Goal: Task Accomplishment & Management: Manage account settings

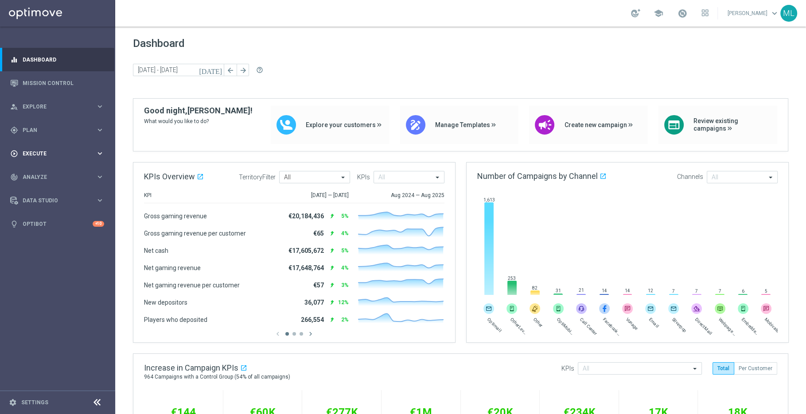
click at [97, 152] on icon "keyboard_arrow_right" at bounding box center [100, 153] width 8 height 8
click at [101, 127] on icon "keyboard_arrow_right" at bounding box center [100, 130] width 8 height 8
click at [33, 145] on link "Target Groups" at bounding box center [57, 148] width 69 height 7
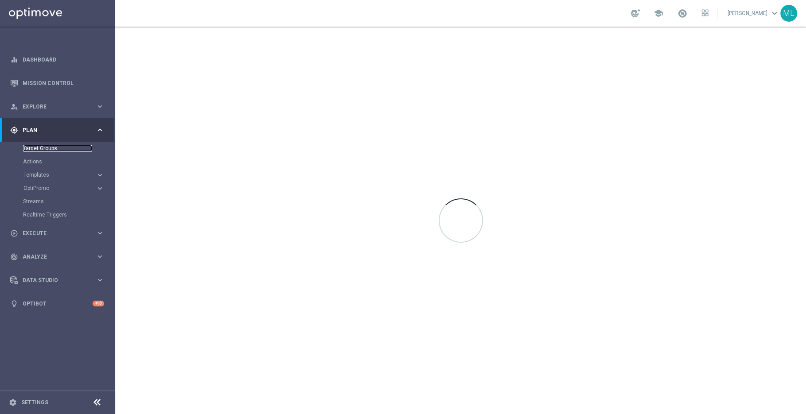
click at [45, 148] on link "Target Groups" at bounding box center [57, 148] width 69 height 7
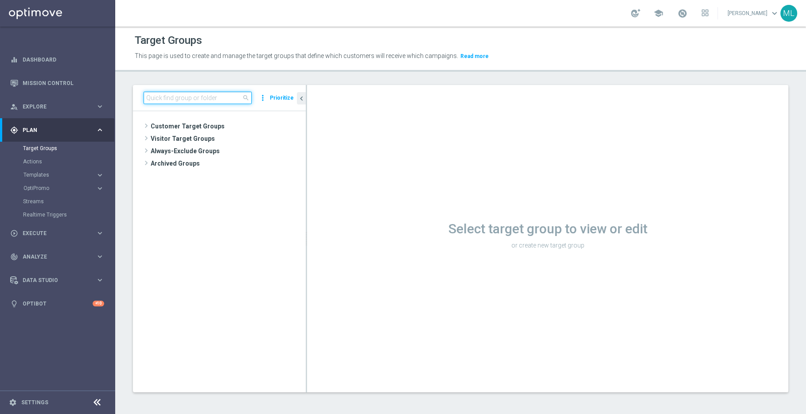
click at [178, 98] on input at bounding box center [198, 98] width 108 height 12
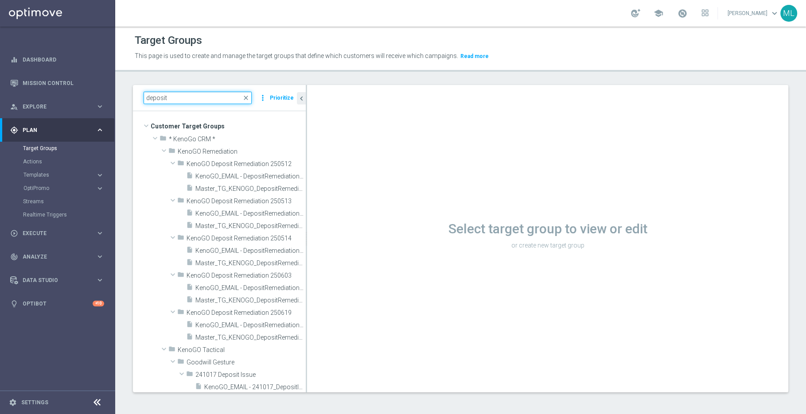
drag, startPoint x: 218, startPoint y: 95, endPoint x: 177, endPoint y: 95, distance: 40.8
click at [179, 95] on input "deposit" at bounding box center [198, 98] width 108 height 12
drag, startPoint x: 171, startPoint y: 98, endPoint x: 124, endPoint y: 98, distance: 46.5
click at [124, 98] on div "deposit close more_vert Prioritize Customer Target Groups library_add create_ne…" at bounding box center [460, 245] width 691 height 321
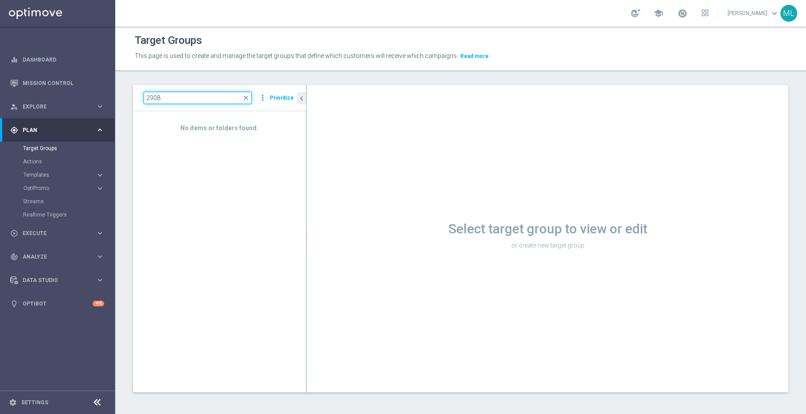
drag, startPoint x: 171, startPoint y: 96, endPoint x: 120, endPoint y: 95, distance: 51.0
click at [120, 95] on div "2908 close more_vert Prioritize No items or folders found. chevron_left Select …" at bounding box center [460, 245] width 691 height 321
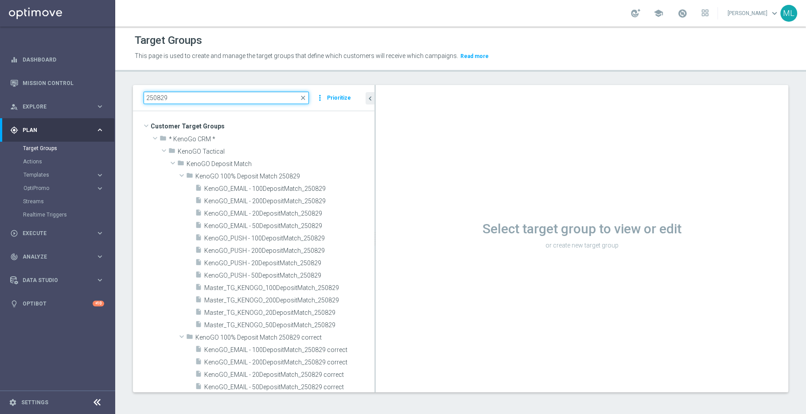
drag, startPoint x: 306, startPoint y: 115, endPoint x: 385, endPoint y: 131, distance: 80.5
click at [385, 131] on as-split "250829 close more_vert Prioritize Customer Target Groups library_add create_new…" at bounding box center [460, 239] width 655 height 308
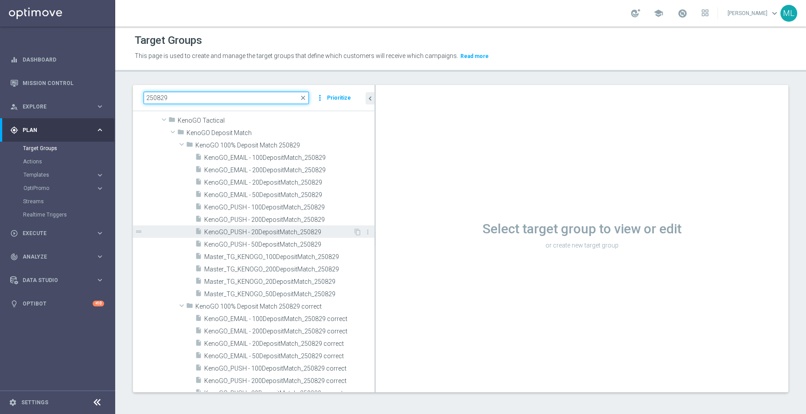
scroll to position [30, 0]
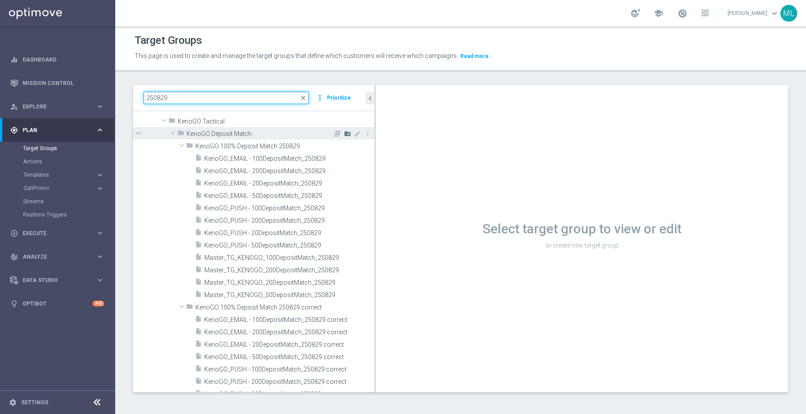
type input "250829"
click at [347, 134] on icon "create_new_folder" at bounding box center [347, 133] width 7 height 7
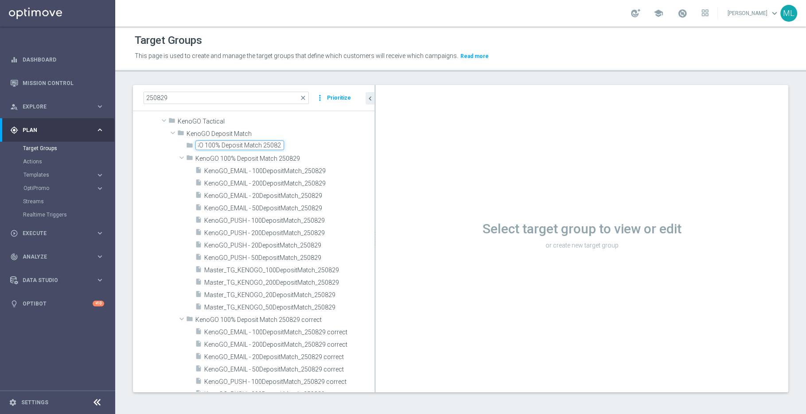
scroll to position [0, 21]
type input "KenoGO 100% Deposit Match 2508291"
click at [162, 184] on div "insert_drive_file KenoGO_EMAIL - 100DepositMatch_250829 content_copy more_vert …" at bounding box center [254, 238] width 242 height 149
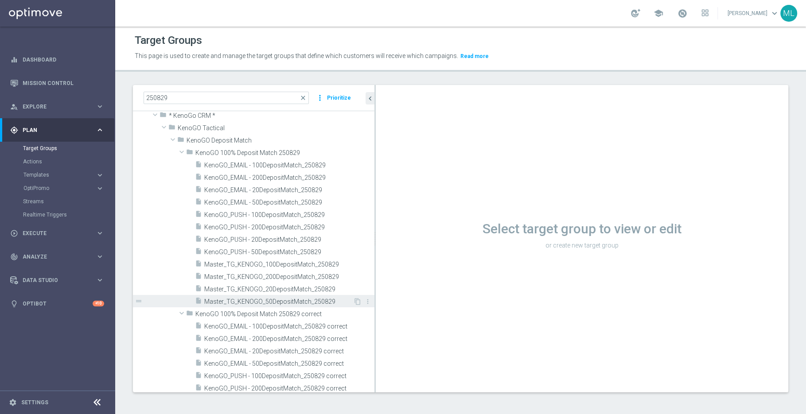
click at [324, 302] on span "Master_TG_KENOGO_50DepositMatch_250829" at bounding box center [278, 302] width 149 height 8
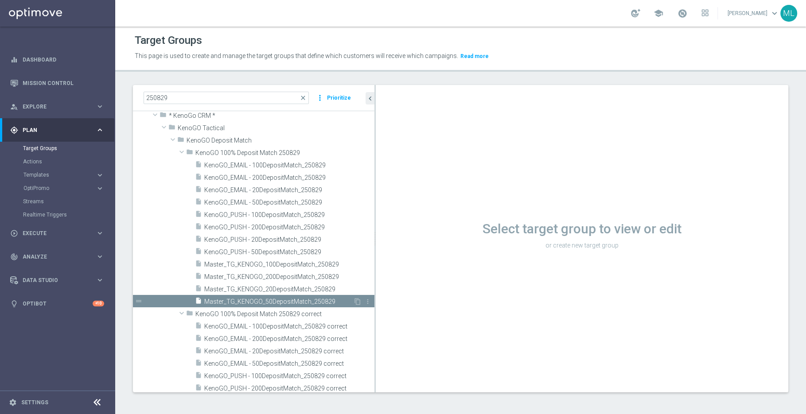
click at [320, 301] on span "Master_TG_KENOGO_50DepositMatch_250829" at bounding box center [278, 302] width 149 height 8
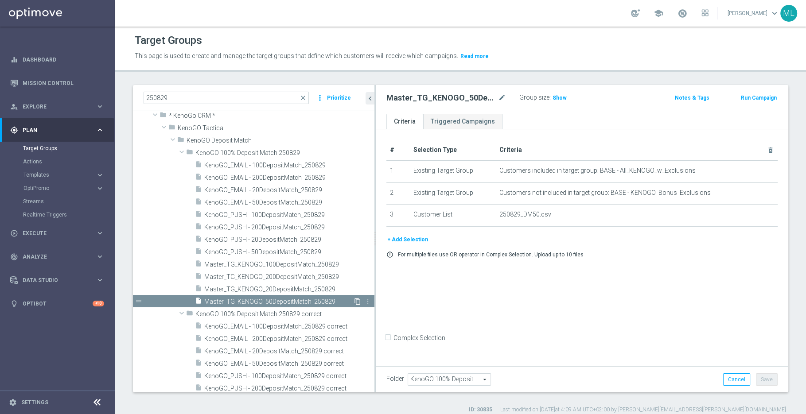
click at [358, 300] on icon "content_copy" at bounding box center [357, 301] width 7 height 7
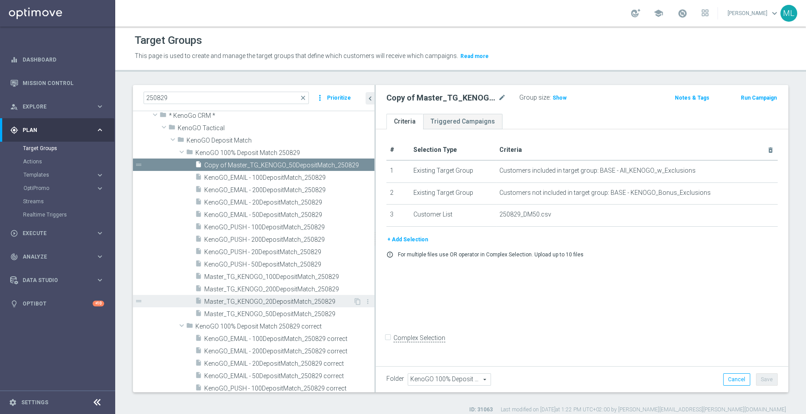
click at [303, 302] on span "Master_TG_KENOGO_20DepositMatch_250829" at bounding box center [278, 302] width 149 height 8
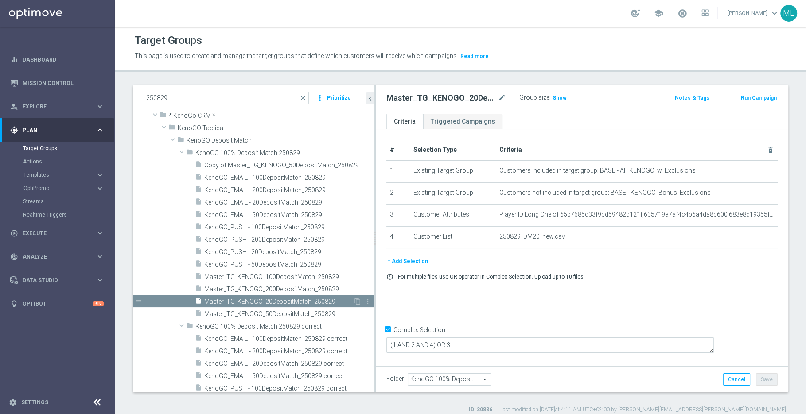
click at [303, 302] on span "Master_TG_KENOGO_20DepositMatch_250829" at bounding box center [278, 302] width 149 height 8
click at [357, 299] on icon "content_copy" at bounding box center [357, 301] width 7 height 7
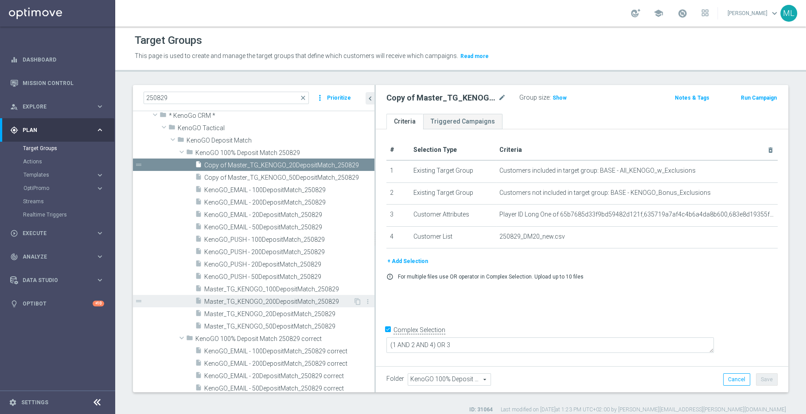
click at [299, 300] on span "Master_TG_KENOGO_200DepositMatch_250829" at bounding box center [278, 302] width 149 height 8
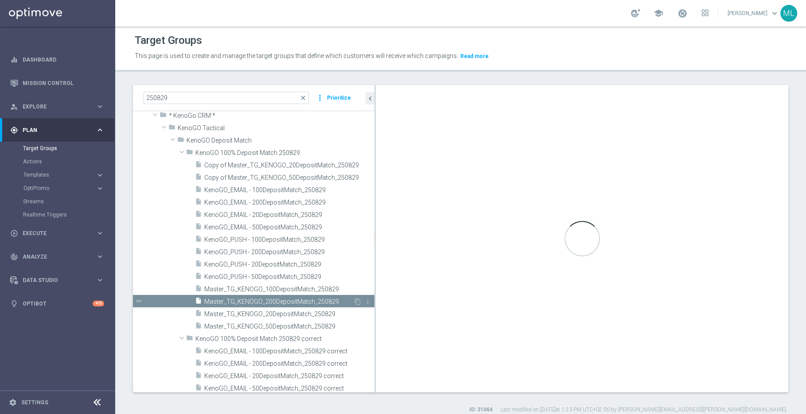
checkbox input "false"
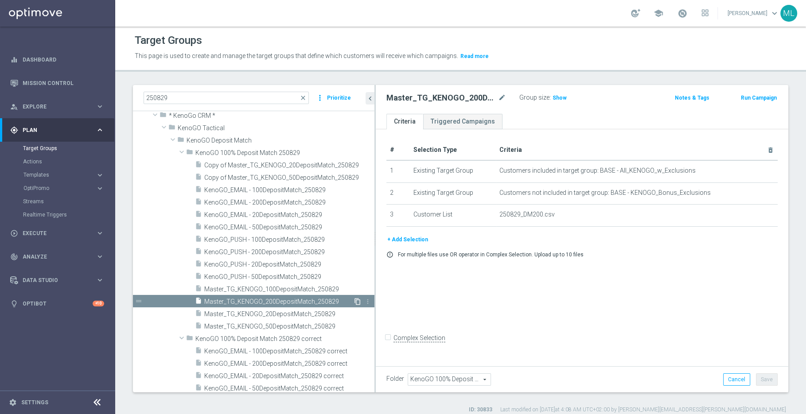
click at [357, 298] on icon "content_copy" at bounding box center [357, 301] width 7 height 7
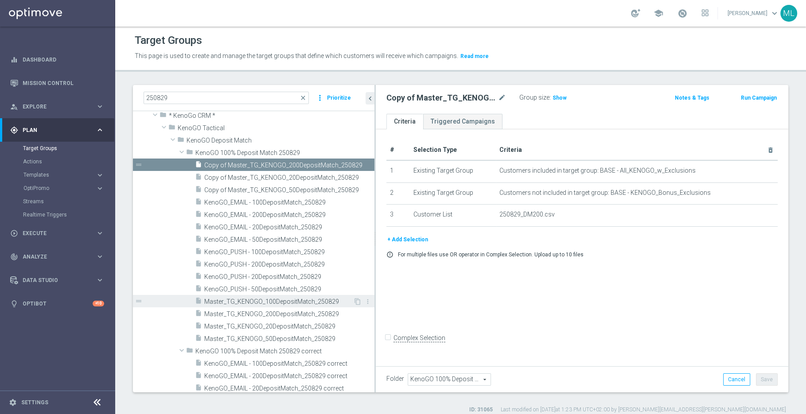
click at [291, 301] on span "Master_TG_KENOGO_100DepositMatch_250829" at bounding box center [278, 302] width 149 height 8
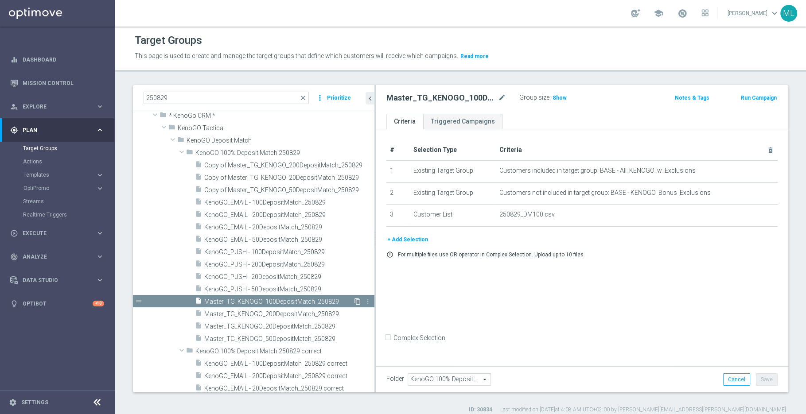
click at [358, 299] on icon "content_copy" at bounding box center [357, 301] width 7 height 7
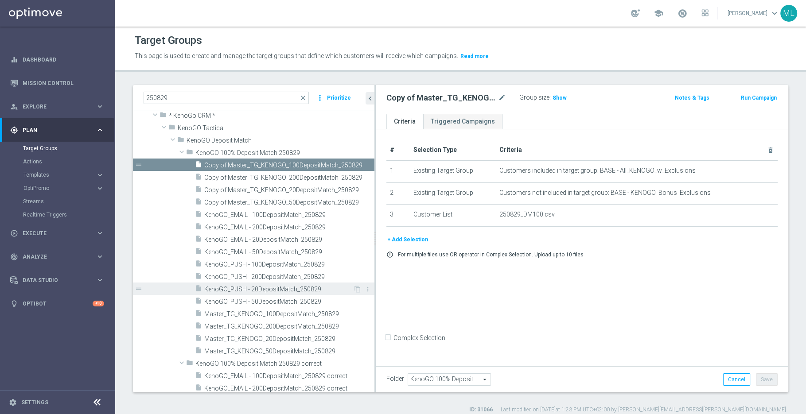
click at [298, 288] on span "KenoGO_PUSH - 20DepositMatch_250829" at bounding box center [278, 290] width 149 height 8
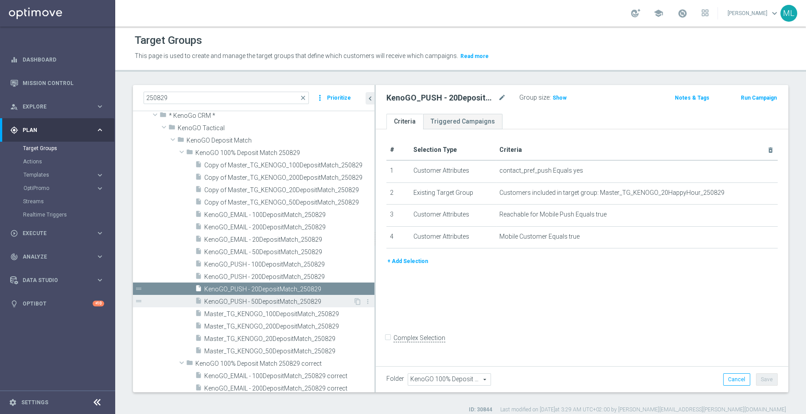
click at [310, 298] on span "KenoGO_PUSH - 50DepositMatch_250829" at bounding box center [278, 302] width 149 height 8
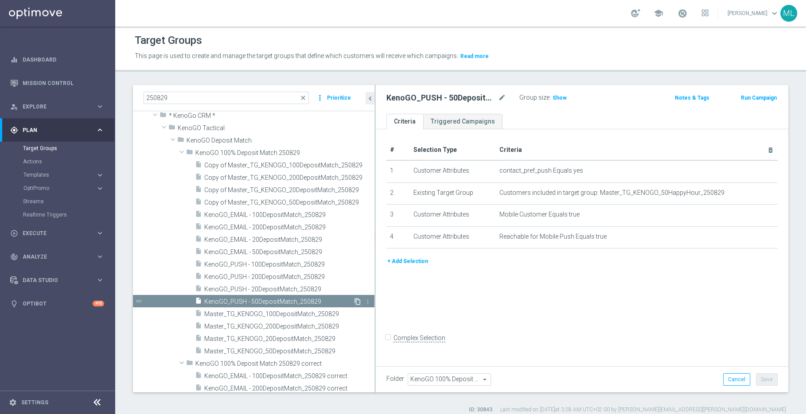
click at [359, 300] on icon "content_copy" at bounding box center [357, 301] width 7 height 7
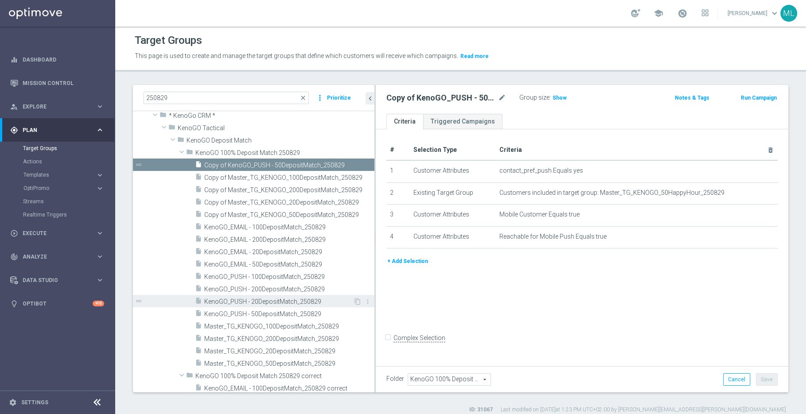
click at [299, 300] on span "KenoGO_PUSH - 20DepositMatch_250829" at bounding box center [278, 302] width 149 height 8
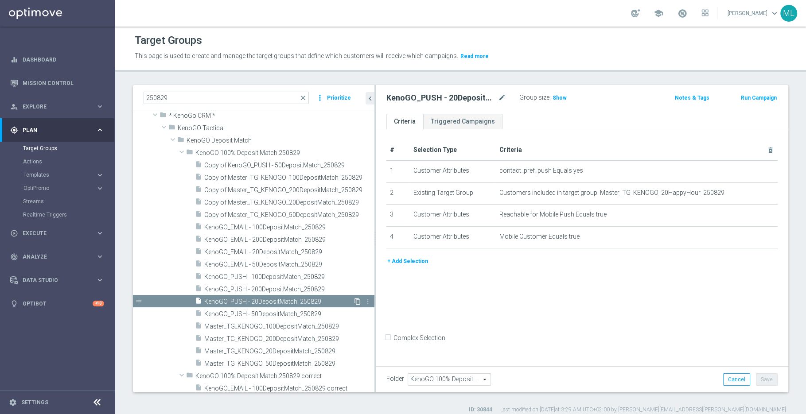
click at [358, 298] on icon "content_copy" at bounding box center [357, 301] width 7 height 7
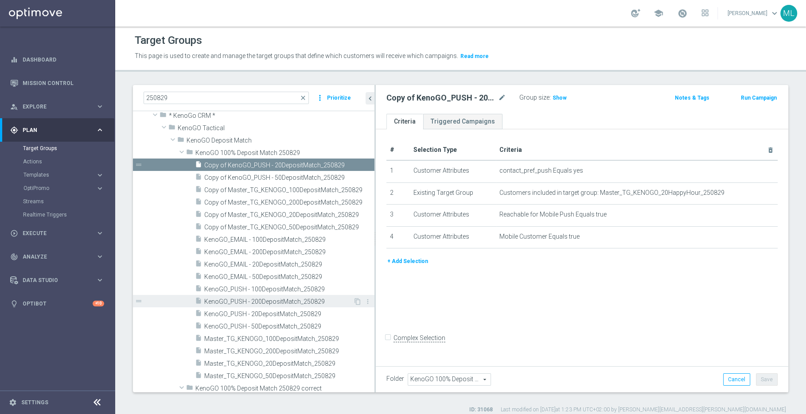
click at [292, 300] on span "KenoGO_PUSH - 200DepositMatch_250829" at bounding box center [278, 302] width 149 height 8
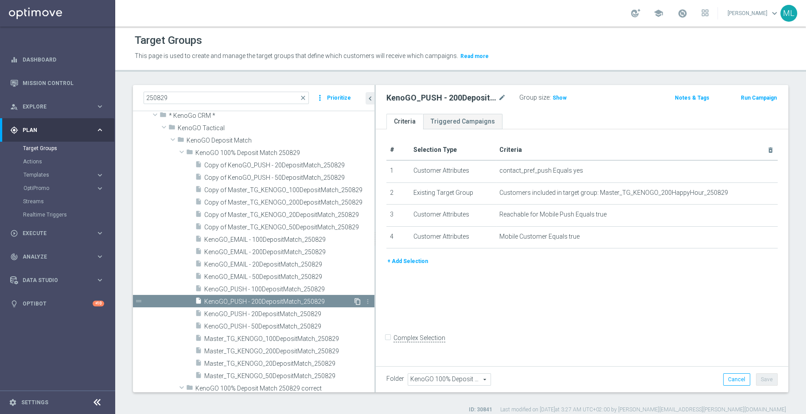
click at [358, 300] on icon "content_copy" at bounding box center [357, 301] width 7 height 7
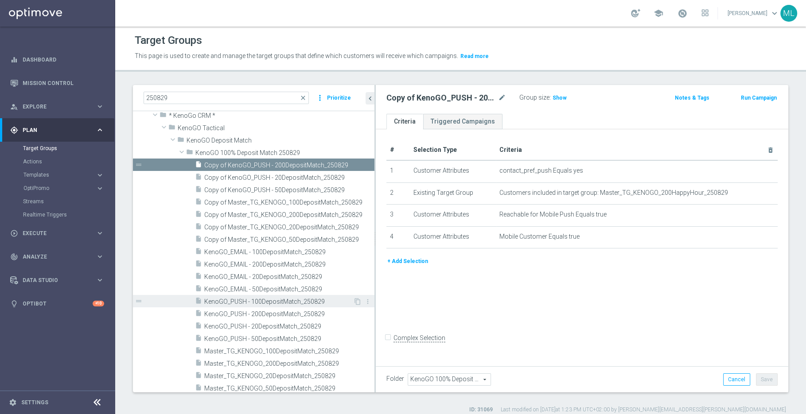
click at [304, 301] on span "KenoGO_PUSH - 100DepositMatch_250829" at bounding box center [278, 302] width 149 height 8
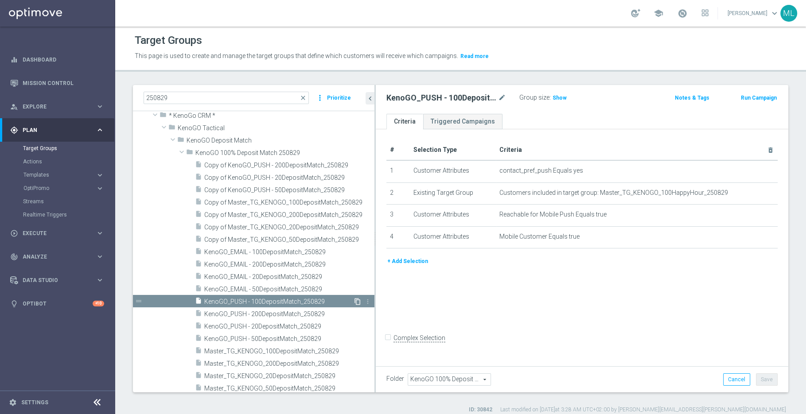
click at [357, 300] on icon "content_copy" at bounding box center [357, 301] width 7 height 7
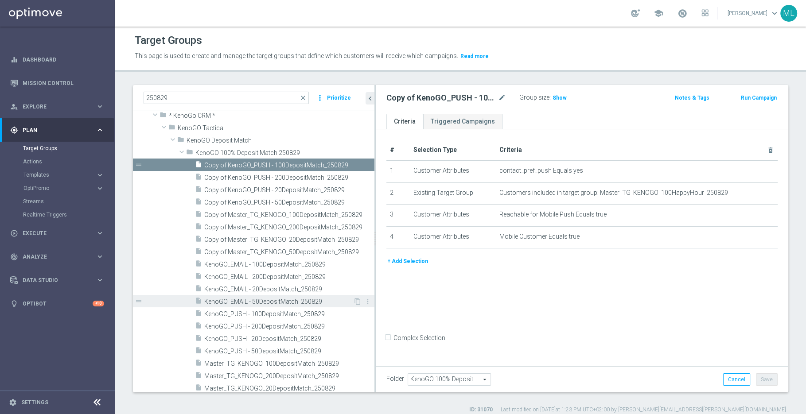
click at [305, 300] on span "KenoGO_EMAIL - 50DepositMatch_250829" at bounding box center [278, 302] width 149 height 8
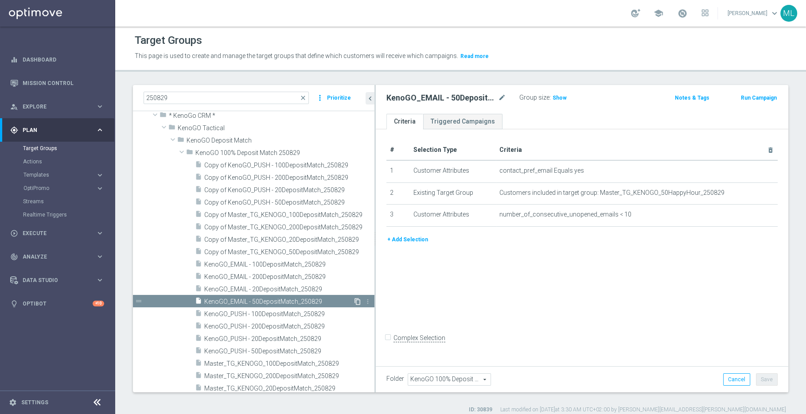
click at [358, 300] on icon "content_copy" at bounding box center [357, 301] width 7 height 7
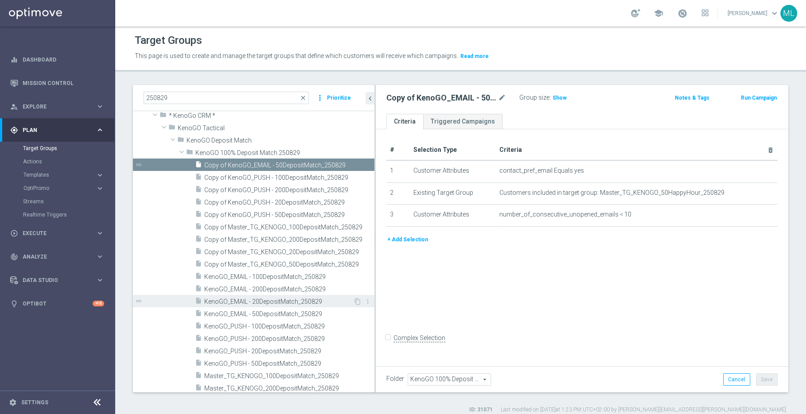
click at [287, 298] on span "KenoGO_EMAIL - 20DepositMatch_250829" at bounding box center [278, 302] width 149 height 8
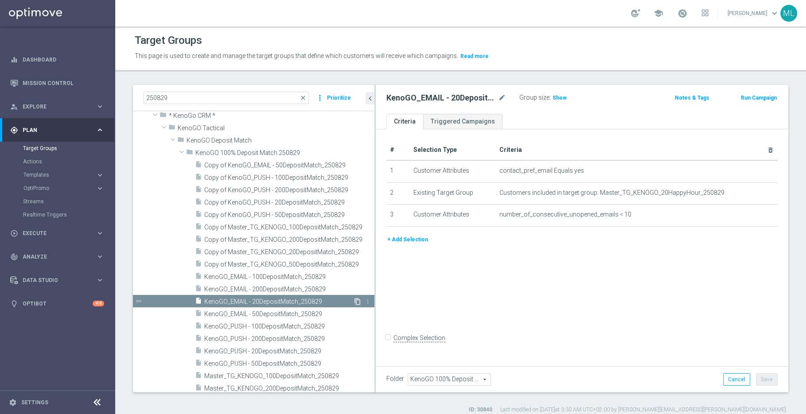
click at [356, 300] on icon "content_copy" at bounding box center [357, 301] width 7 height 7
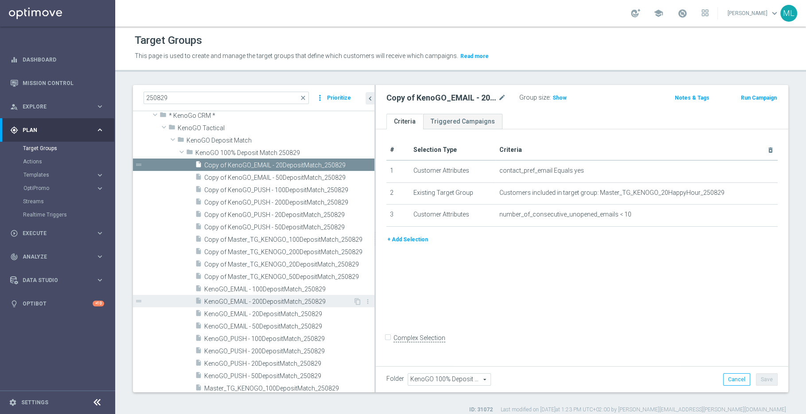
click at [298, 301] on span "KenoGO_EMAIL - 200DepositMatch_250829" at bounding box center [278, 302] width 149 height 8
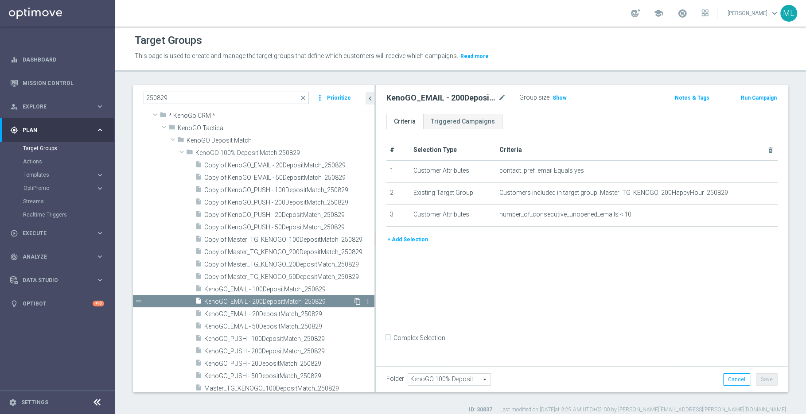
click at [357, 300] on icon "content_copy" at bounding box center [357, 301] width 7 height 7
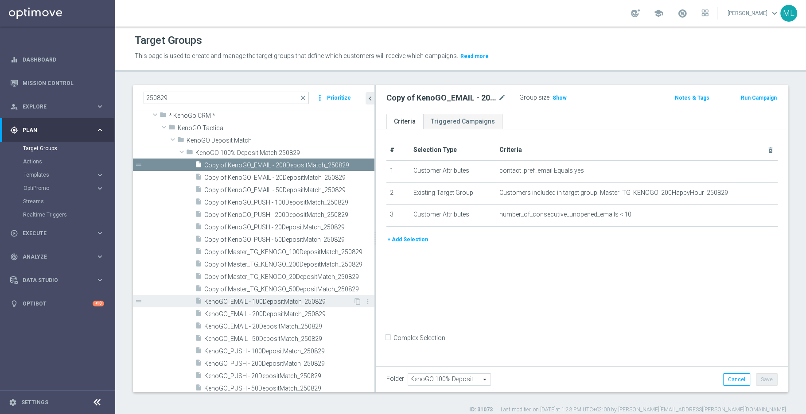
click at [283, 302] on span "KenoGO_EMAIL - 100DepositMatch_250829" at bounding box center [278, 302] width 149 height 8
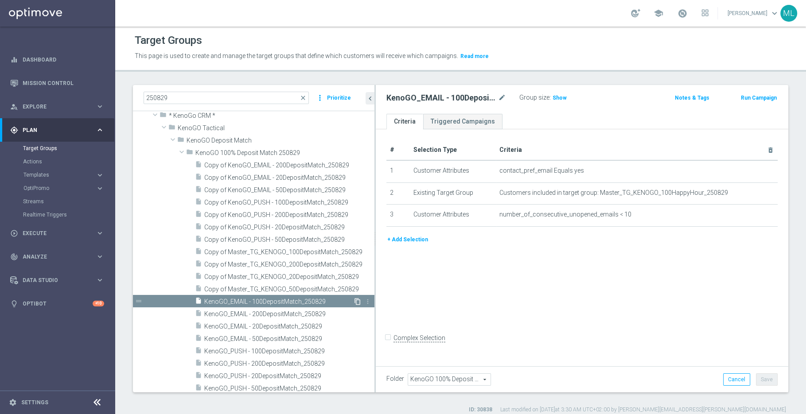
click at [356, 302] on icon "content_copy" at bounding box center [357, 301] width 7 height 7
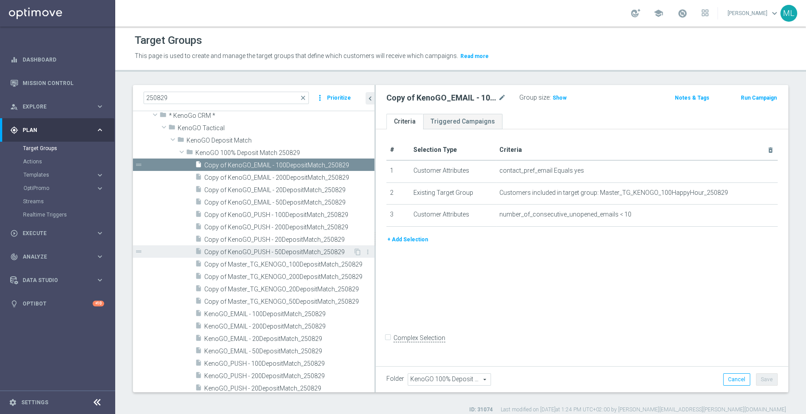
click at [273, 250] on span "Copy of KenoGO_PUSH - 50DepositMatch_250829" at bounding box center [278, 253] width 149 height 8
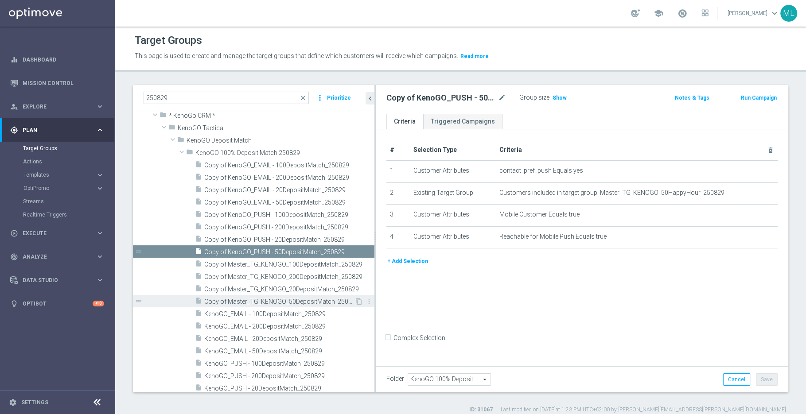
click at [267, 298] on span "Copy of Master_TG_KENOGO_50DepositMatch_250829" at bounding box center [279, 302] width 150 height 8
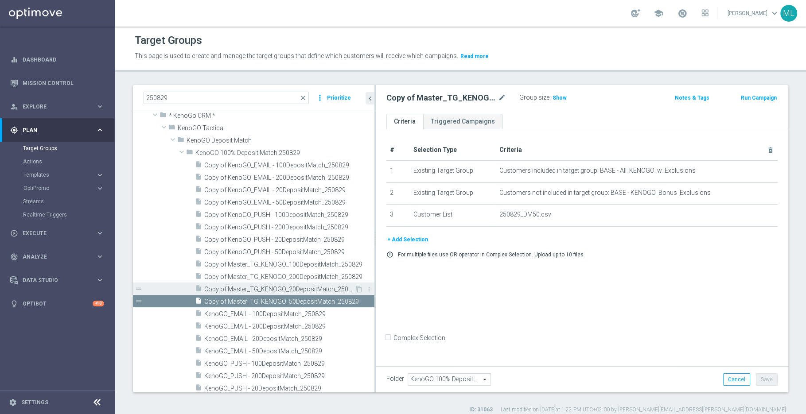
click at [256, 286] on span "Copy of Master_TG_KENOGO_20DepositMatch_250829" at bounding box center [279, 290] width 150 height 8
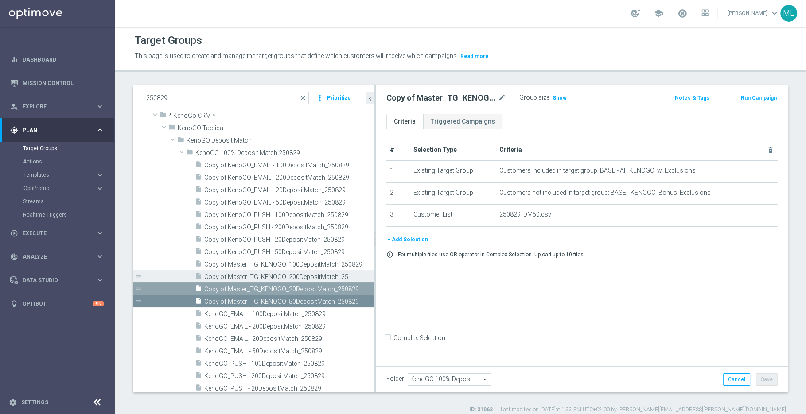
click at [246, 271] on div "insert_drive_file Copy of Master_TG_KENOGO_200DepositMatch_250829" at bounding box center [275, 276] width 160 height 12
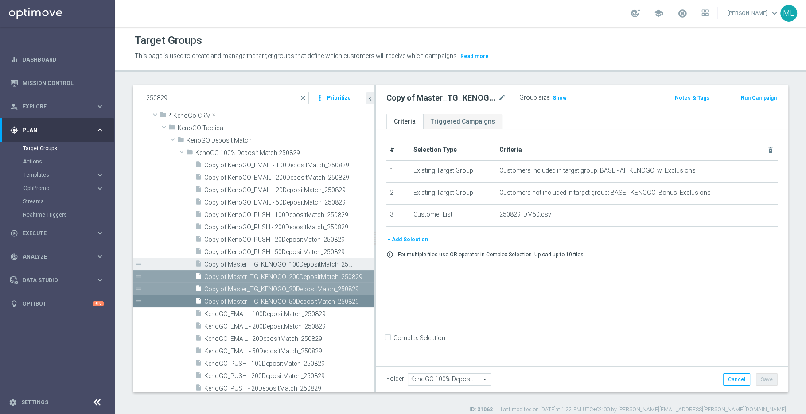
click at [243, 262] on span "Copy of Master_TG_KENOGO_100DepositMatch_250829" at bounding box center [279, 265] width 150 height 8
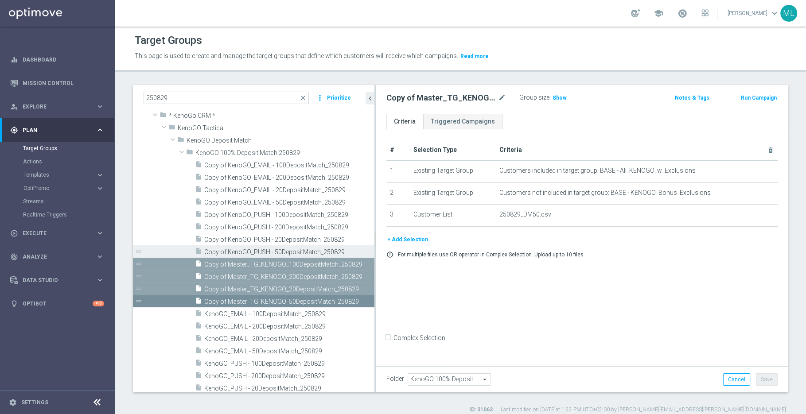
click at [245, 249] on span "Copy of KenoGO_PUSH - 50DepositMatch_250829" at bounding box center [279, 253] width 150 height 8
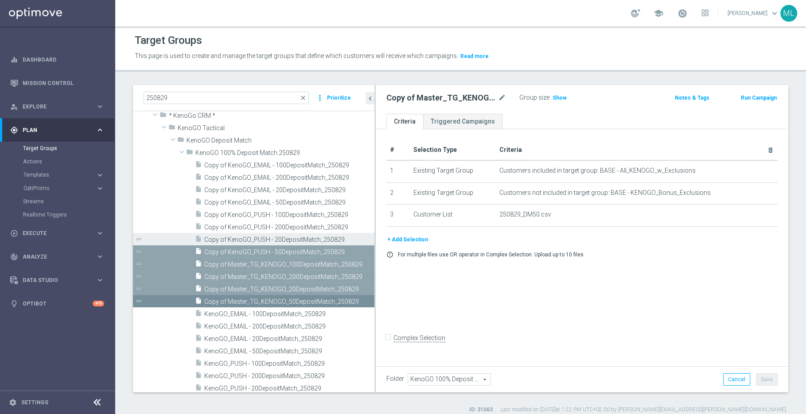
click at [255, 237] on span "Copy of KenoGO_PUSH - 20DepositMatch_250829" at bounding box center [279, 240] width 150 height 8
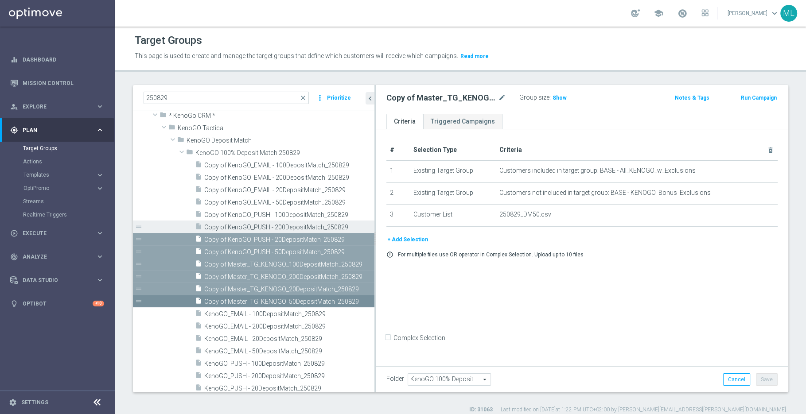
click at [266, 226] on span "Copy of KenoGO_PUSH - 200DepositMatch_250829" at bounding box center [279, 228] width 150 height 8
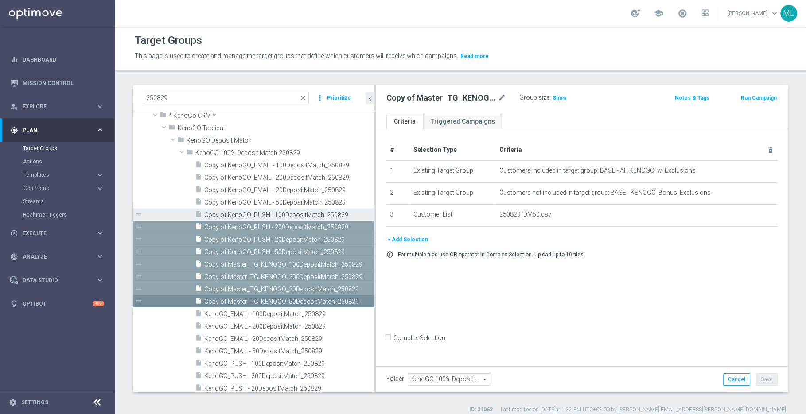
click at [275, 215] on span "Copy of KenoGO_PUSH - 100DepositMatch_250829" at bounding box center [279, 215] width 150 height 8
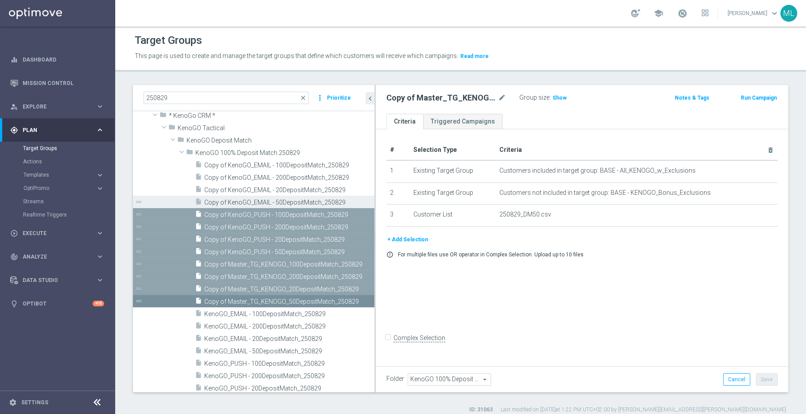
click at [291, 199] on span "Copy of KenoGO_EMAIL - 50DepositMatch_250829" at bounding box center [279, 203] width 150 height 8
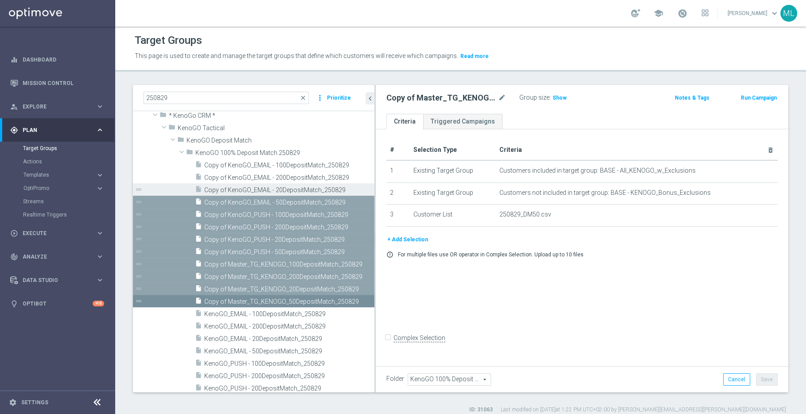
click at [304, 183] on div "insert_drive_file Copy of KenoGO_EMAIL - 20DepositMatch_250829" at bounding box center [275, 189] width 160 height 12
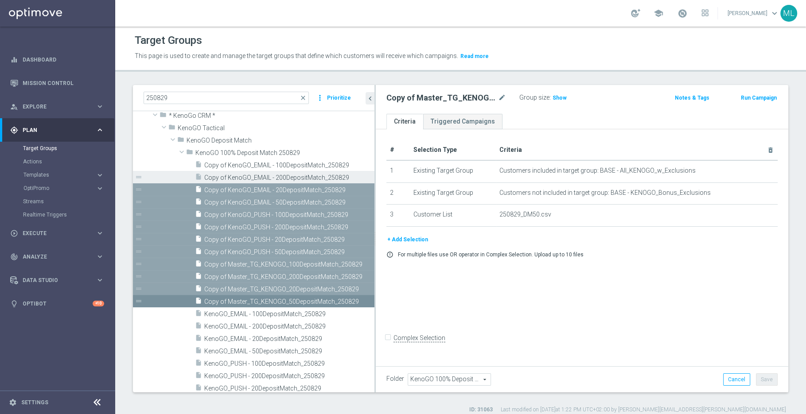
click at [308, 177] on span "Copy of KenoGO_EMAIL - 200DepositMatch_250829" at bounding box center [279, 178] width 150 height 8
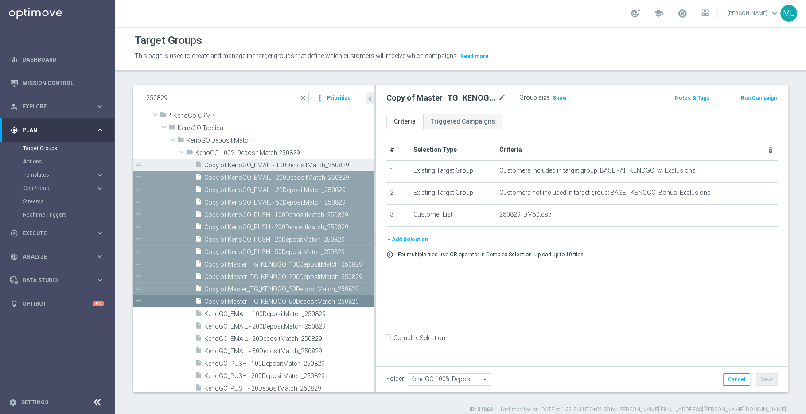
click at [318, 165] on span "Copy of KenoGO_EMAIL - 100DepositMatch_250829" at bounding box center [279, 166] width 150 height 8
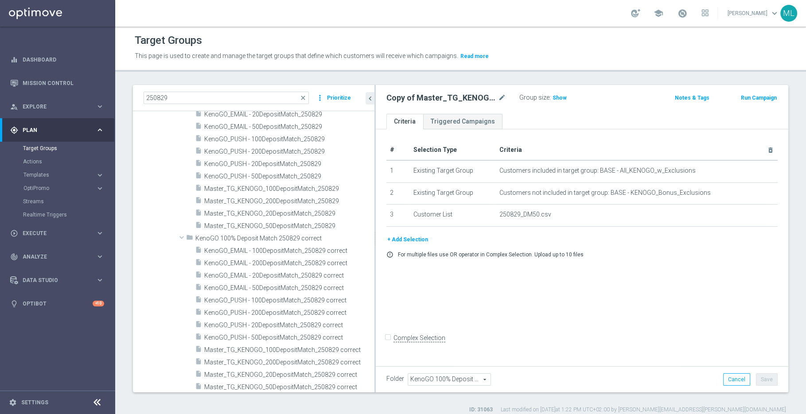
scroll to position [246, 0]
click at [182, 238] on span at bounding box center [181, 239] width 11 height 9
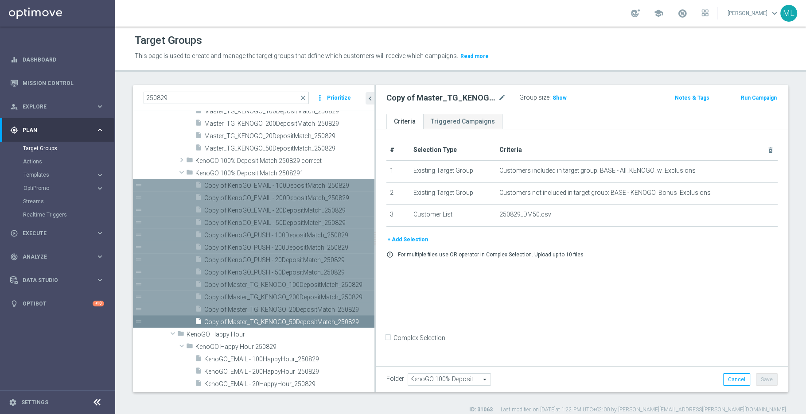
scroll to position [175, 0]
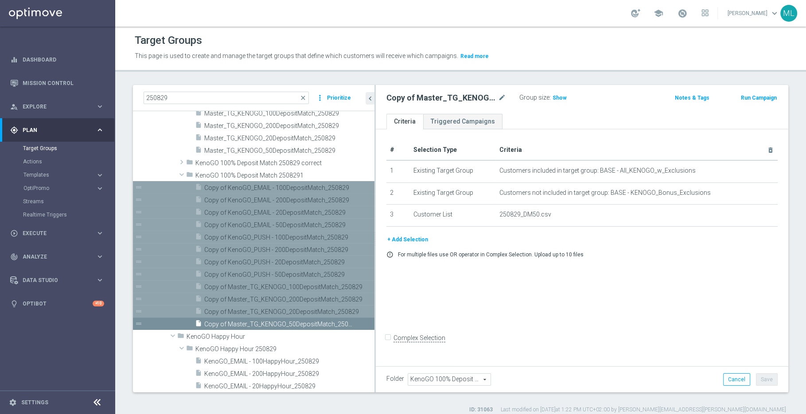
click at [263, 324] on span "Copy of Master_TG_KENOGO_50DepositMatch_250829" at bounding box center [279, 325] width 150 height 8
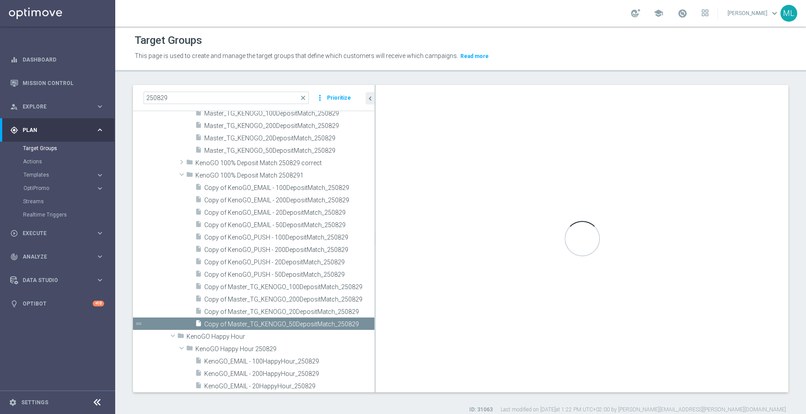
type input "KenoGO 100% Deposit Match 2508291"
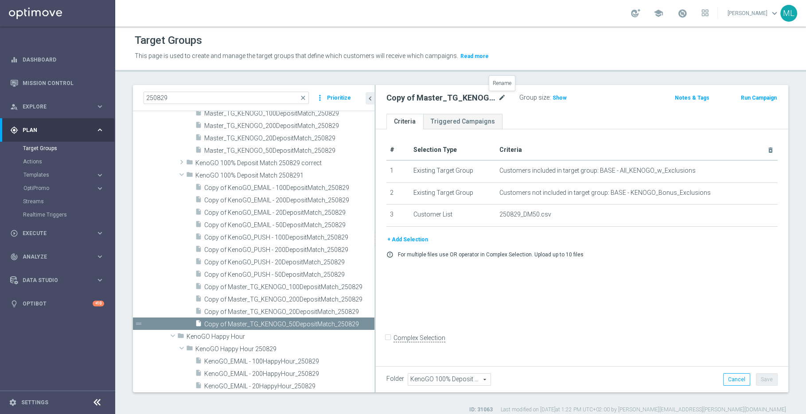
click at [499, 96] on icon "mode_edit" at bounding box center [502, 98] width 8 height 11
click at [505, 99] on input "Copy of Master_TG_KENOGO_50DepositMatch_250829" at bounding box center [446, 99] width 120 height 12
drag, startPoint x: 495, startPoint y: 99, endPoint x: 506, endPoint y: 99, distance: 10.2
click at [506, 99] on input "Copy of Master_TG_KENOGO_50DepositMatch_250829" at bounding box center [446, 99] width 120 height 12
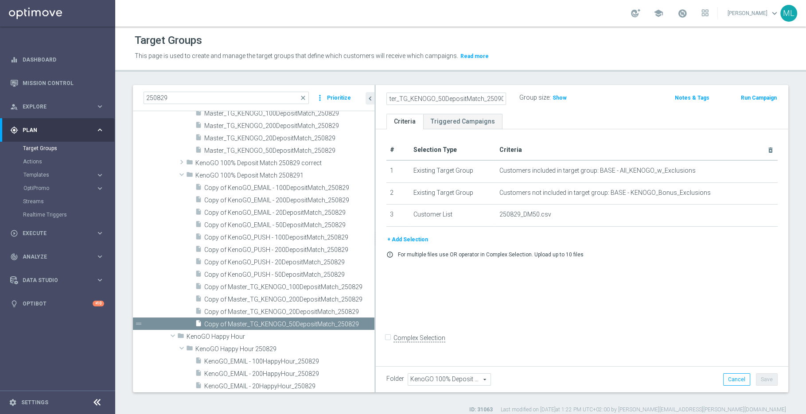
click at [405, 101] on input "Copy of Master_TG_KENOGO_50DepositMatch_250908" at bounding box center [446, 99] width 120 height 12
type input "Master_TG_KENOGO_50DepositMatch_250908"
click at [601, 97] on div "Group size : Show" at bounding box center [563, 97] width 89 height 11
click at [644, 331] on button "Save" at bounding box center [767, 380] width 22 height 12
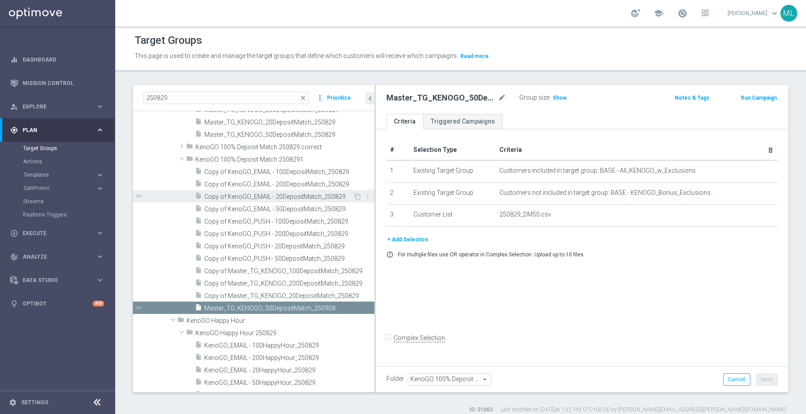
scroll to position [187, 0]
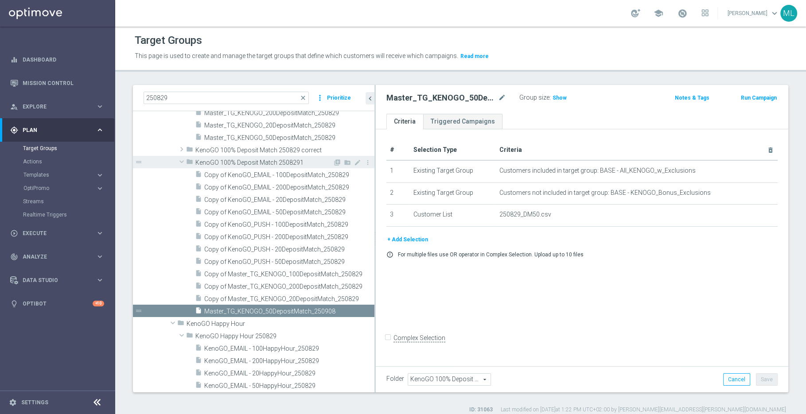
click at [302, 162] on span "KenoGO 100% Deposit Match 2508291" at bounding box center [263, 163] width 137 height 8
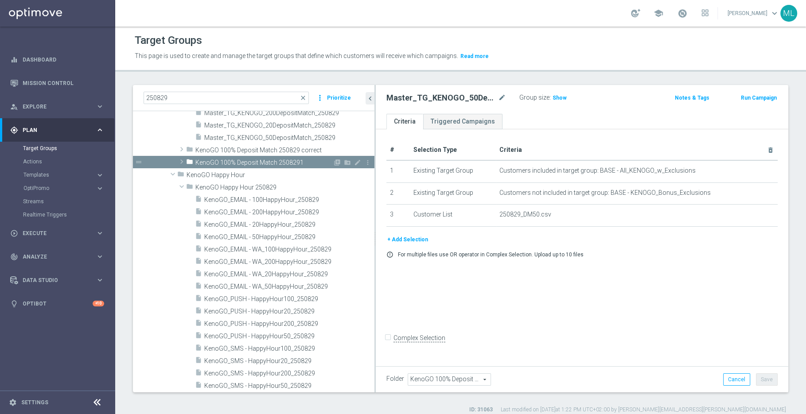
click at [312, 161] on span "KenoGO 100% Deposit Match 2508291" at bounding box center [263, 163] width 137 height 8
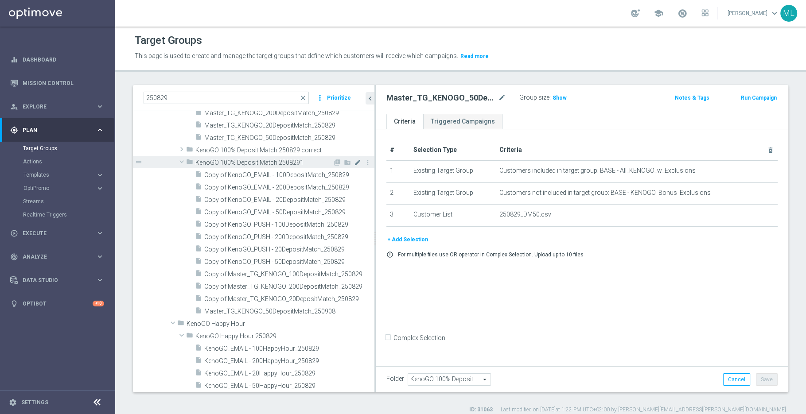
click at [357, 161] on icon "mode_edit" at bounding box center [357, 162] width 7 height 7
click at [266, 163] on input "KenoGO 100% Deposit Match 2508291" at bounding box center [239, 162] width 89 height 10
type input "KenoGO 100% Deposit Match 250908"
click at [499, 306] on div "# Selection Type Criteria delete_forever 1 Existing Target Group Customers incl…" at bounding box center [582, 246] width 413 height 234
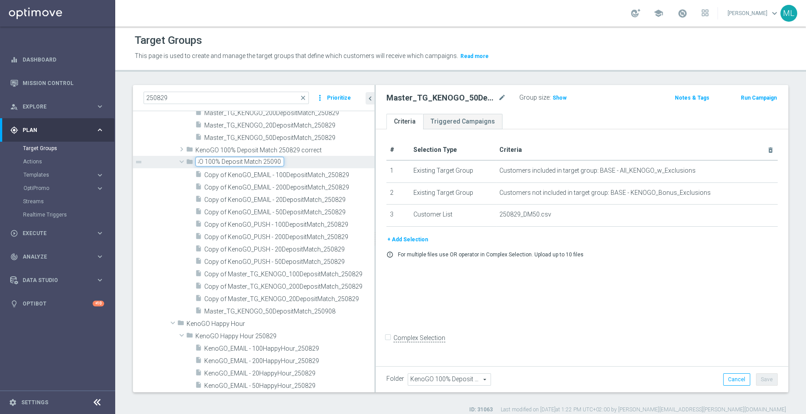
scroll to position [0, 0]
click at [326, 298] on span "Copy of Master_TG_KENOGO_20DepositMatch_250829" at bounding box center [279, 300] width 150 height 8
type input "KenoGO 100% Deposit Match 250908"
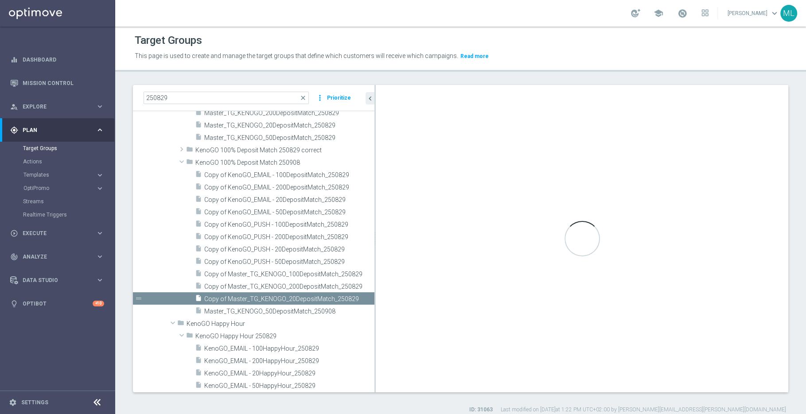
checkbox input "true"
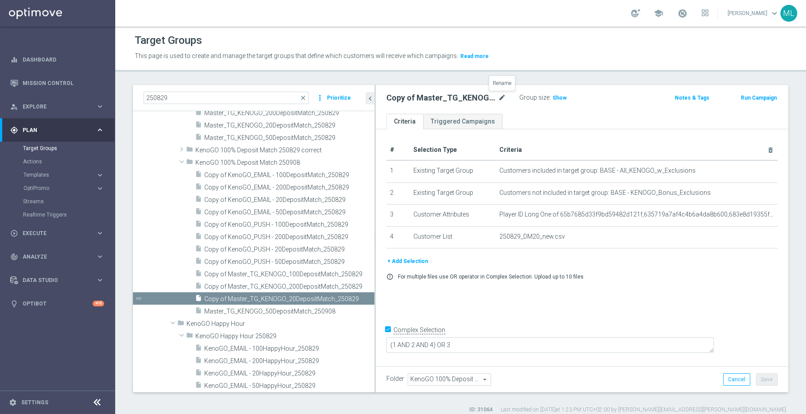
click at [503, 96] on icon "mode_edit" at bounding box center [502, 98] width 8 height 11
click at [503, 98] on input "Copy of Master_TG_KENOGO_20DepositMatch_250829" at bounding box center [446, 99] width 120 height 12
click at [440, 96] on input "Copy of Master_TG_KENOGO_20DepositMatch_250908" at bounding box center [446, 99] width 120 height 12
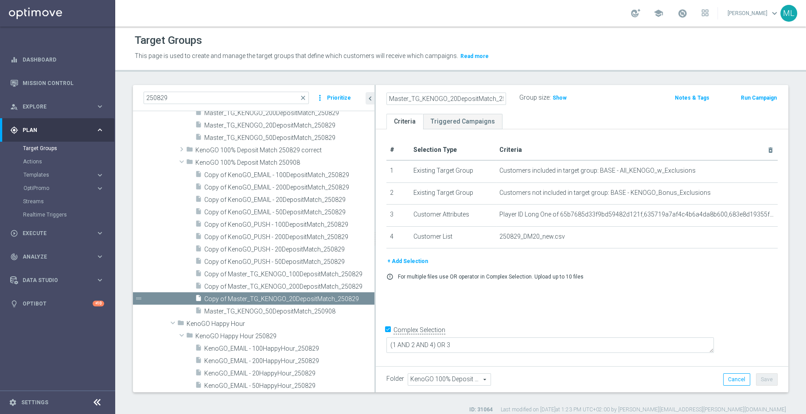
type input "Master_TG_KENOGO_20DepositMatch_250908"
click at [612, 95] on div "Master_TG_KENOGO_20DepositMatch_250908 Group size : Show" at bounding box center [515, 98] width 270 height 13
click at [644, 331] on button "Save" at bounding box center [767, 380] width 22 height 12
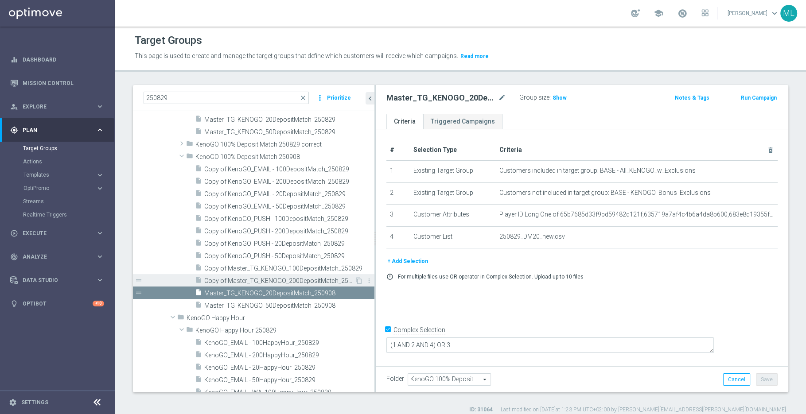
click at [262, 280] on span "Copy of Master_TG_KENOGO_200DepositMatch_250829" at bounding box center [279, 281] width 150 height 8
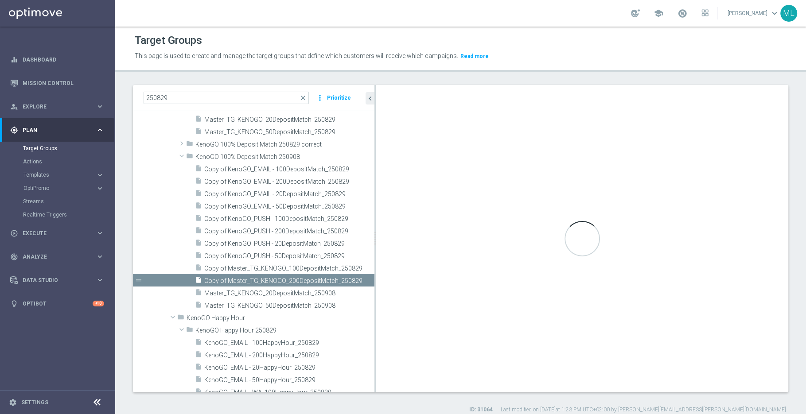
checkbox input "false"
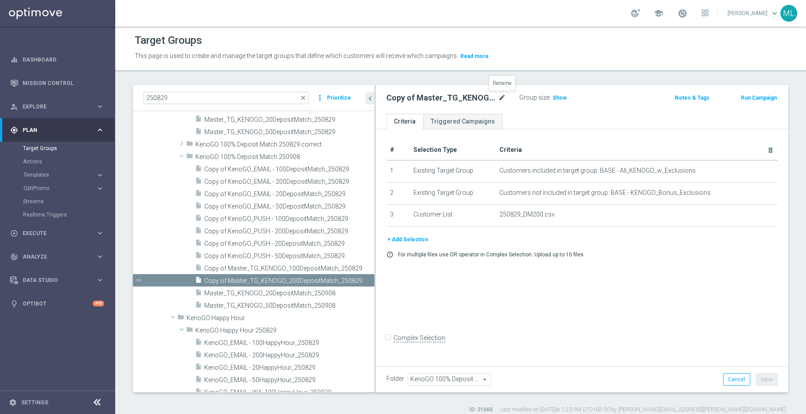
click at [503, 99] on icon "mode_edit" at bounding box center [502, 98] width 8 height 11
click at [503, 98] on input "Copy of Master_TG_KENOGO_200DepositMatch_250829" at bounding box center [446, 99] width 120 height 12
click at [432, 100] on input "Copy of Master_TG_KENOGO_200DepositMatch_250908" at bounding box center [446, 99] width 120 height 12
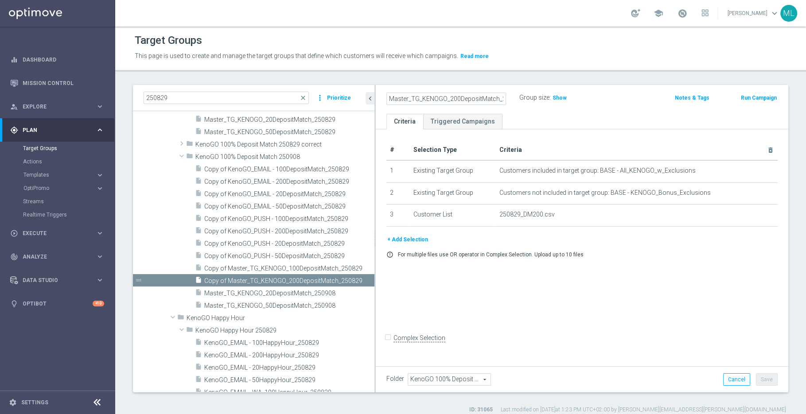
type input "Master_TG_KENOGO_200DepositMatch_250908"
click at [598, 101] on div "Group size : Show" at bounding box center [563, 97] width 89 height 11
click at [644, 331] on button "Save" at bounding box center [767, 380] width 22 height 12
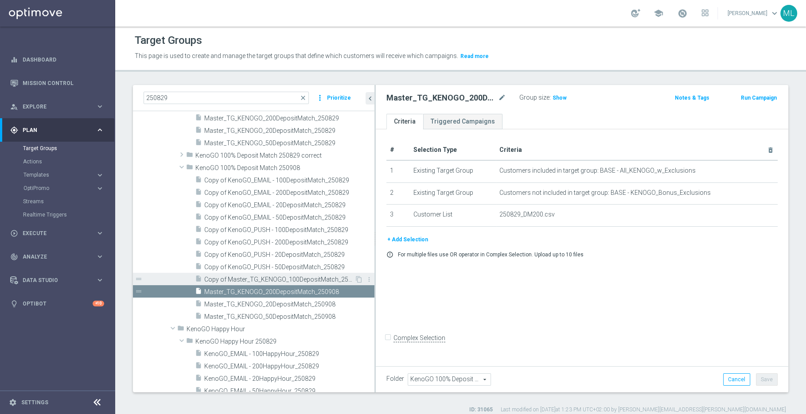
click at [242, 279] on span "Copy of Master_TG_KENOGO_100DepositMatch_250829" at bounding box center [279, 280] width 150 height 8
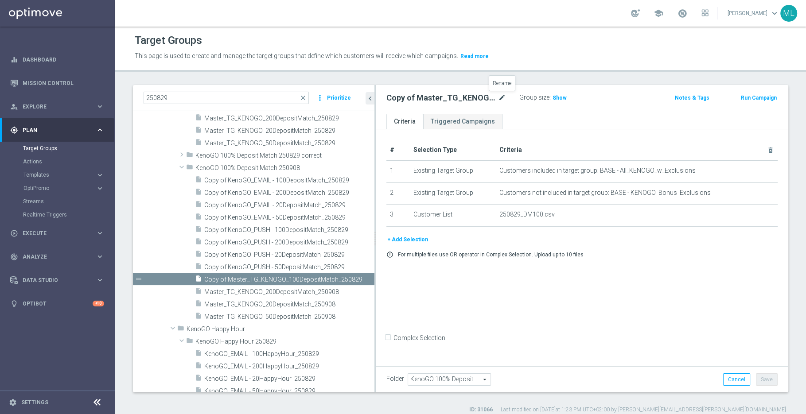
click at [505, 96] on icon "mode_edit" at bounding box center [502, 98] width 8 height 11
click at [504, 98] on input "Copy of Master_TG_KENOGO_100DepositMatch_250829" at bounding box center [446, 99] width 120 height 12
click at [402, 101] on input "Copy of Master_TG_KENOGO_100DepositMatch_250908" at bounding box center [446, 99] width 120 height 12
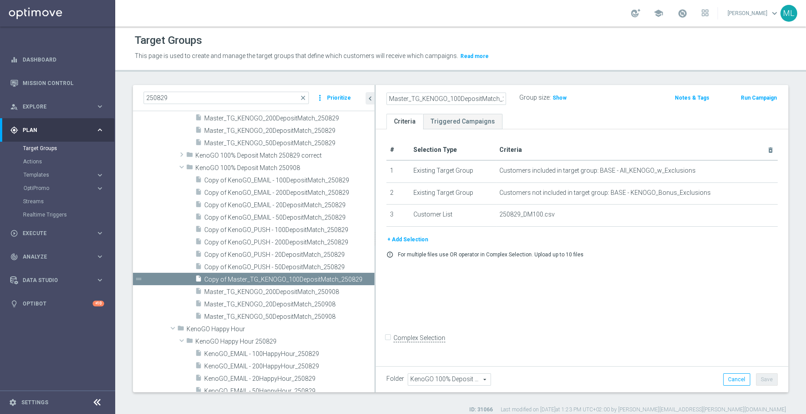
type input "Master_TG_KENOGO_100DepositMatch_250908"
click at [644, 105] on div "Master_TG_KENOGO_100DepositMatch_250908 Group size : Show Notes & Tags Run Camp…" at bounding box center [582, 98] width 405 height 13
click at [644, 331] on button "Save" at bounding box center [767, 380] width 22 height 12
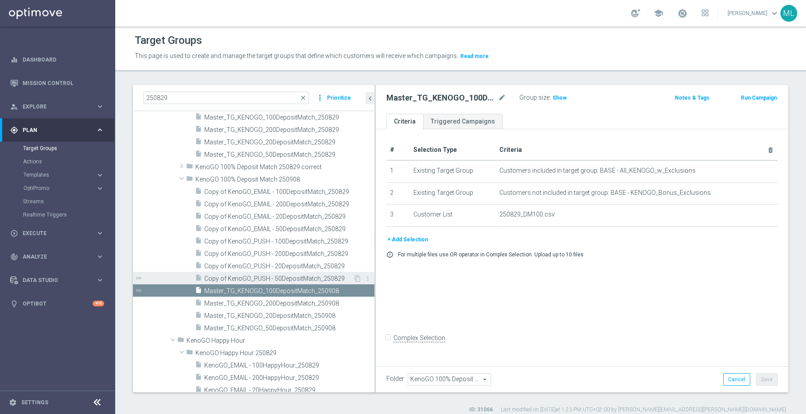
click at [300, 275] on span "Copy of KenoGO_PUSH - 50DepositMatch_250829" at bounding box center [278, 279] width 149 height 8
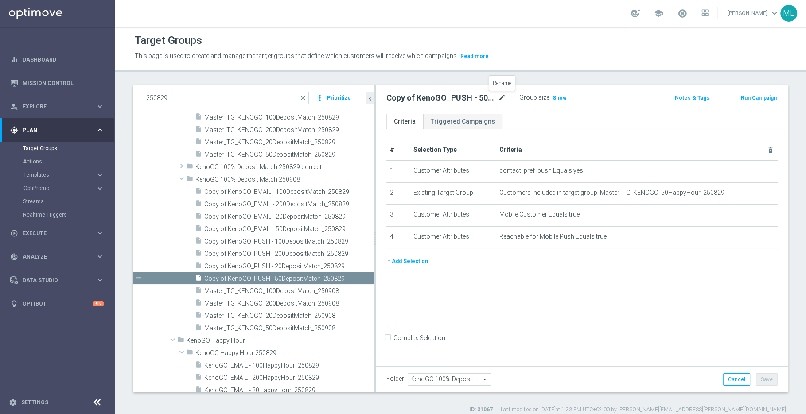
click at [503, 95] on icon "mode_edit" at bounding box center [502, 98] width 8 height 11
click at [504, 98] on input "Copy of KenoGO_PUSH - 50DepositMatch_250829" at bounding box center [446, 99] width 120 height 12
click at [389, 98] on input "Copy of KenoGO_PUSH - 50DepositMatch_250908" at bounding box center [446, 99] width 120 height 12
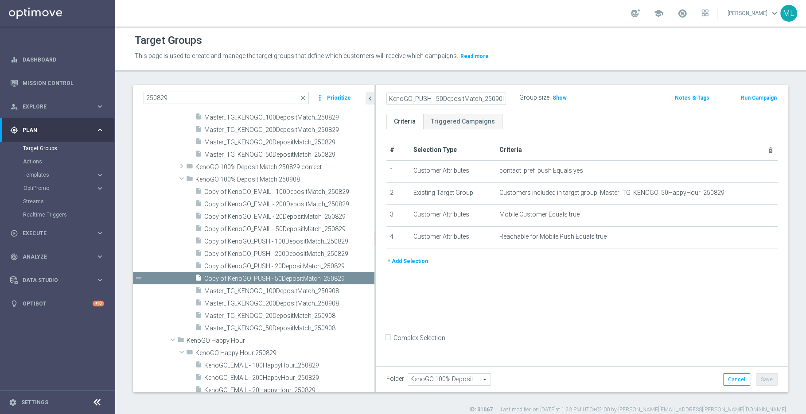
type input "KenoGO_PUSH - 50DepositMatch_250908"
click at [615, 105] on div "KenoGO_PUSH - 50DepositMatch_250908 Group size : Show" at bounding box center [515, 98] width 270 height 13
click at [644, 331] on button "Save" at bounding box center [767, 380] width 22 height 12
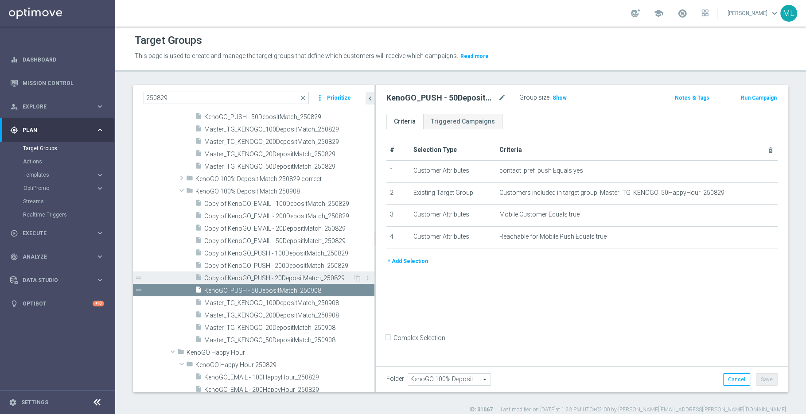
click at [262, 273] on div "insert_drive_file Copy of KenoGO_PUSH - 20DepositMatch_250829" at bounding box center [274, 278] width 158 height 12
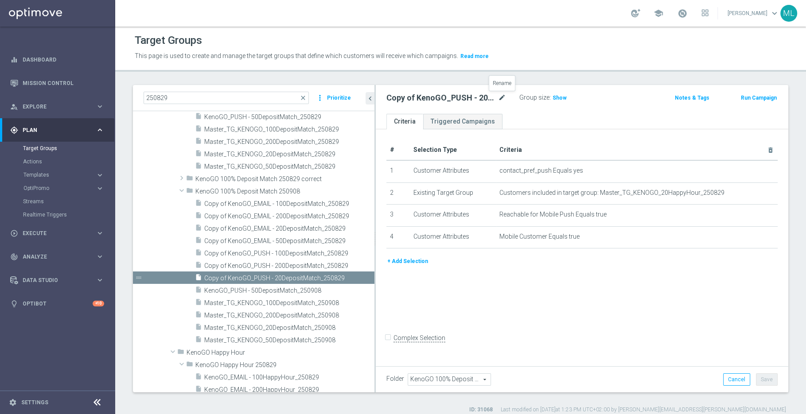
click at [502, 96] on icon "mode_edit" at bounding box center [502, 98] width 8 height 11
click at [504, 97] on input "Copy of KenoGO_PUSH - 20DepositMatch_250829" at bounding box center [446, 99] width 120 height 12
click at [396, 97] on input "Copy of KenoGO_PUSH - 20DepositMatch_250908" at bounding box center [446, 99] width 120 height 12
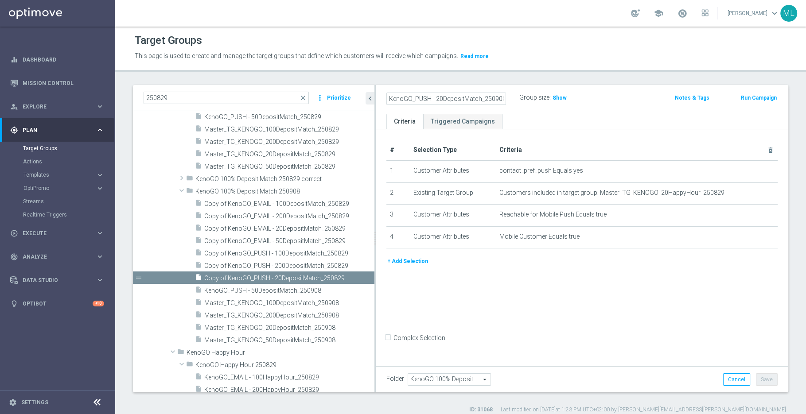
type input "KenoGO_PUSH - 20DepositMatch_250908"
click at [628, 107] on div "KenoGO_PUSH - 20DepositMatch_250908 Group size : Show Notes & Tags Run Campaign" at bounding box center [582, 99] width 413 height 29
click at [644, 331] on button "Save" at bounding box center [767, 380] width 22 height 12
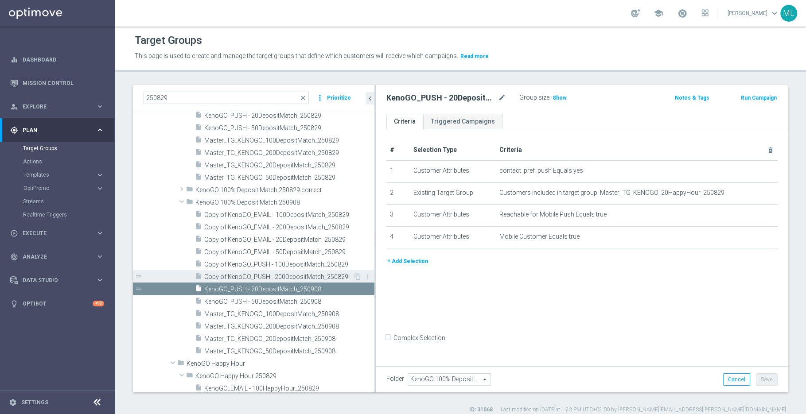
click at [230, 274] on span "Copy of KenoGO_PUSH - 200DepositMatch_250829" at bounding box center [278, 277] width 149 height 8
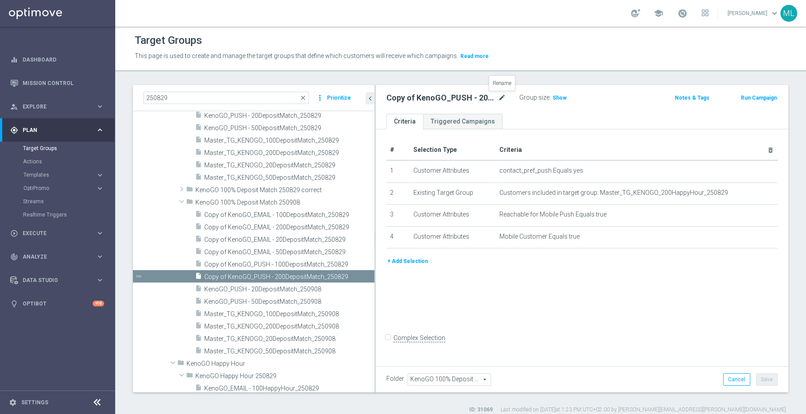
click at [501, 94] on icon "mode_edit" at bounding box center [502, 98] width 8 height 11
click at [503, 96] on input "Copy of KenoGO_PUSH - 200DepositMatch_250829" at bounding box center [446, 99] width 120 height 12
click at [420, 98] on input "Copy of KenoGO_PUSH - 200DepositMatch_250908" at bounding box center [446, 99] width 120 height 12
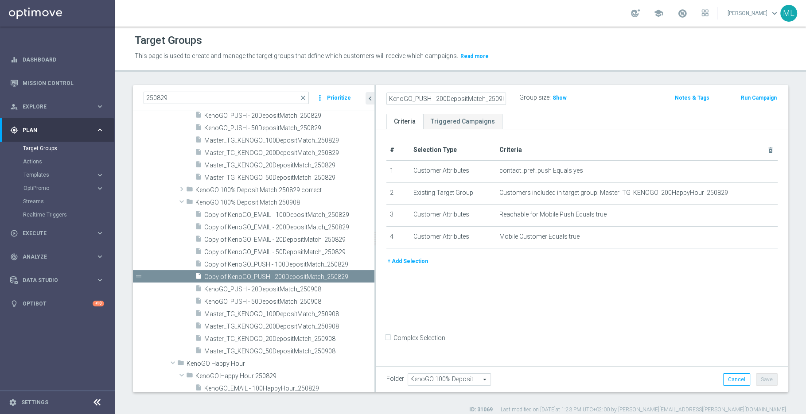
type input "KenoGO_PUSH - 200DepositMatch_250908"
click at [597, 107] on div "KenoGO_PUSH - 200DepositMatch_250908 Group size : Show Notes & Tags Run Campaign" at bounding box center [582, 99] width 413 height 29
click at [644, 331] on button "Save" at bounding box center [767, 380] width 22 height 12
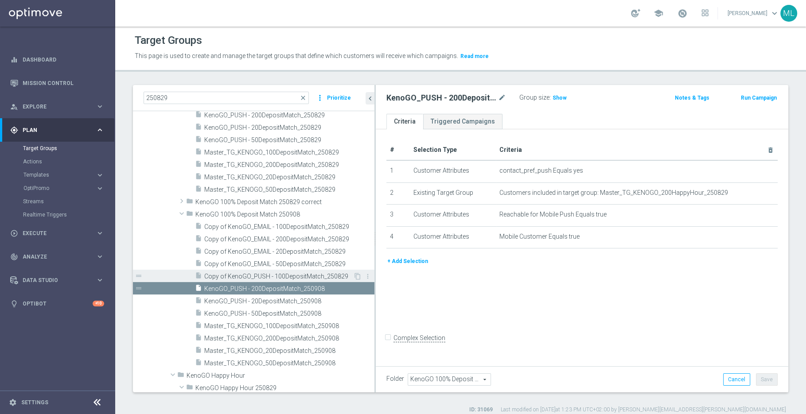
click at [229, 273] on span "Copy of KenoGO_PUSH - 100DepositMatch_250829" at bounding box center [278, 277] width 149 height 8
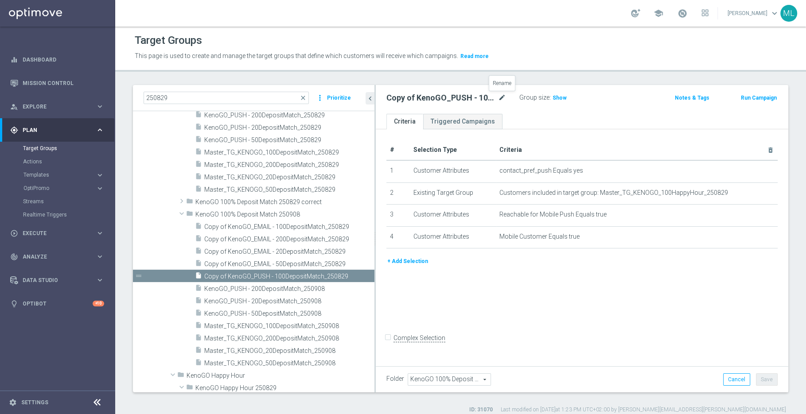
click at [502, 96] on icon "mode_edit" at bounding box center [502, 98] width 8 height 11
click at [503, 97] on input "Copy of KenoGO_PUSH - 100DepositMatch_250829" at bounding box center [446, 99] width 120 height 12
click at [419, 97] on input "Copy of KenoGO_PUSH - 100DepositMatch_250908" at bounding box center [446, 99] width 120 height 12
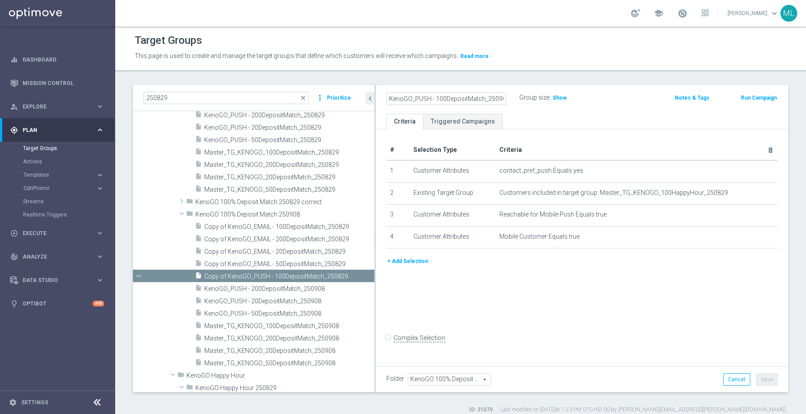
type input "KenoGO_PUSH - 100DepositMatch_250908"
click at [640, 98] on div "KenoGO_PUSH - 100DepositMatch_250908 Group size : Show" at bounding box center [515, 98] width 270 height 13
click at [644, 331] on button "Save" at bounding box center [767, 380] width 22 height 12
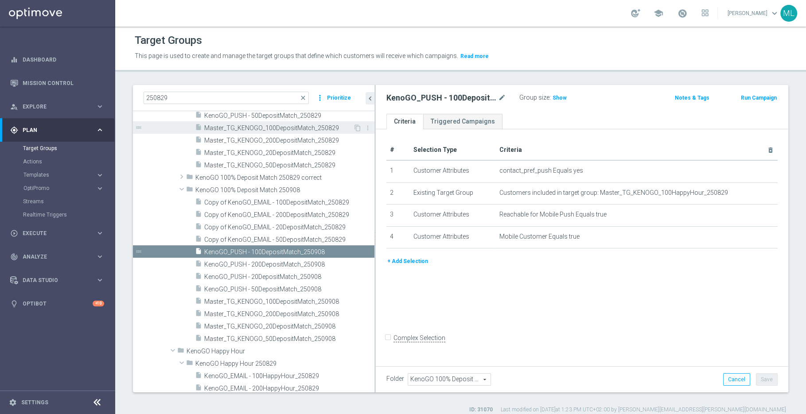
scroll to position [163, 0]
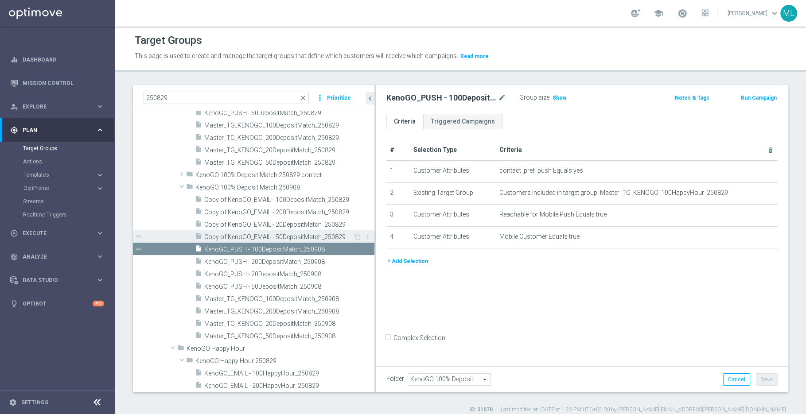
click at [250, 234] on span "Copy of KenoGO_EMAIL - 50DepositMatch_250829" at bounding box center [278, 238] width 149 height 8
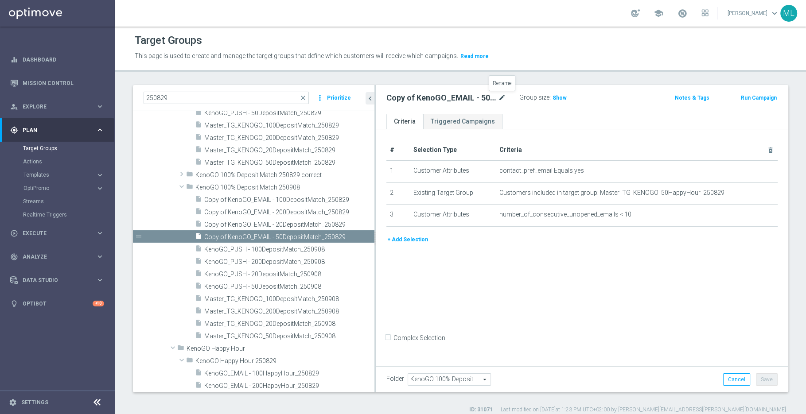
click at [503, 98] on icon "mode_edit" at bounding box center [502, 98] width 8 height 11
click at [504, 99] on input "Copy of KenoGO_EMAIL - 50DepositMatch_250829" at bounding box center [446, 99] width 120 height 12
click at [418, 96] on input "Copy of KenoGO_EMAIL - 50DepositMatch_250908" at bounding box center [446, 99] width 120 height 12
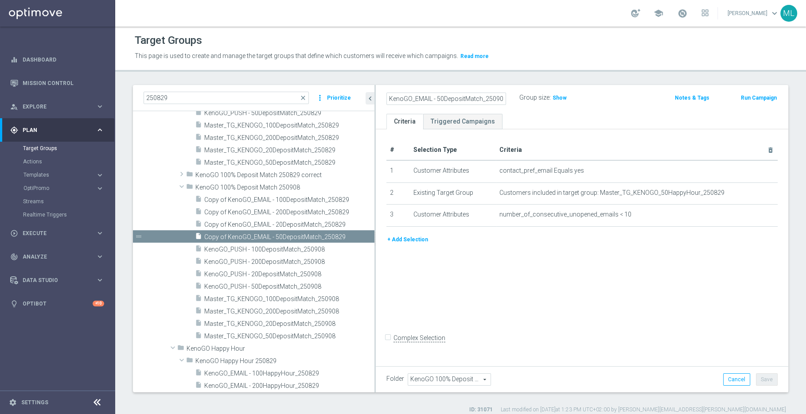
type input "KenoGO_EMAIL - 50DepositMatch_250908"
click at [621, 105] on div "KenoGO_EMAIL - 50DepositMatch_250908 Group size : Show Notes & Tags Run Campaign" at bounding box center [582, 99] width 413 height 29
click at [644, 331] on button "Save" at bounding box center [767, 380] width 22 height 12
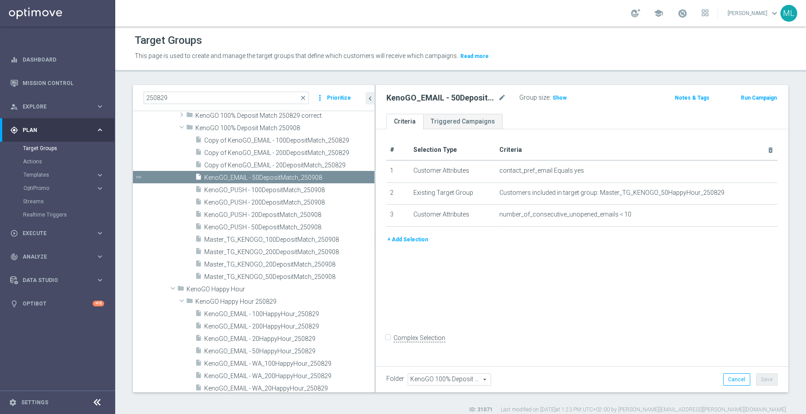
scroll to position [222, 0]
click at [230, 165] on span "Copy of KenoGO_EMAIL - 20DepositMatch_250829" at bounding box center [278, 165] width 149 height 8
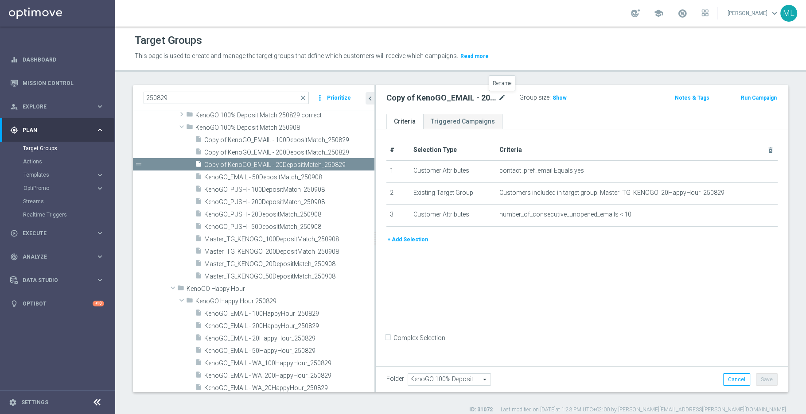
click at [502, 96] on icon "mode_edit" at bounding box center [502, 98] width 8 height 11
click at [504, 98] on input "Copy of KenoGO_EMAIL - 20DepositMatch_250829" at bounding box center [446, 99] width 120 height 12
click at [400, 97] on input "Copy of KenoGO_EMAIL - 20DepositMatch_250908" at bounding box center [446, 99] width 120 height 12
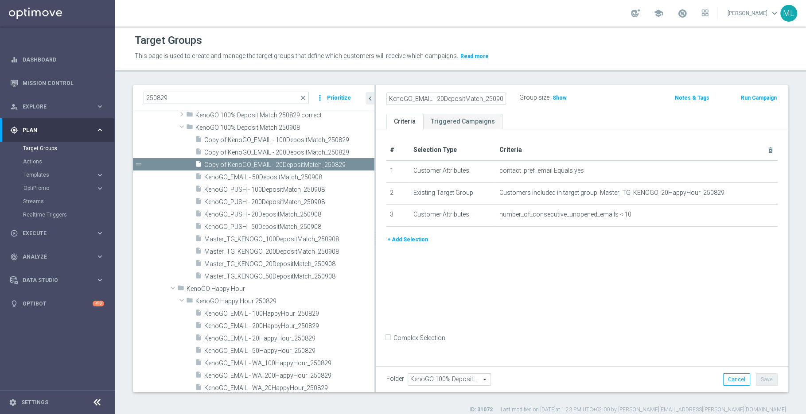
type input "KenoGO_EMAIL - 20DepositMatch_250908"
click at [608, 97] on div "Group size : Show" at bounding box center [563, 97] width 89 height 11
click at [644, 331] on button "Save" at bounding box center [767, 380] width 22 height 12
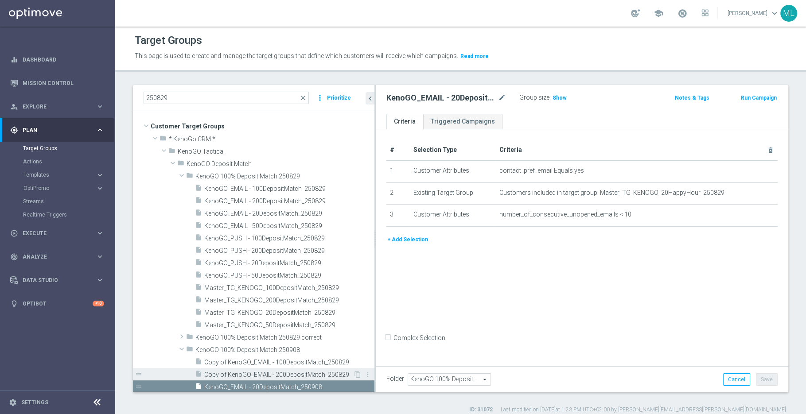
click at [256, 331] on span "Copy of KenoGO_EMAIL - 200DepositMatch_250829" at bounding box center [278, 375] width 149 height 8
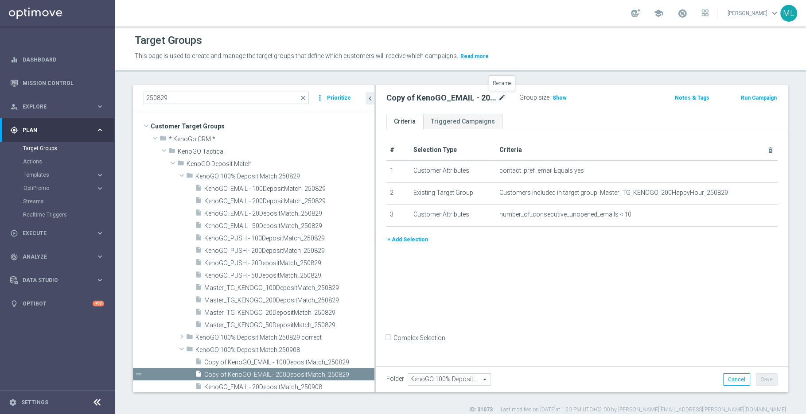
click at [502, 97] on icon "mode_edit" at bounding box center [502, 98] width 8 height 11
click at [504, 99] on input "Copy of KenoGO_EMAIL - 200DepositMatch_250829" at bounding box center [446, 99] width 120 height 12
click at [423, 97] on input "Copy of KenoGO_EMAIL - 200DepositMatch_250908" at bounding box center [446, 99] width 120 height 12
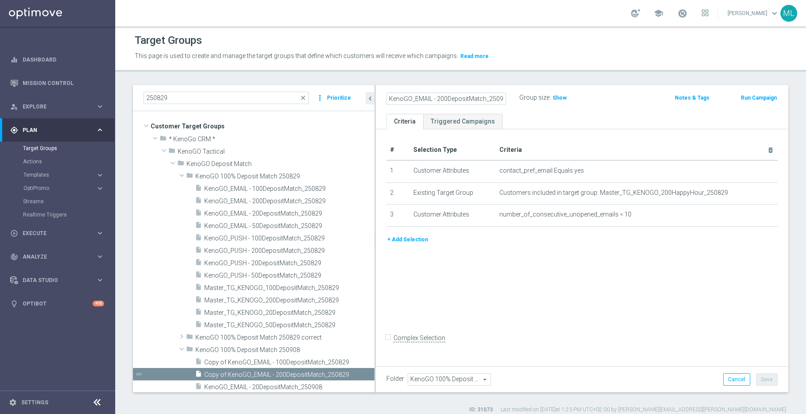
type input "KenoGO_EMAIL - 200DepositMatch_250908"
click at [607, 101] on div "Group size : Show" at bounding box center [563, 97] width 89 height 11
click at [644, 331] on button "Save" at bounding box center [767, 380] width 22 height 12
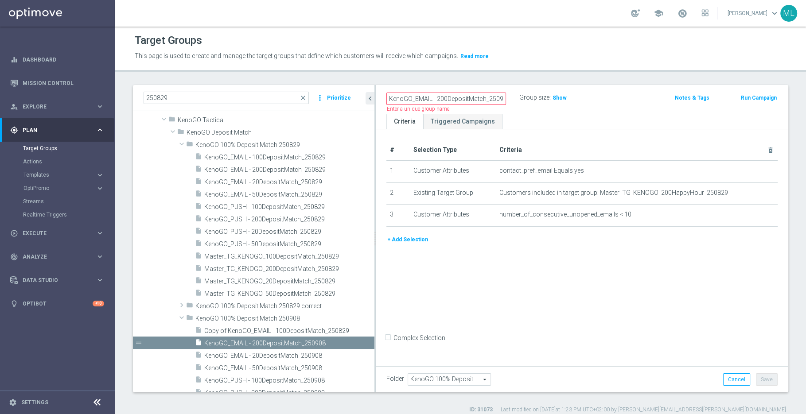
scroll to position [38, 0]
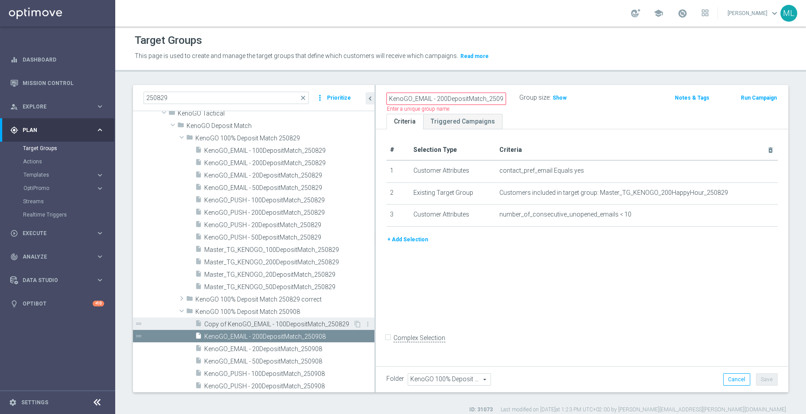
click at [242, 326] on span "Copy of KenoGO_EMAIL - 100DepositMatch_250829" at bounding box center [278, 325] width 149 height 8
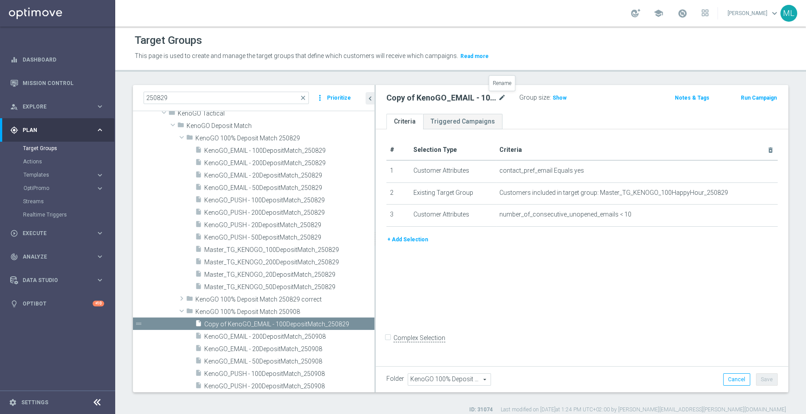
click at [502, 97] on icon "mode_edit" at bounding box center [502, 98] width 8 height 11
click at [499, 94] on icon "mode_edit" at bounding box center [502, 98] width 8 height 11
click at [505, 98] on input "Copy of KenoGO_EMAIL - 100DepositMatch_250829" at bounding box center [446, 99] width 120 height 12
click at [405, 96] on input "Copy of KenoGO_EMAIL - 100DepositMatch_250908" at bounding box center [446, 99] width 120 height 12
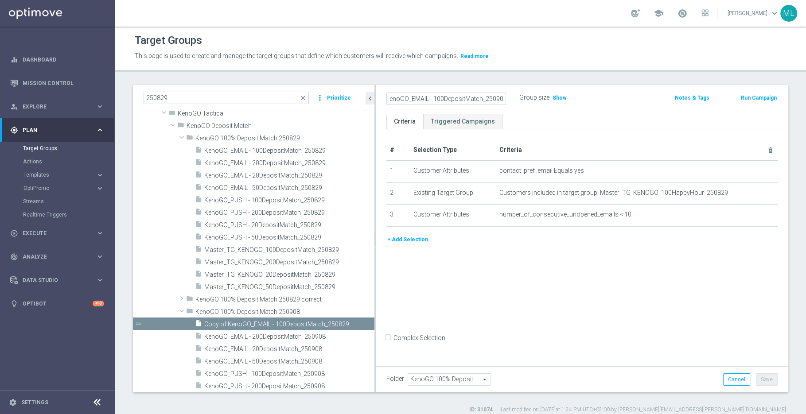
scroll to position [0, 0]
type input "KenoGO_EMAIL - 100DepositMatch_250908"
click at [617, 102] on div "KenoGO_EMAIL - 100DepositMatch_250908 Group size : Show" at bounding box center [515, 98] width 270 height 13
click at [644, 331] on button "Save" at bounding box center [767, 380] width 22 height 12
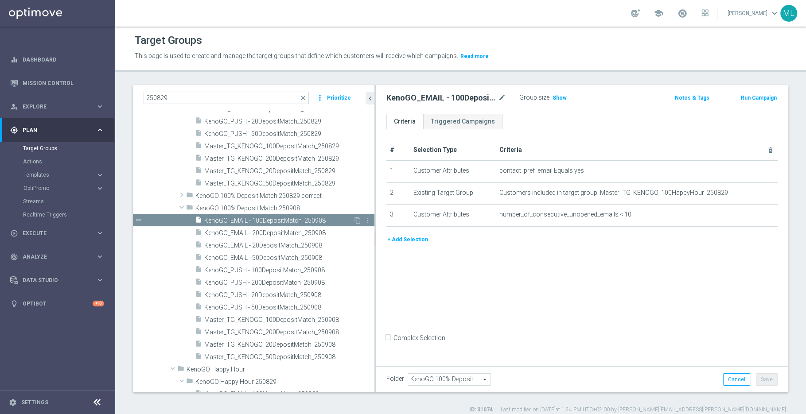
scroll to position [150, 0]
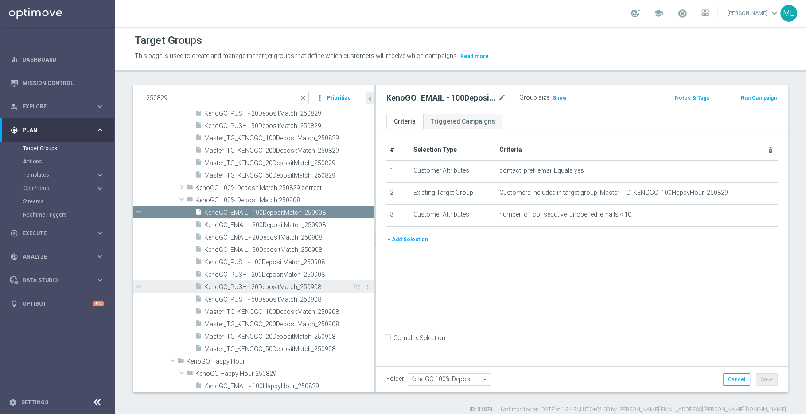
click at [273, 285] on span "KenoGO_PUSH - 20DepositMatch_250908" at bounding box center [278, 288] width 149 height 8
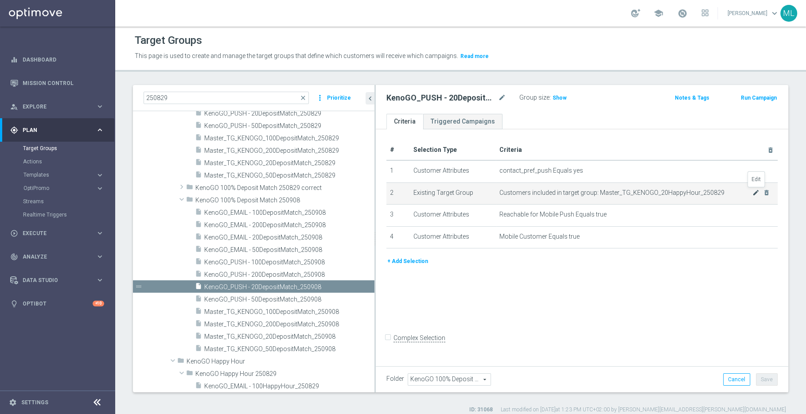
click at [644, 191] on icon "mode_edit" at bounding box center [755, 192] width 7 height 7
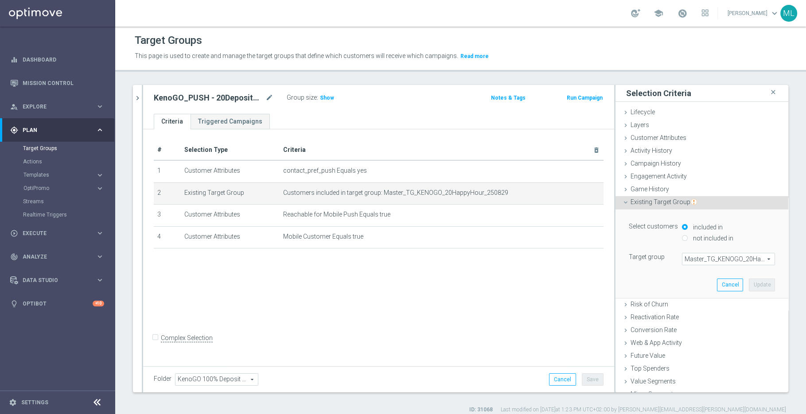
click at [644, 257] on span "Master_TG_KENOGO_20HappyHour_250829" at bounding box center [729, 260] width 92 height 12
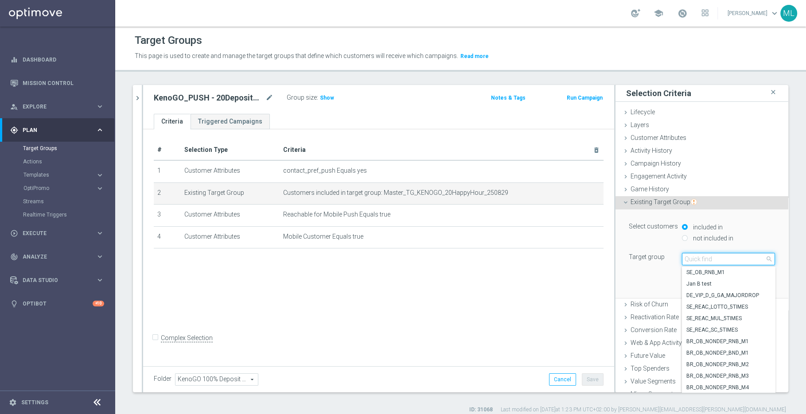
click at [644, 257] on input "search" at bounding box center [728, 259] width 93 height 12
type input "250908"
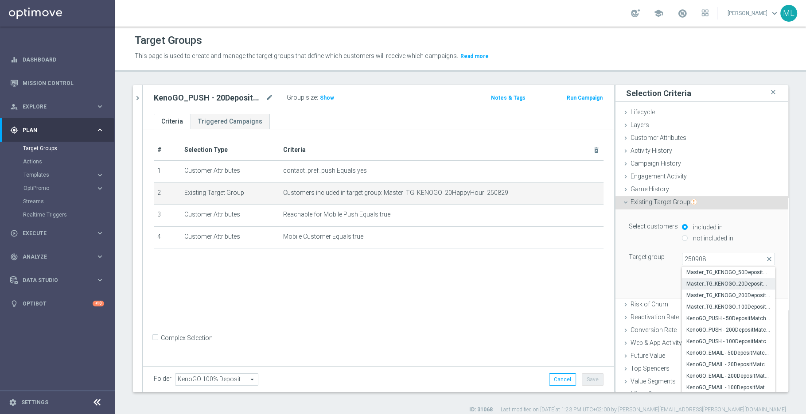
click at [644, 285] on span "Master_TG_KENOGO_20DepositMatch_250908" at bounding box center [728, 284] width 84 height 7
type input "Master_TG_KENOGO_20DepositMatch_250908"
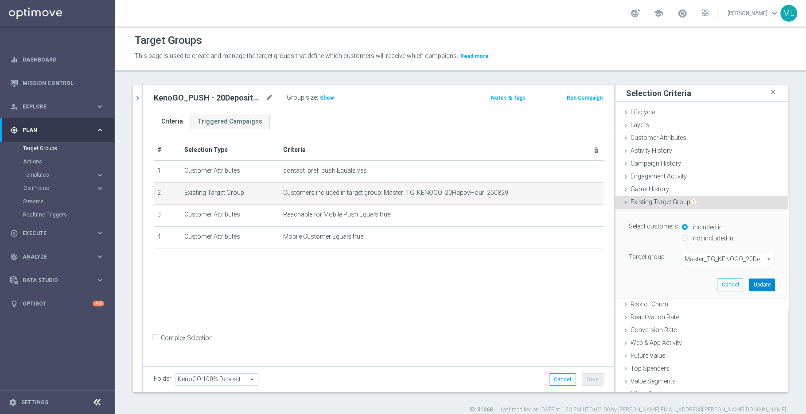
click at [644, 282] on button "Update" at bounding box center [762, 285] width 26 height 12
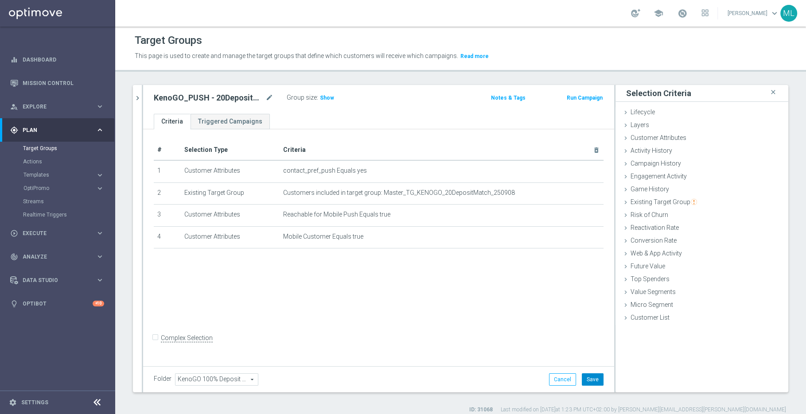
click at [597, 331] on button "Save" at bounding box center [593, 380] width 22 height 12
click at [140, 98] on icon "chevron_right" at bounding box center [137, 98] width 8 height 8
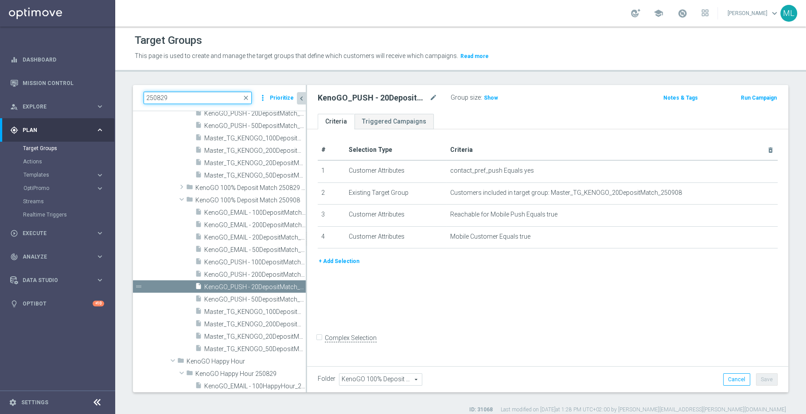
drag, startPoint x: 177, startPoint y: 96, endPoint x: 158, endPoint y: 96, distance: 19.5
click at [158, 96] on input "250829" at bounding box center [198, 98] width 108 height 12
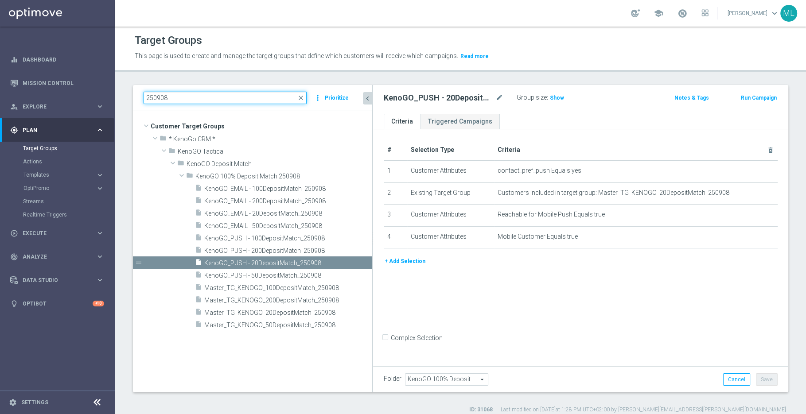
drag, startPoint x: 306, startPoint y: 204, endPoint x: 373, endPoint y: 207, distance: 67.5
click at [373, 207] on div at bounding box center [372, 239] width 1 height 308
type input "250908"
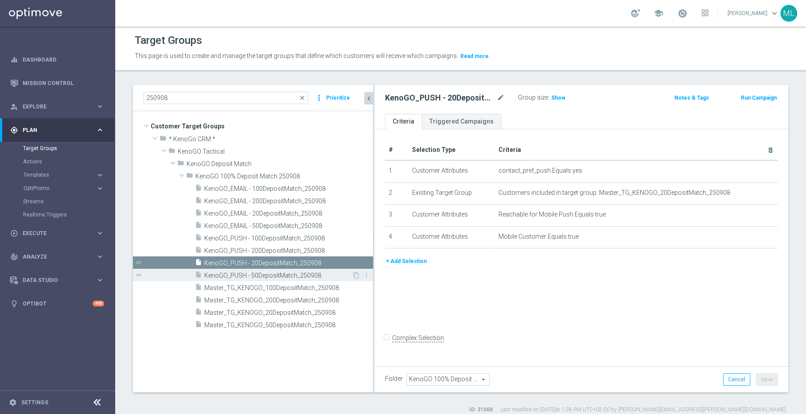
click at [285, 273] on span "KenoGO_PUSH - 50DepositMatch_250908" at bounding box center [278, 276] width 148 height 8
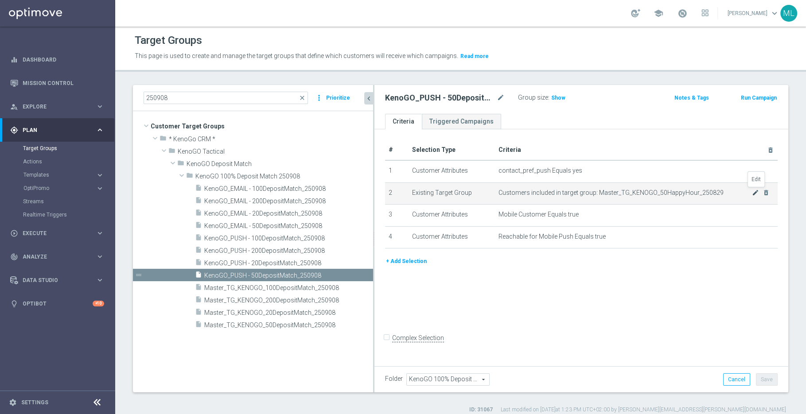
click at [644, 190] on icon "mode_edit" at bounding box center [755, 192] width 7 height 7
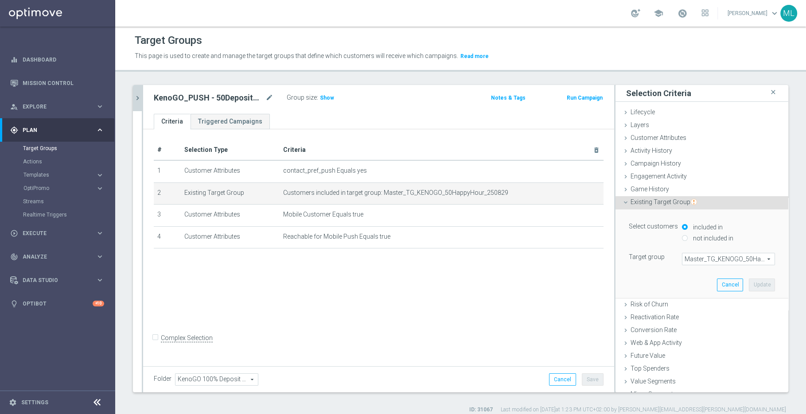
click at [644, 256] on span "Master_TG_KENOGO_50HappyHour_250829" at bounding box center [729, 260] width 92 height 12
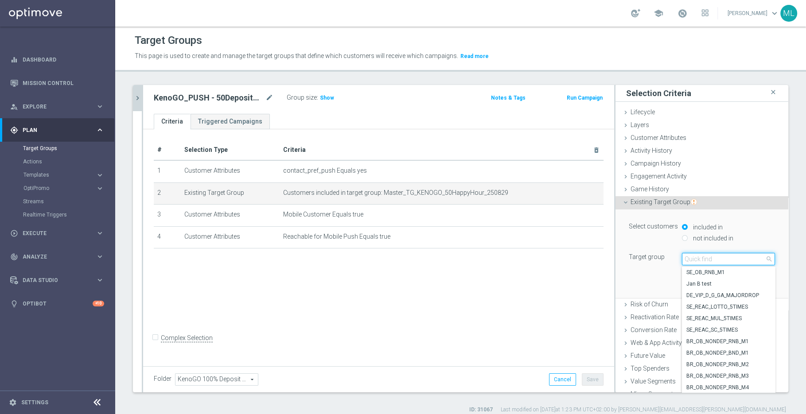
click at [644, 258] on input "search" at bounding box center [728, 259] width 93 height 12
type input "250908"
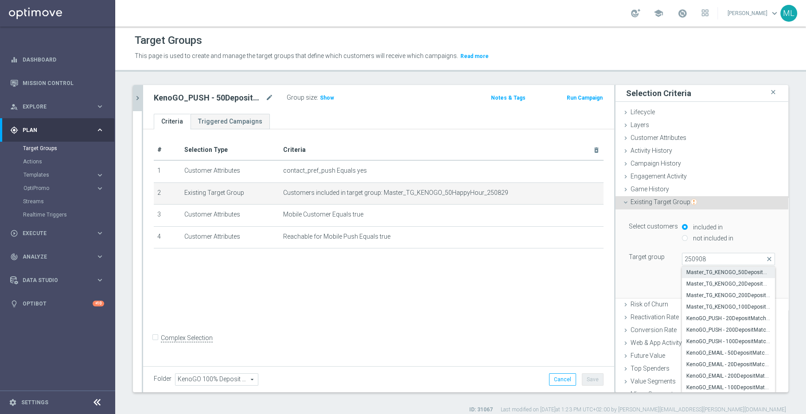
click at [644, 273] on span "Master_TG_KENOGO_50DepositMatch_250908" at bounding box center [728, 272] width 84 height 7
type input "Master_TG_KENOGO_50DepositMatch_250908"
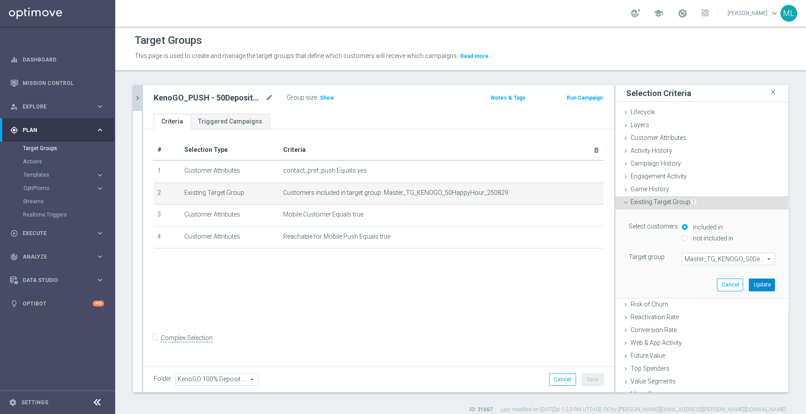
click at [644, 282] on button "Update" at bounding box center [762, 285] width 26 height 12
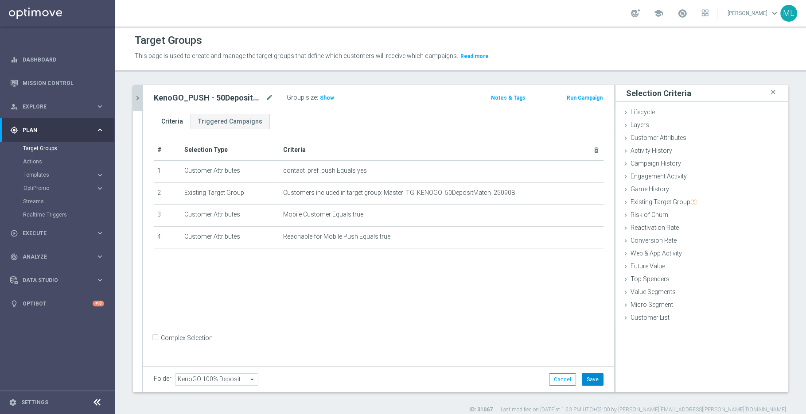
click at [590, 331] on button "Save" at bounding box center [593, 380] width 22 height 12
click at [135, 96] on icon "chevron_right" at bounding box center [137, 98] width 8 height 8
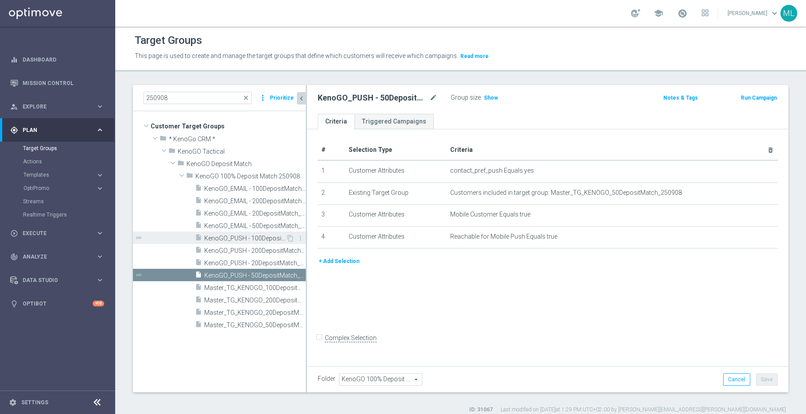
click at [263, 239] on span "KenoGO_PUSH - 100DepositMatch_250908" at bounding box center [245, 239] width 82 height 8
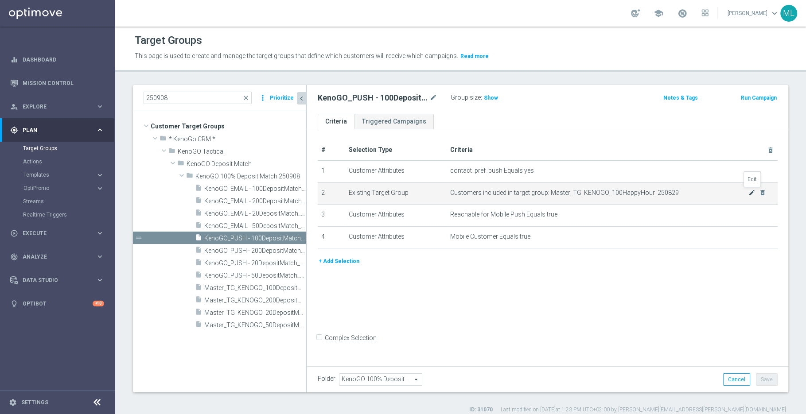
click at [644, 191] on icon "mode_edit" at bounding box center [751, 192] width 7 height 7
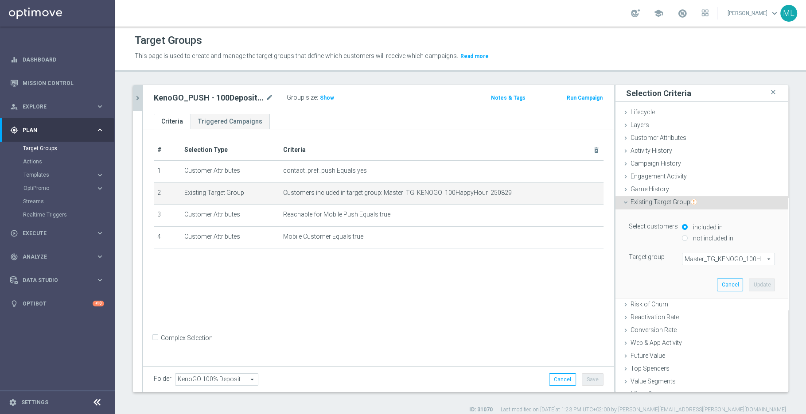
click at [644, 264] on span "Master_TG_KENOGO_100HappyHour_250829" at bounding box center [729, 260] width 92 height 12
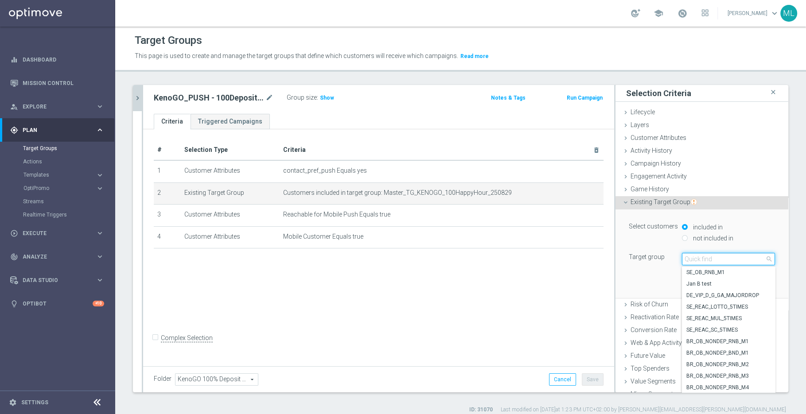
click at [644, 261] on input "search" at bounding box center [728, 259] width 93 height 12
type input "250908"
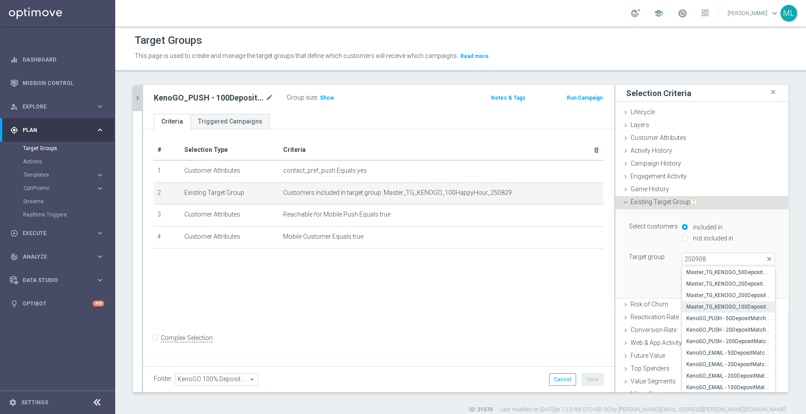
click at [644, 304] on span "Master_TG_KENOGO_100DepositMatch_250908" at bounding box center [728, 307] width 84 height 7
type input "Master_TG_KENOGO_100DepositMatch_250908"
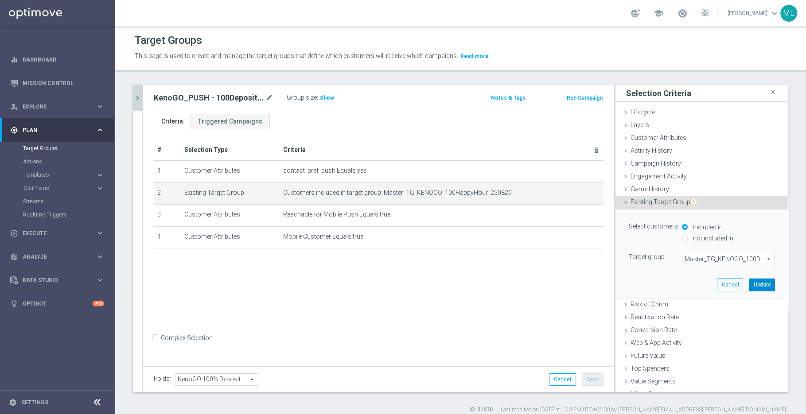
click at [644, 286] on button "Update" at bounding box center [762, 285] width 26 height 12
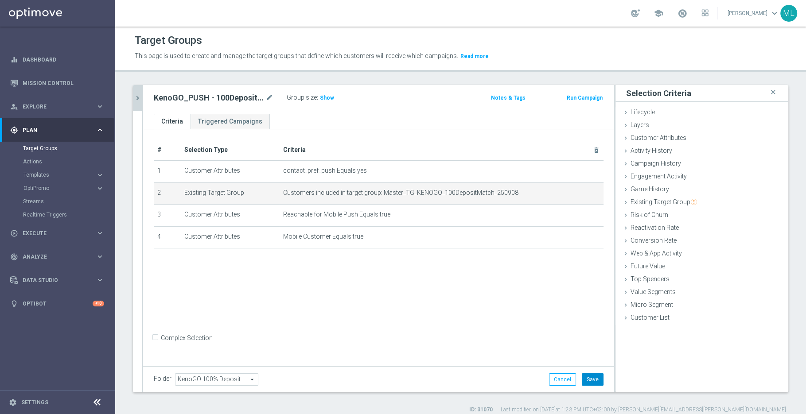
click at [597, 331] on button "Save" at bounding box center [593, 380] width 22 height 12
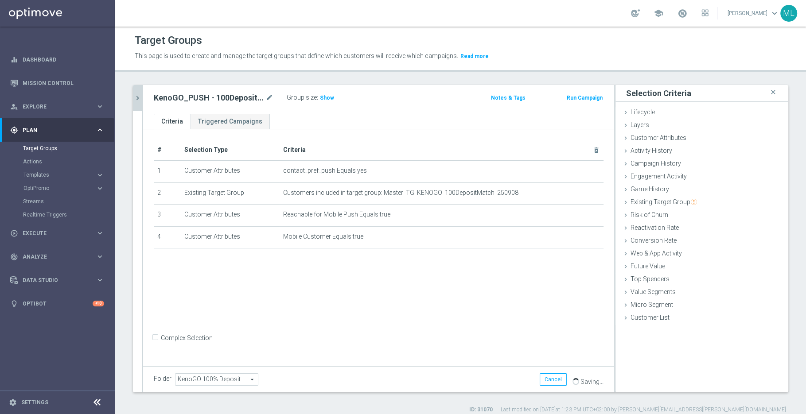
click at [139, 97] on icon "chevron_right" at bounding box center [137, 98] width 8 height 8
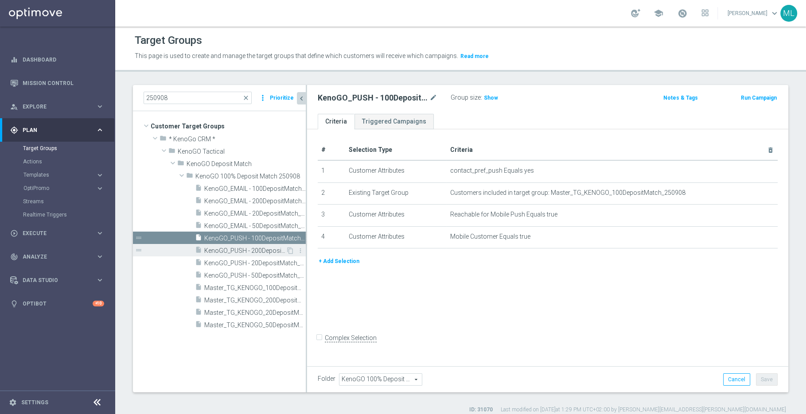
click at [261, 251] on span "KenoGO_PUSH - 200DepositMatch_250908" at bounding box center [245, 251] width 82 height 8
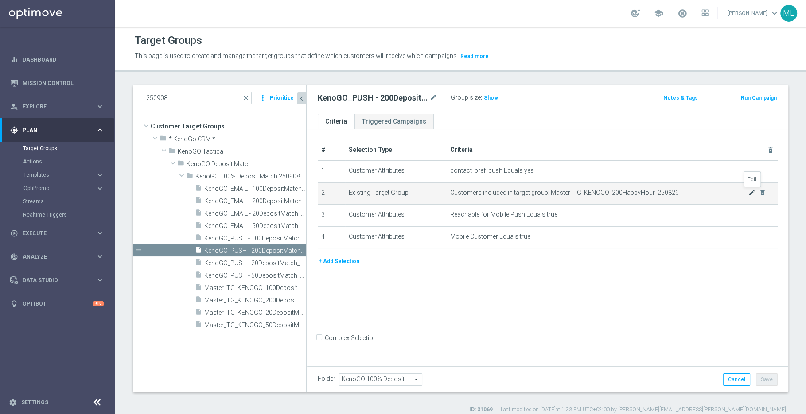
click at [644, 191] on icon "mode_edit" at bounding box center [751, 192] width 7 height 7
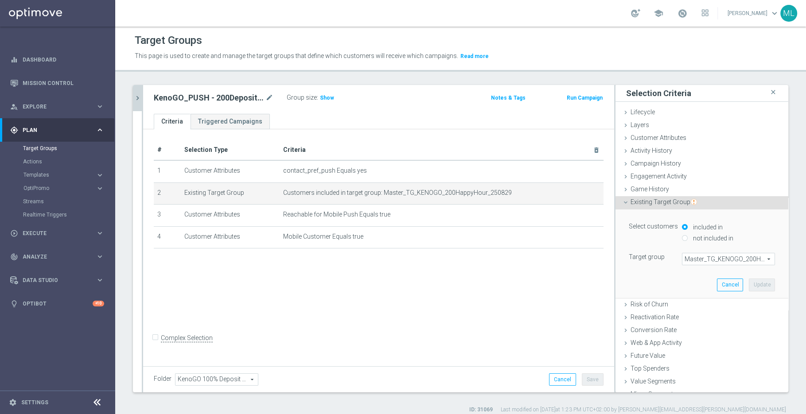
click at [644, 256] on span "Master_TG_KENOGO_200HappyHour_250829" at bounding box center [729, 260] width 92 height 12
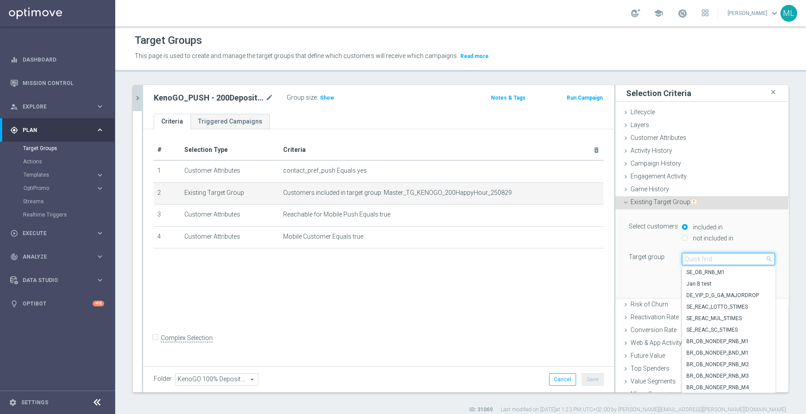
click at [644, 259] on input "search" at bounding box center [728, 259] width 93 height 12
type input "250908"
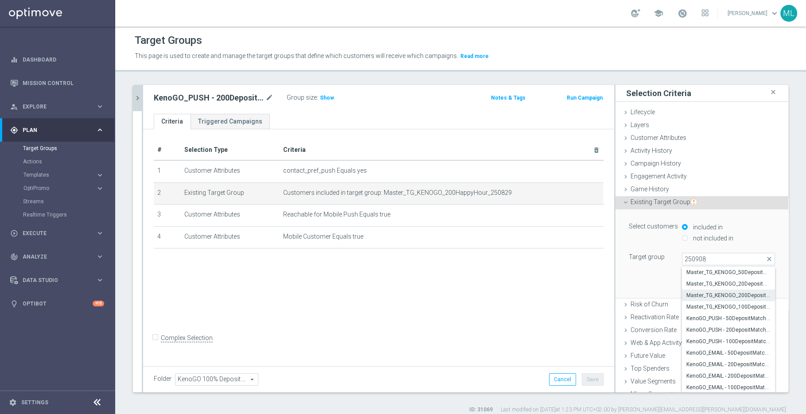
click at [644, 293] on span "Master_TG_KENOGO_200DepositMatch_250908" at bounding box center [728, 295] width 84 height 7
type input "Master_TG_KENOGO_200DepositMatch_250908"
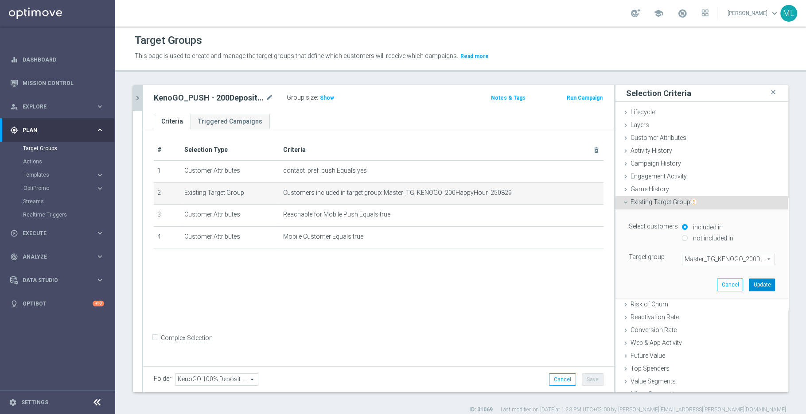
click at [644, 285] on button "Update" at bounding box center [762, 285] width 26 height 12
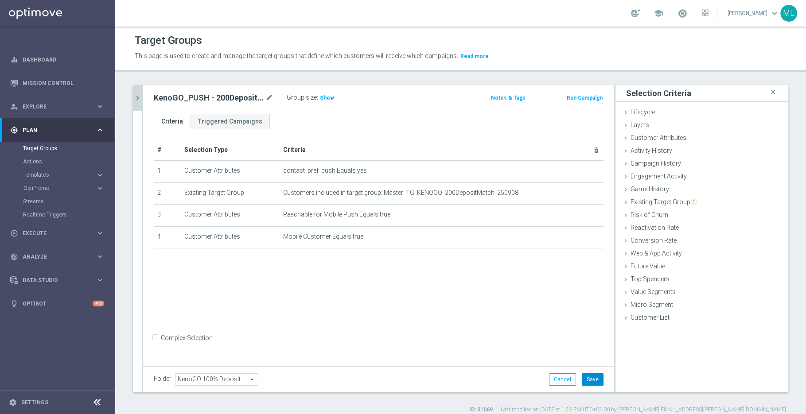
click at [601, 331] on button "Save" at bounding box center [593, 380] width 22 height 12
click at [137, 100] on icon "chevron_right" at bounding box center [137, 98] width 8 height 8
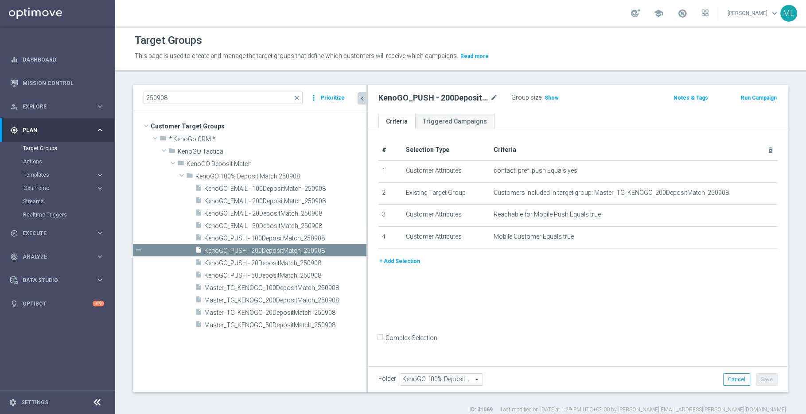
drag, startPoint x: 306, startPoint y: 212, endPoint x: 367, endPoint y: 212, distance: 60.7
click at [367, 212] on div at bounding box center [367, 239] width 1 height 308
click at [275, 213] on span "KenoGO_EMAIL - 20DepositMatch_250908" at bounding box center [274, 214] width 141 height 8
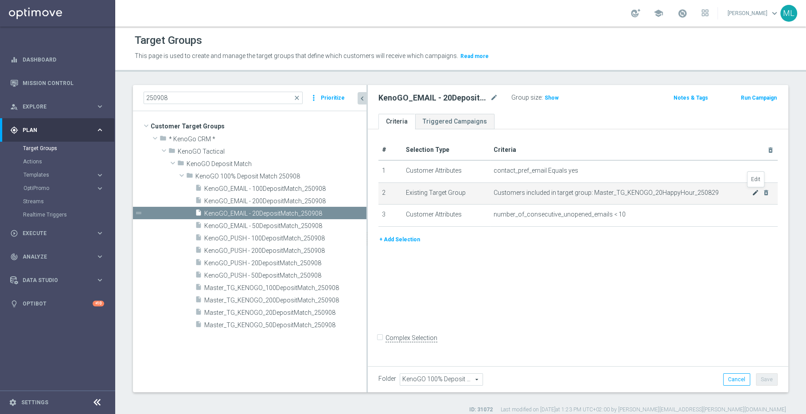
click at [644, 192] on icon "mode_edit" at bounding box center [755, 192] width 7 height 7
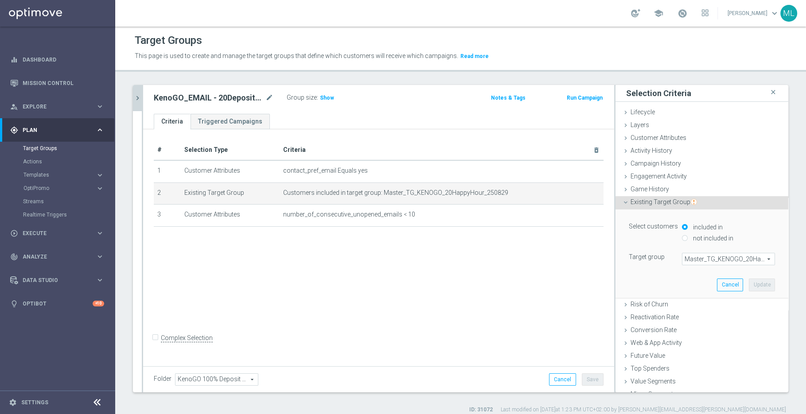
click at [644, 255] on span "Master_TG_KENOGO_20HappyHour_250829" at bounding box center [729, 260] width 92 height 12
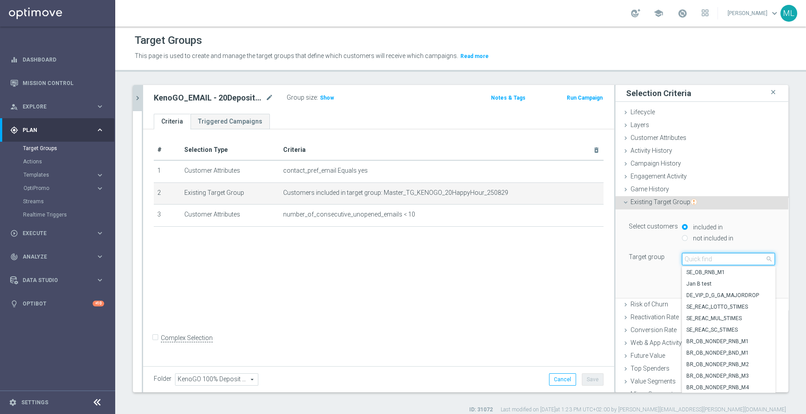
click at [644, 255] on input "search" at bounding box center [728, 259] width 93 height 12
type input "250908"
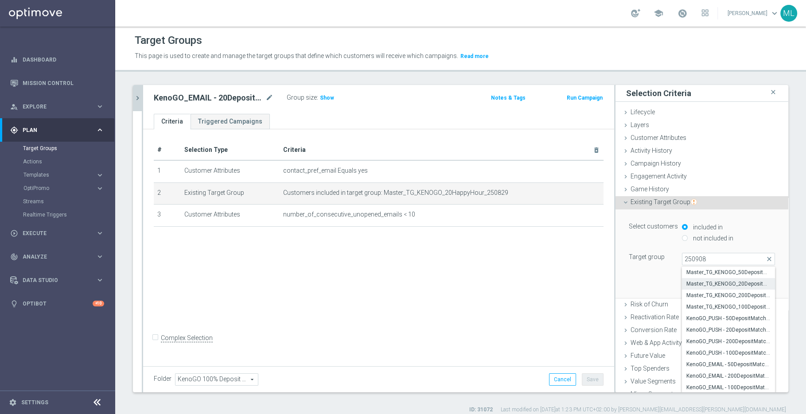
click at [644, 281] on span "Master_TG_KENOGO_20DepositMatch_250908" at bounding box center [728, 284] width 84 height 7
type input "Master_TG_KENOGO_20DepositMatch_250908"
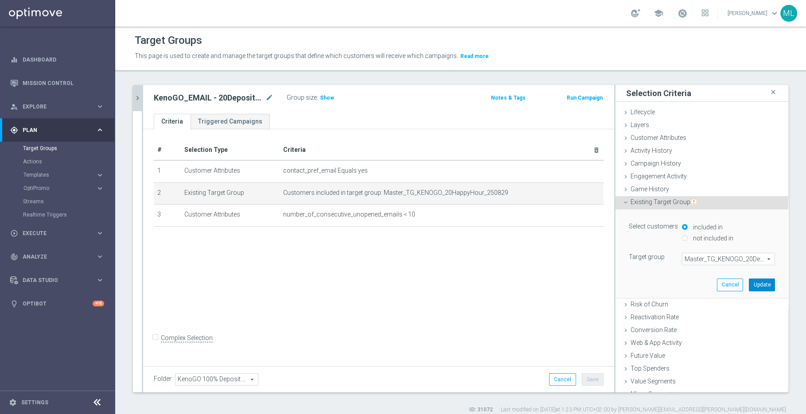
click at [644, 280] on button "Update" at bounding box center [762, 285] width 26 height 12
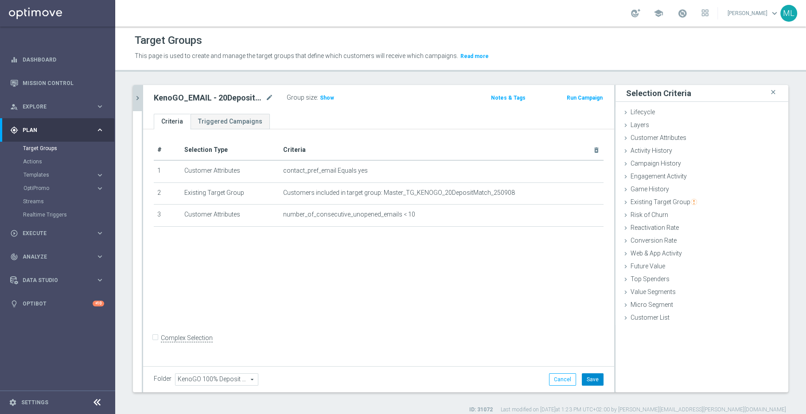
click at [596, 331] on button "Save" at bounding box center [593, 380] width 22 height 12
click at [140, 98] on icon "chevron_right" at bounding box center [137, 98] width 8 height 8
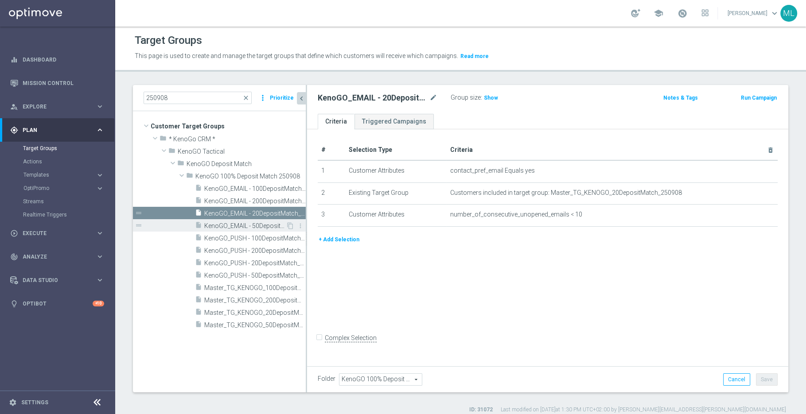
click at [266, 226] on span "KenoGO_EMAIL - 50DepositMatch_250908" at bounding box center [245, 226] width 82 height 8
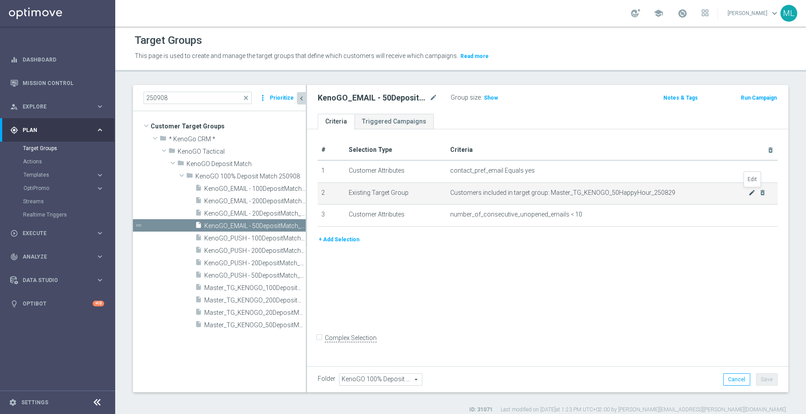
click at [644, 192] on icon "mode_edit" at bounding box center [751, 192] width 7 height 7
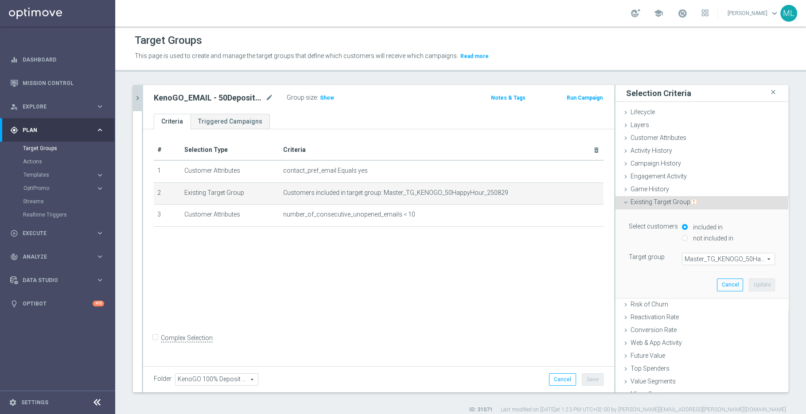
click at [644, 259] on span "Master_TG_KENOGO_50HappyHour_250829" at bounding box center [729, 260] width 92 height 12
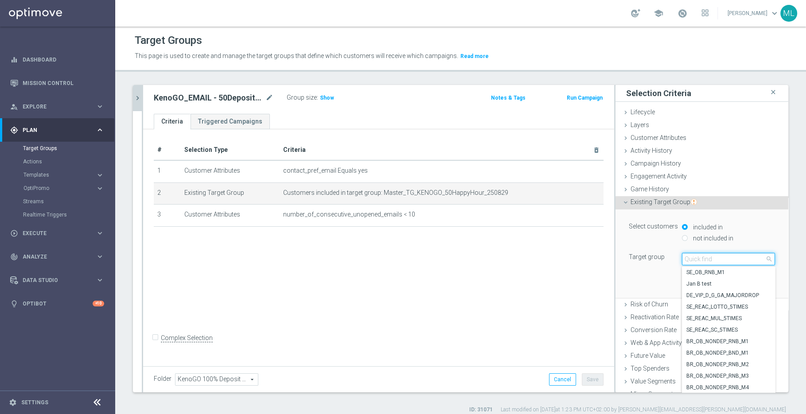
click at [644, 257] on input "search" at bounding box center [728, 259] width 93 height 12
type input "250908"
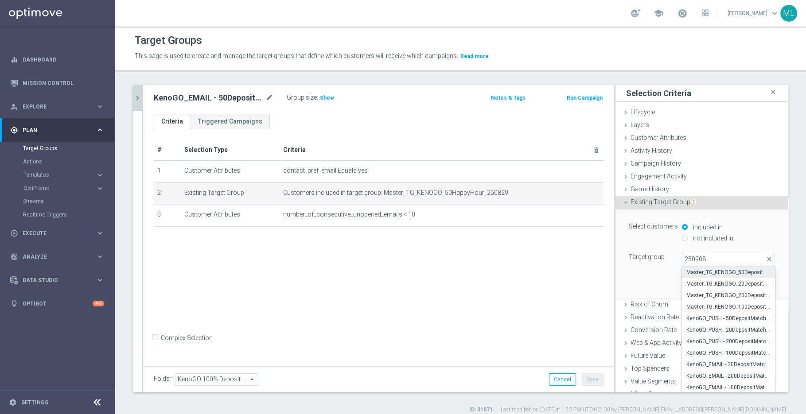
click at [644, 271] on span "Master_TG_KENOGO_50DepositMatch_250908" at bounding box center [728, 272] width 84 height 7
type input "Master_TG_KENOGO_50DepositMatch_250908"
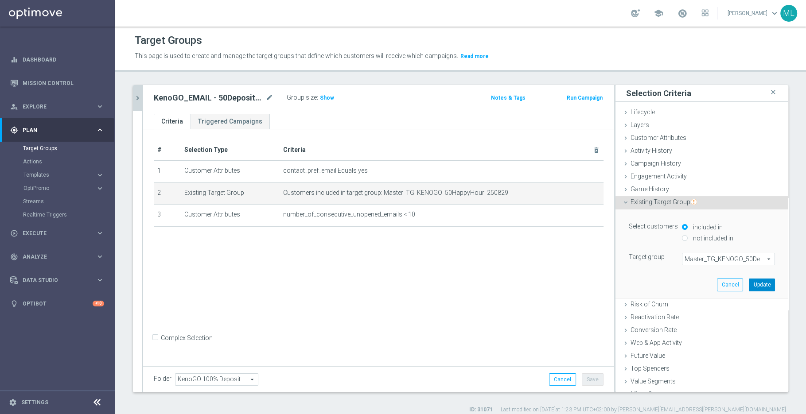
click at [644, 280] on button "Update" at bounding box center [762, 285] width 26 height 12
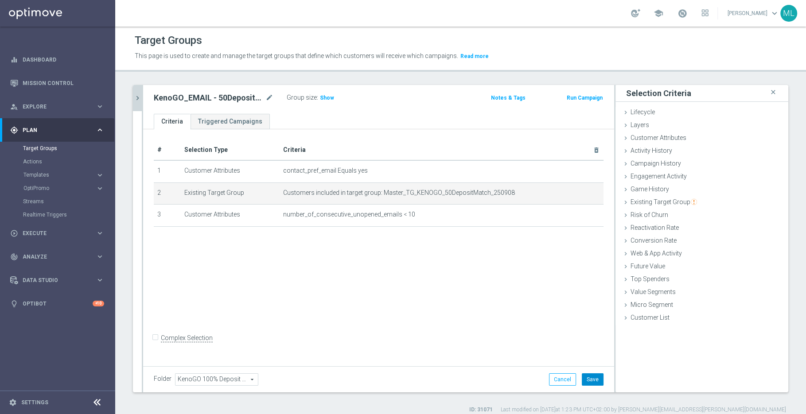
click at [598, 331] on button "Save" at bounding box center [593, 380] width 22 height 12
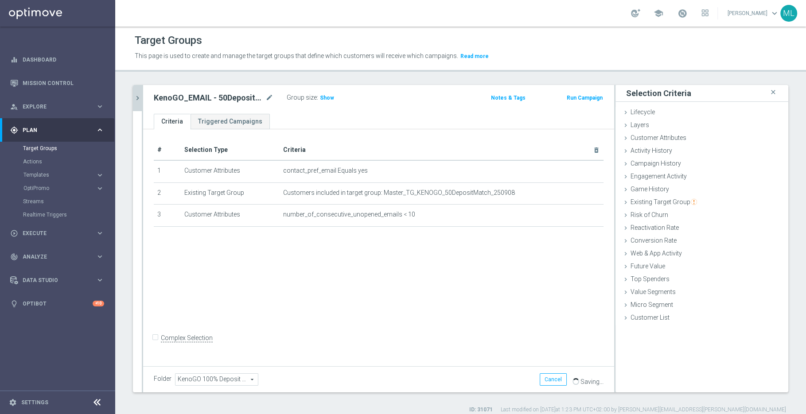
click at [139, 101] on icon "chevron_right" at bounding box center [137, 98] width 8 height 8
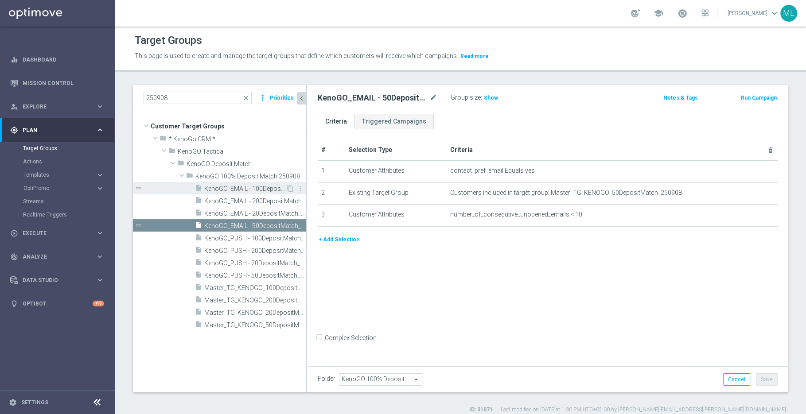
click at [266, 188] on span "KenoGO_EMAIL - 100DepositMatch_250908" at bounding box center [245, 189] width 82 height 8
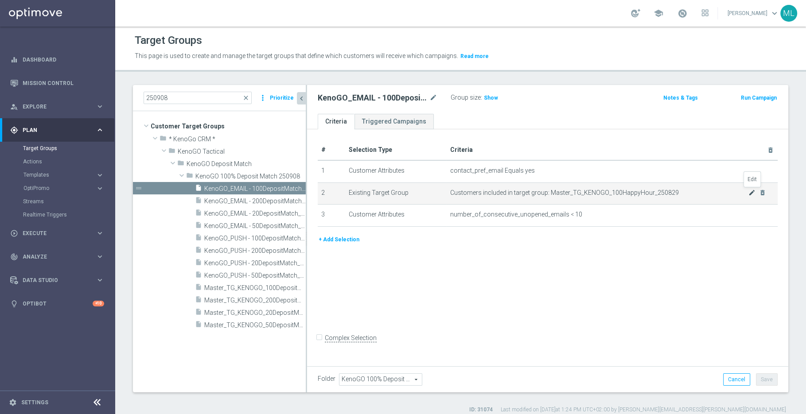
click at [644, 190] on icon "mode_edit" at bounding box center [751, 192] width 7 height 7
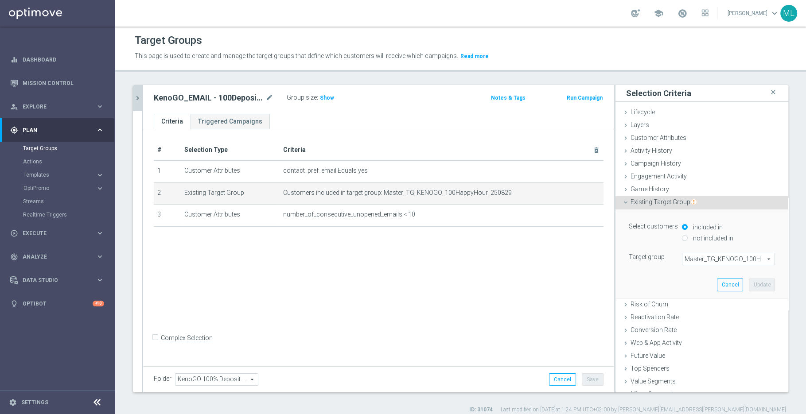
click at [644, 260] on span "Master_TG_KENOGO_100HappyHour_250829" at bounding box center [729, 260] width 92 height 12
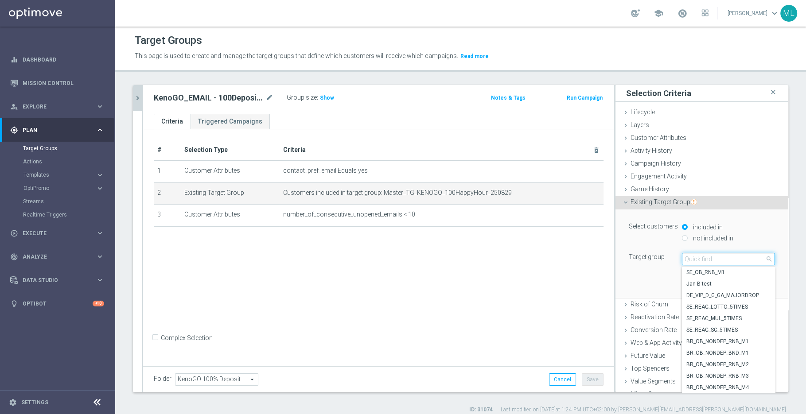
click at [644, 260] on input "search" at bounding box center [728, 259] width 93 height 12
type input "250908"
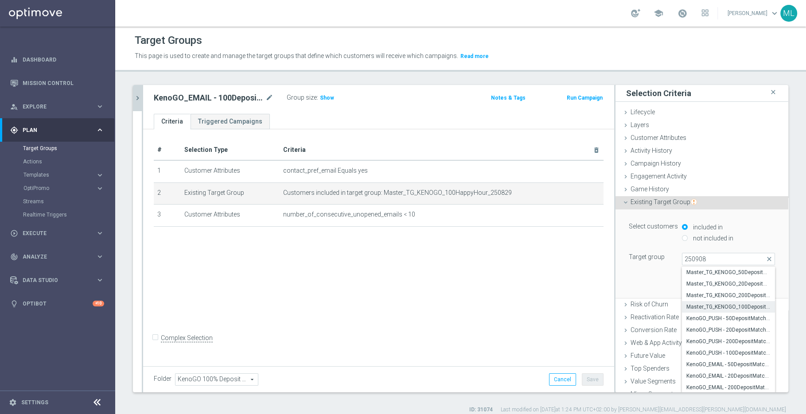
click at [644, 301] on label "Master_TG_KENOGO_100DepositMatch_250908" at bounding box center [728, 307] width 93 height 12
type input "Master_TG_KENOGO_100DepositMatch_250908"
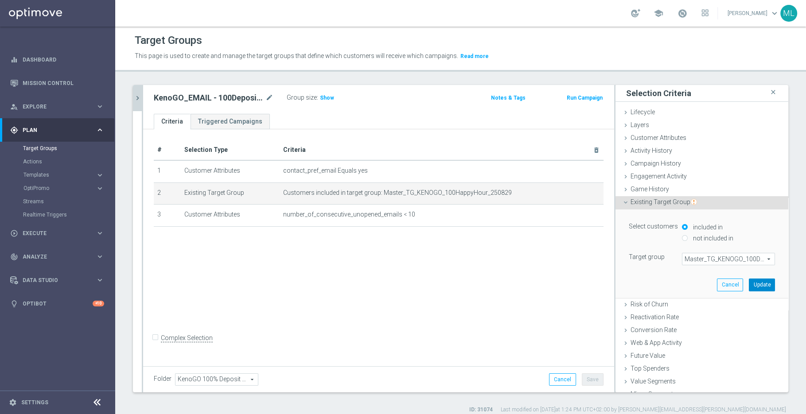
click at [644, 283] on button "Update" at bounding box center [762, 285] width 26 height 12
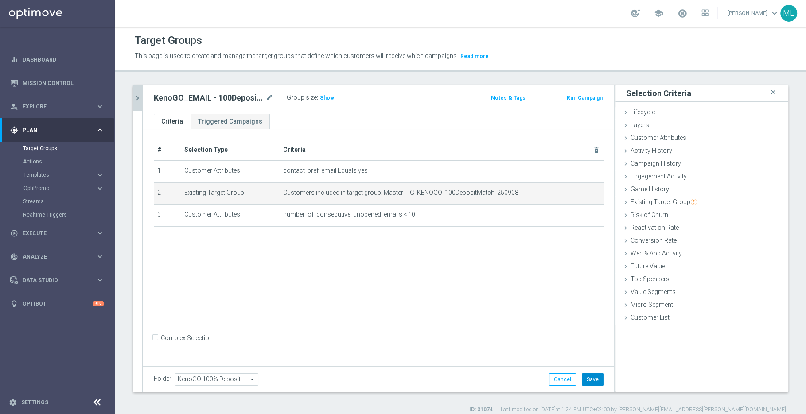
click at [596, 331] on button "Save" at bounding box center [593, 380] width 22 height 12
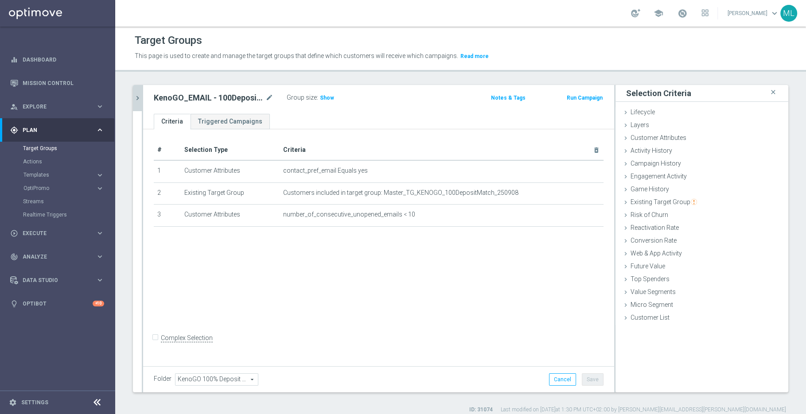
click at [136, 92] on button "chevron_right" at bounding box center [137, 98] width 9 height 26
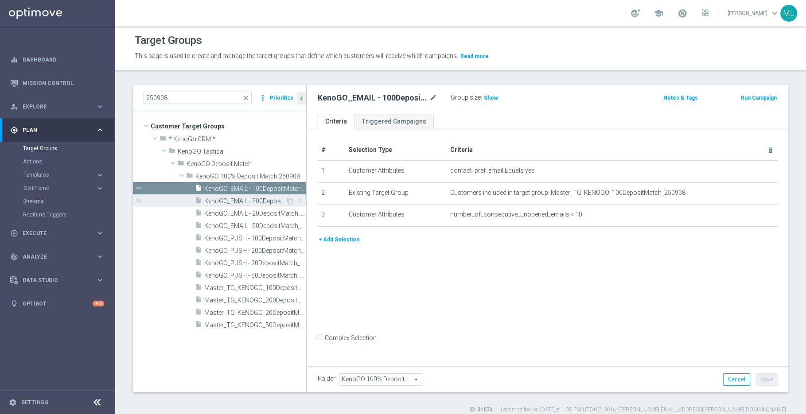
click at [269, 203] on span "KenoGO_EMAIL - 200DepositMatch_250908" at bounding box center [245, 202] width 82 height 8
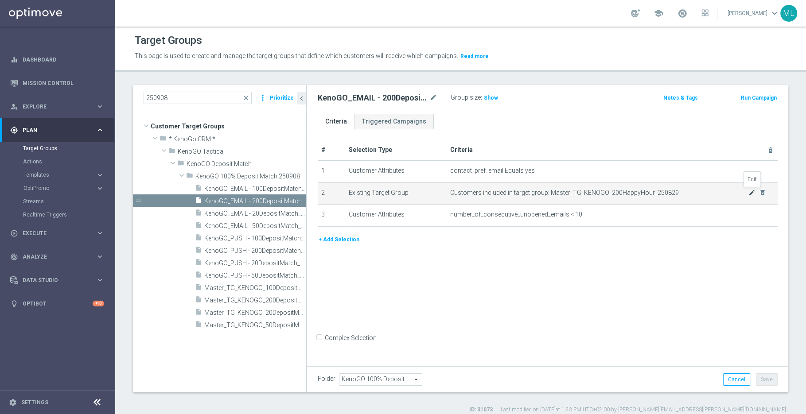
click at [644, 192] on icon "mode_edit" at bounding box center [751, 192] width 7 height 7
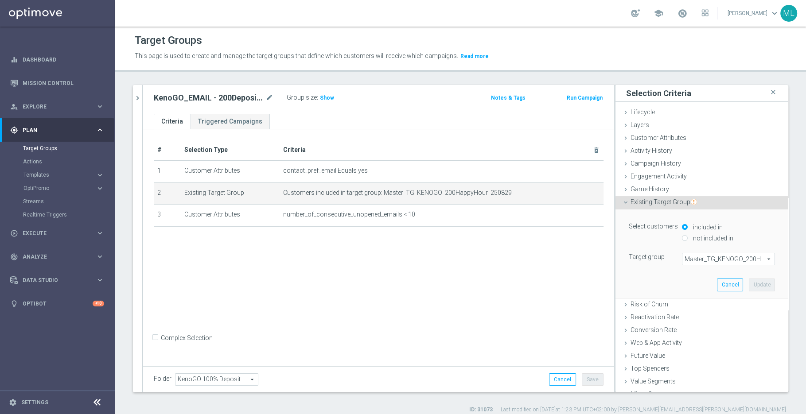
click at [644, 258] on span "Master_TG_KENOGO_200HappyHour_250829" at bounding box center [729, 260] width 92 height 12
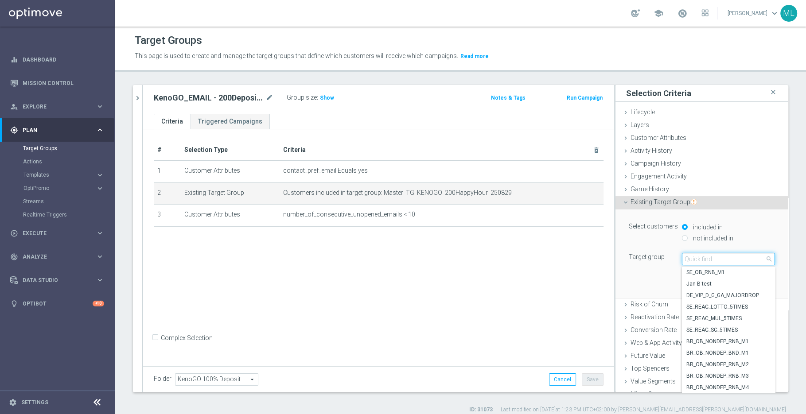
click at [644, 257] on input "search" at bounding box center [728, 259] width 93 height 12
type input "250908"
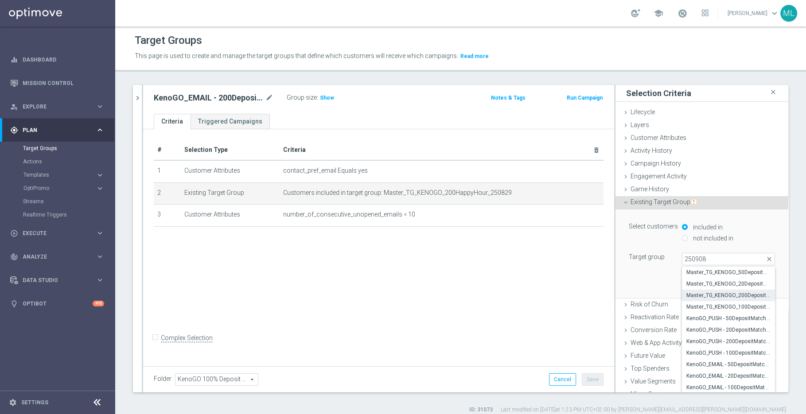
click at [644, 292] on span "Master_TG_KENOGO_200DepositMatch_250908" at bounding box center [728, 295] width 84 height 7
type input "Master_TG_KENOGO_200DepositMatch_250908"
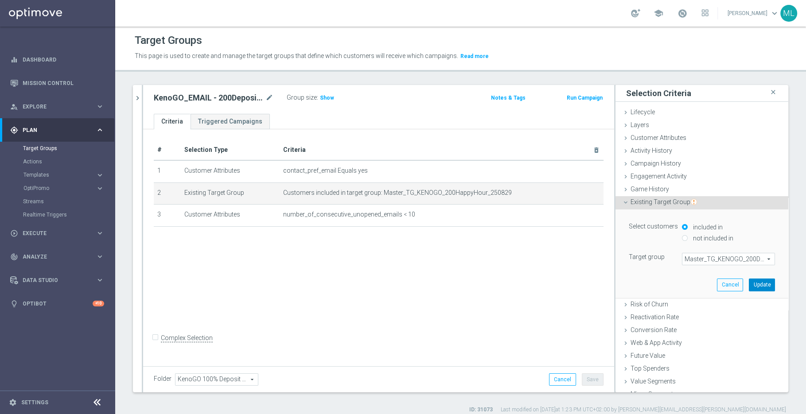
click at [644, 284] on button "Update" at bounding box center [762, 285] width 26 height 12
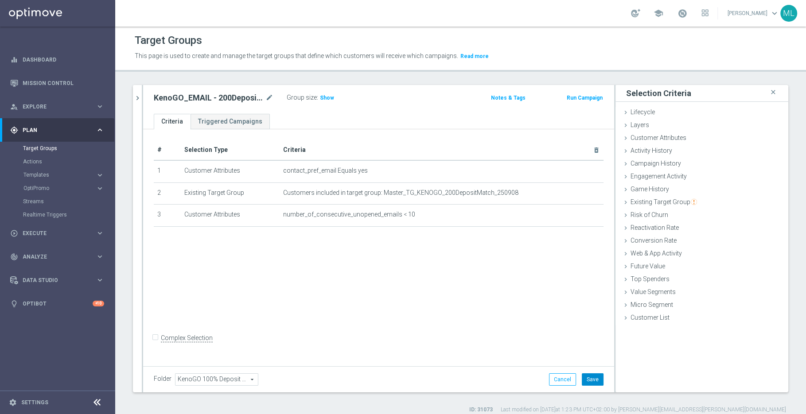
click at [602, 331] on button "Save" at bounding box center [593, 380] width 22 height 12
click at [134, 103] on button "chevron_right" at bounding box center [137, 98] width 9 height 26
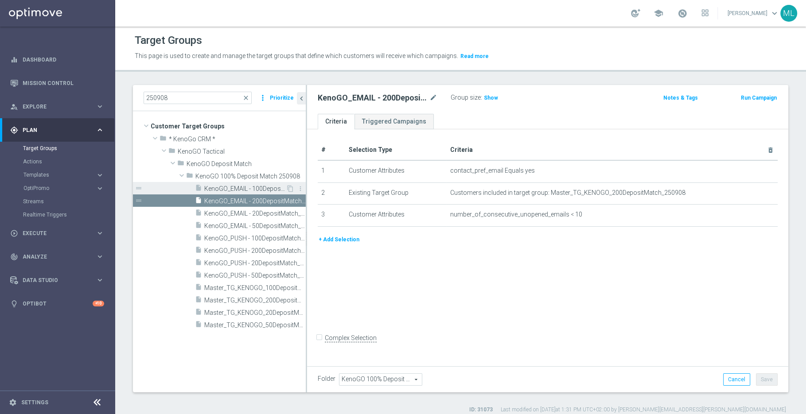
click at [246, 187] on span "KenoGO_EMAIL - 100DepositMatch_250908" at bounding box center [245, 189] width 82 height 8
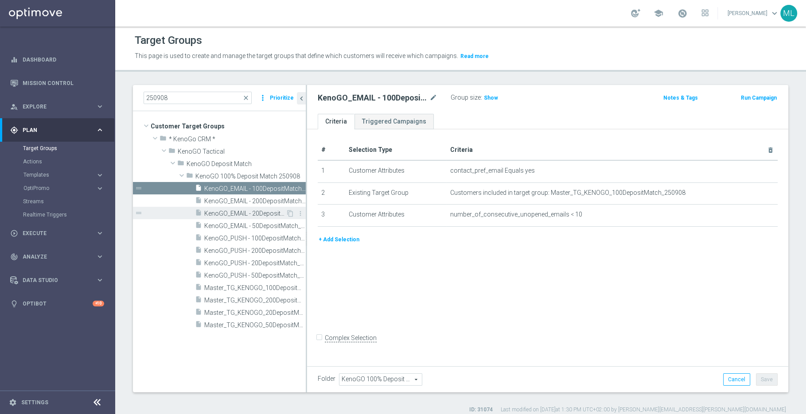
click at [251, 207] on div "insert_drive_file KenoGO_EMAIL - 20DepositMatch_250908" at bounding box center [240, 213] width 91 height 12
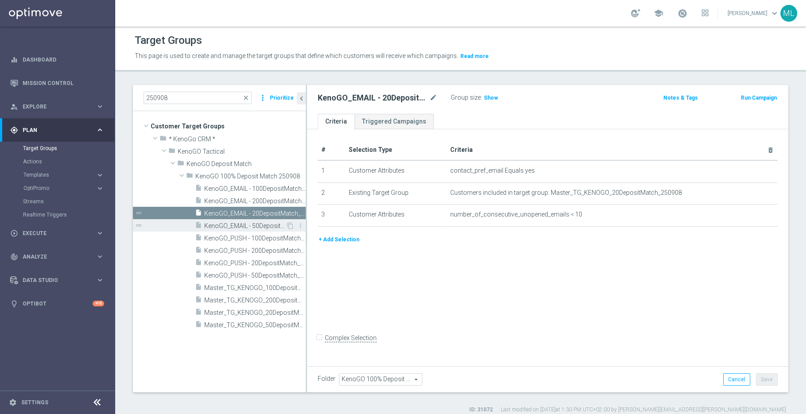
click at [255, 225] on span "KenoGO_EMAIL - 50DepositMatch_250908" at bounding box center [245, 226] width 82 height 8
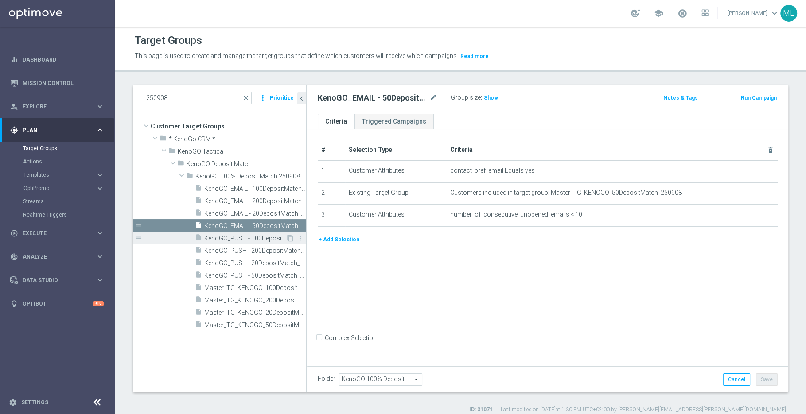
click at [257, 237] on span "KenoGO_PUSH - 100DepositMatch_250908" at bounding box center [245, 239] width 82 height 8
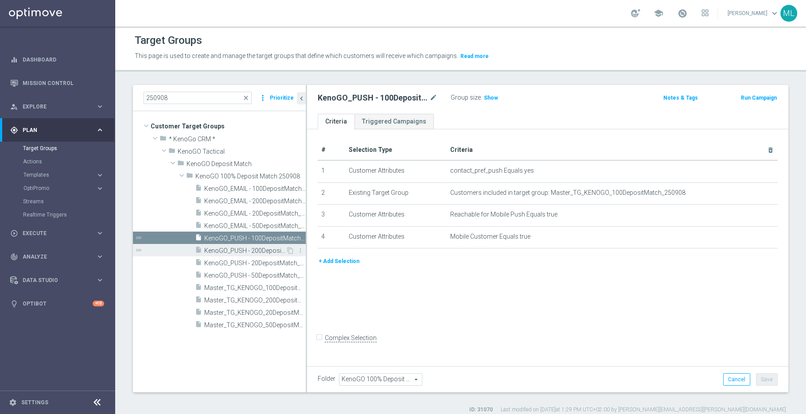
click at [259, 248] on span "KenoGO_PUSH - 200DepositMatch_250908" at bounding box center [245, 251] width 82 height 8
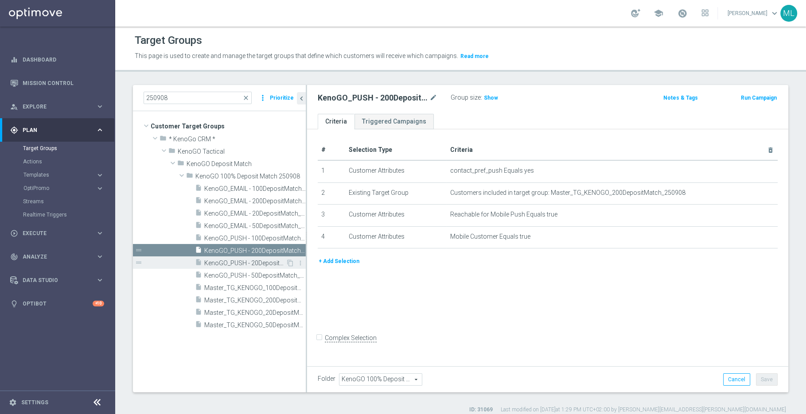
click at [259, 261] on span "KenoGO_PUSH - 20DepositMatch_250908" at bounding box center [245, 264] width 82 height 8
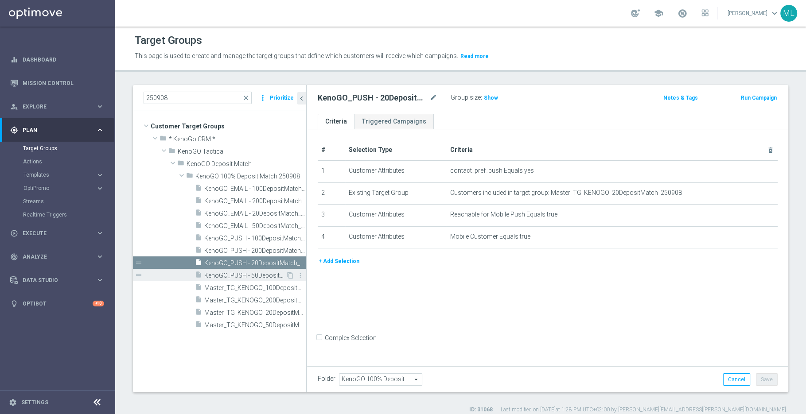
click at [258, 270] on div "insert_drive_file KenoGO_PUSH - 50DepositMatch_250908" at bounding box center [240, 275] width 91 height 12
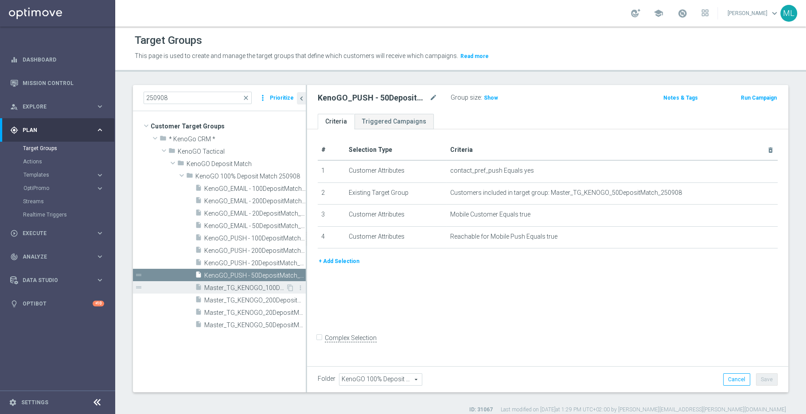
click at [255, 285] on span "Master_TG_KENOGO_100DepositMatch_250908" at bounding box center [245, 289] width 82 height 8
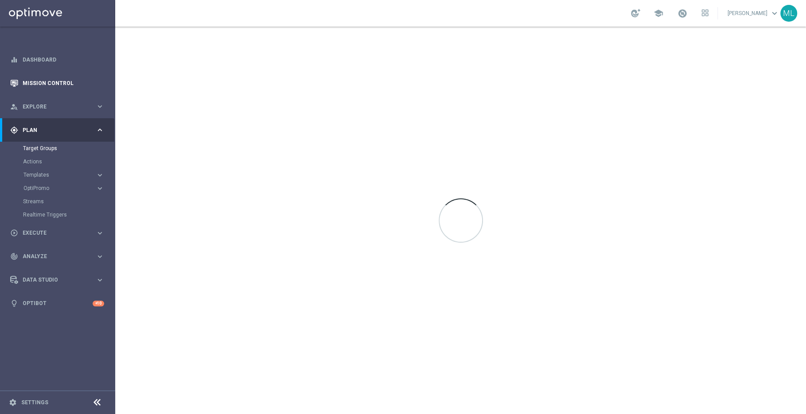
click at [17, 82] on icon "button" at bounding box center [14, 83] width 8 height 8
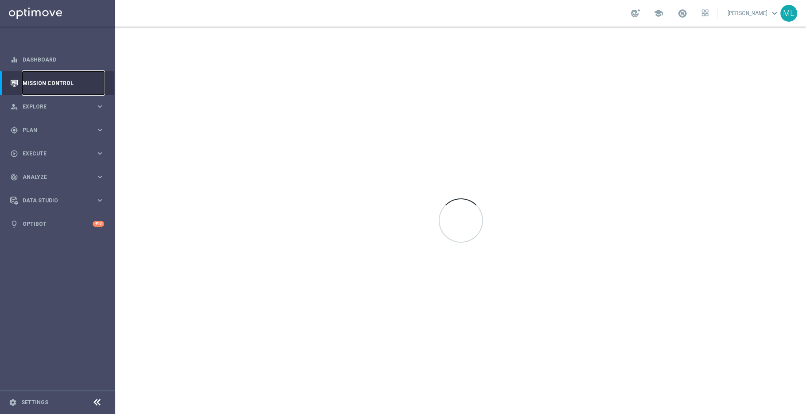
click at [32, 82] on link "Mission Control" at bounding box center [64, 82] width 82 height 23
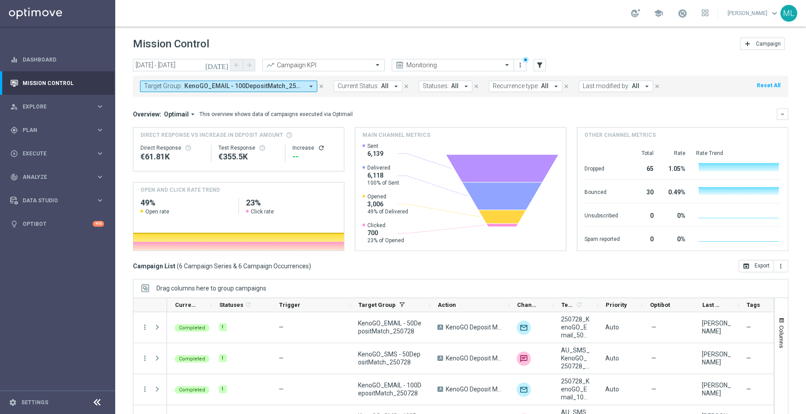
click at [225, 65] on icon "[DATE]" at bounding box center [217, 65] width 24 height 8
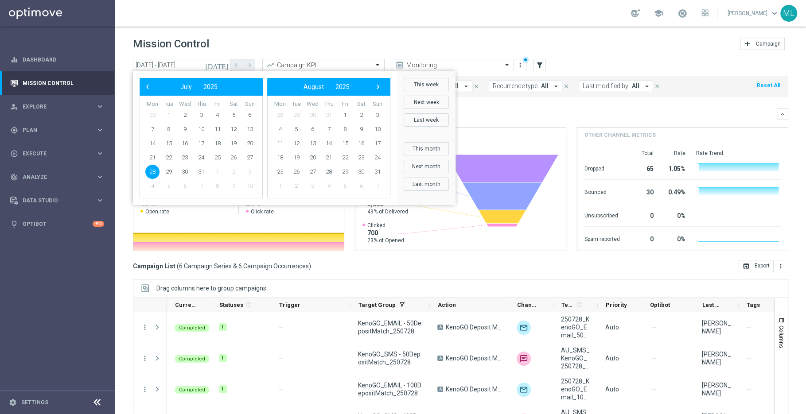
click at [386, 87] on div "‹ ​ August ​ 2025 ​ ›" at bounding box center [328, 87] width 123 height 18
click at [378, 87] on span "›" at bounding box center [378, 87] width 12 height 12
click at [281, 116] on span "1" at bounding box center [280, 115] width 14 height 14
click at [155, 112] on span "1" at bounding box center [152, 115] width 14 height 14
type input "01 Sep 2025 - 01 Sep 2025"
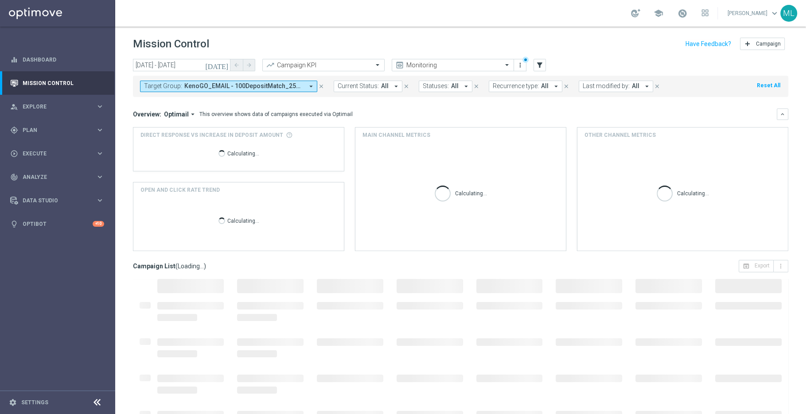
click at [311, 86] on icon "arrow_drop_down" at bounding box center [311, 86] width 8 height 8
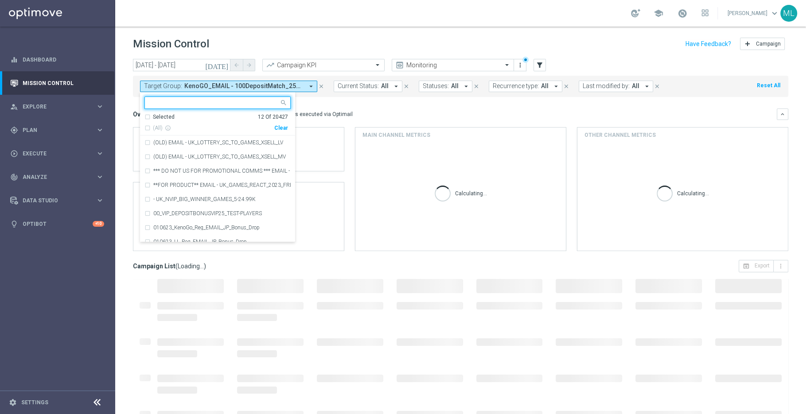
click at [0, 0] on div "Clear" at bounding box center [0, 0] width 0 height 0
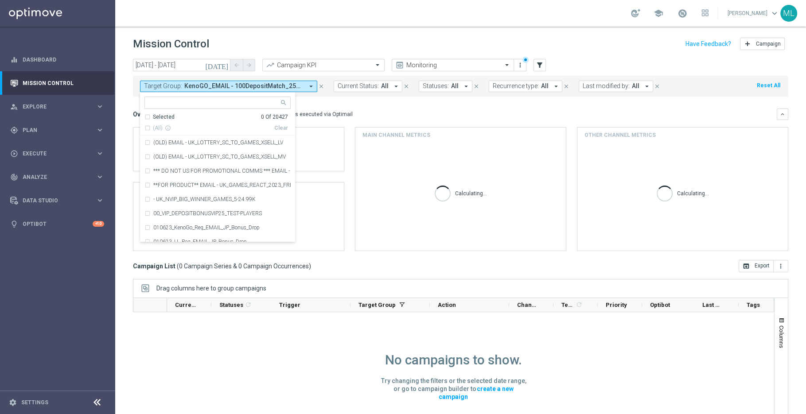
click at [222, 105] on input "text" at bounding box center [214, 103] width 130 height 8
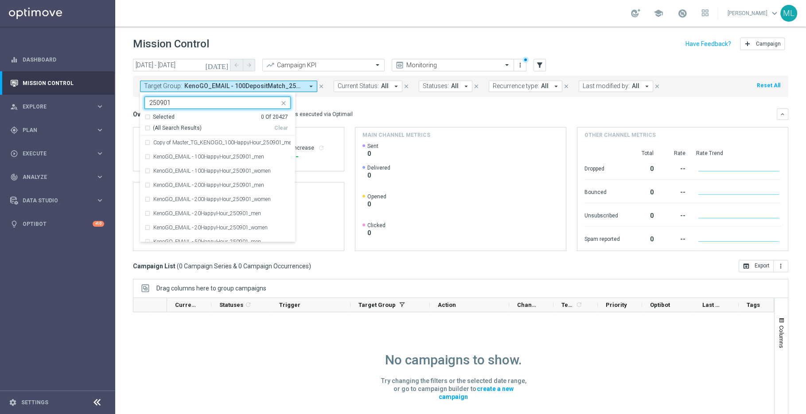
click at [147, 127] on div "(All Search Results)" at bounding box center [209, 129] width 130 height 8
type input "250901"
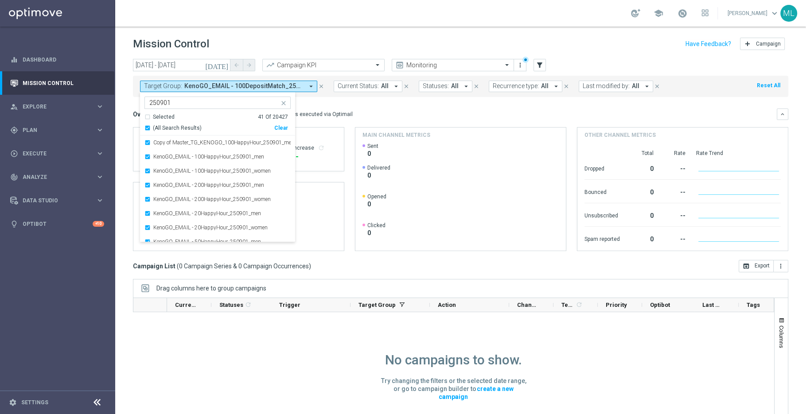
click at [345, 105] on mini-dashboard "Overview: Optimail arrow_drop_down This overview shows data of campaigns execut…" at bounding box center [460, 178] width 655 height 163
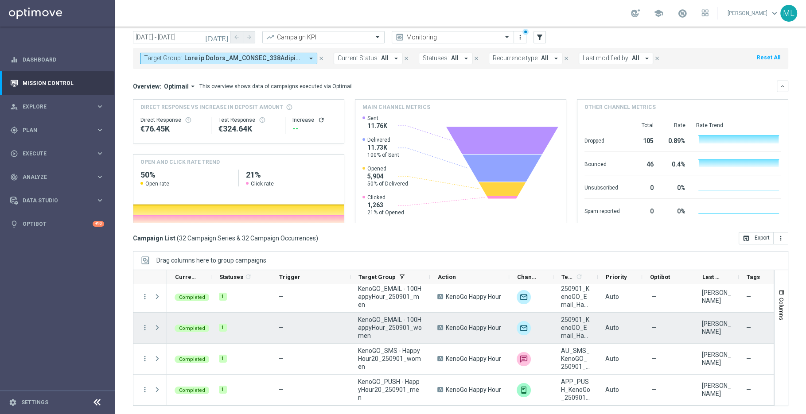
scroll to position [226, 0]
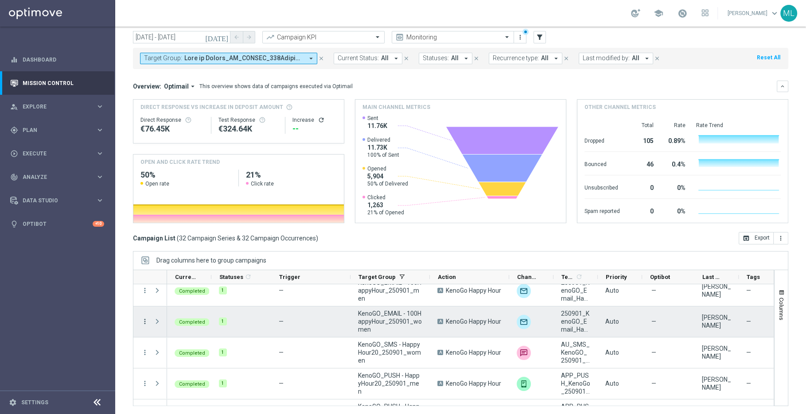
click at [145, 316] on icon "more_vert" at bounding box center [145, 322] width 8 height 8
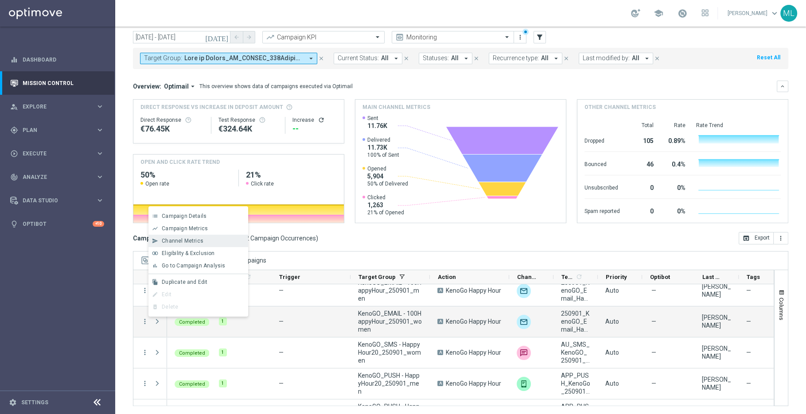
click at [187, 239] on span "Channel Metrics" at bounding box center [183, 241] width 42 height 6
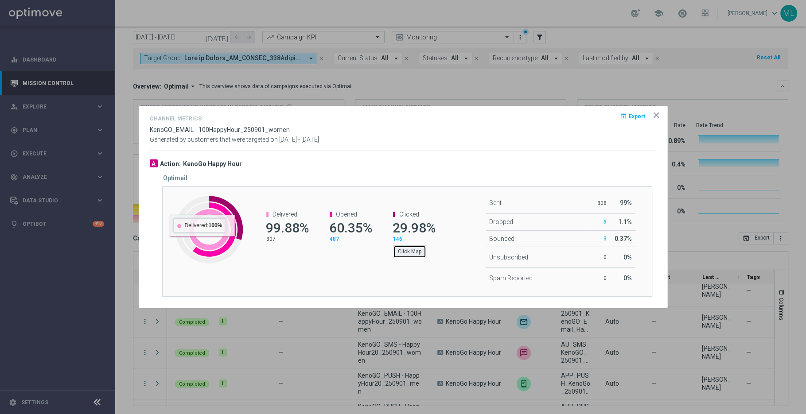
click at [417, 253] on button "Click Map" at bounding box center [409, 252] width 33 height 12
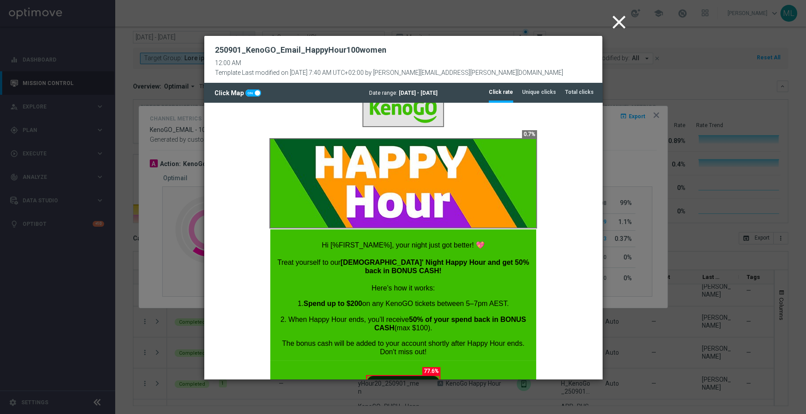
scroll to position [0, 0]
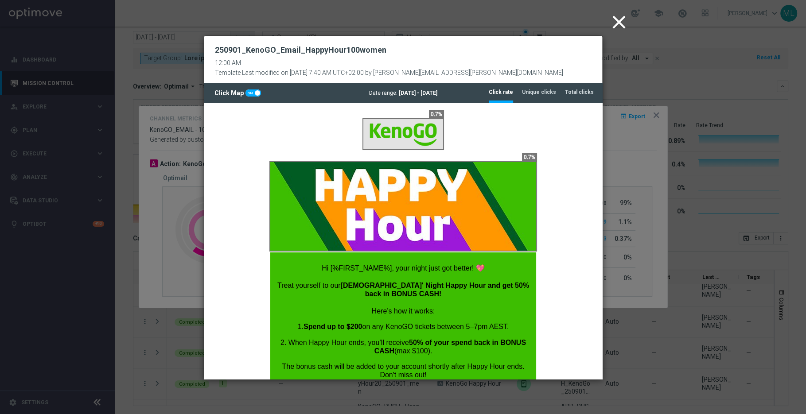
click at [613, 27] on icon "close" at bounding box center [619, 22] width 22 height 22
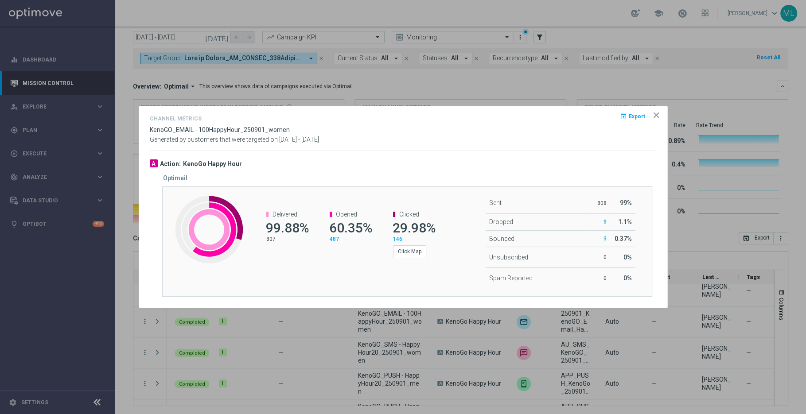
click at [644, 121] on div "open_in_browser Export" at bounding box center [643, 119] width 27 height 13
click at [644, 114] on icon "icon" at bounding box center [656, 115] width 4 height 4
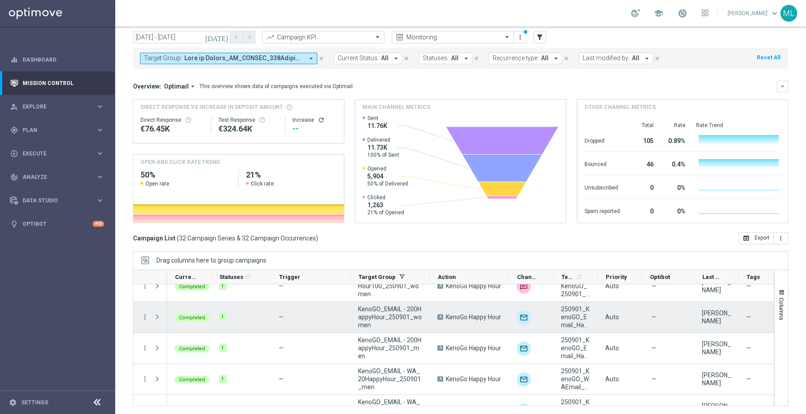
scroll to position [479, 0]
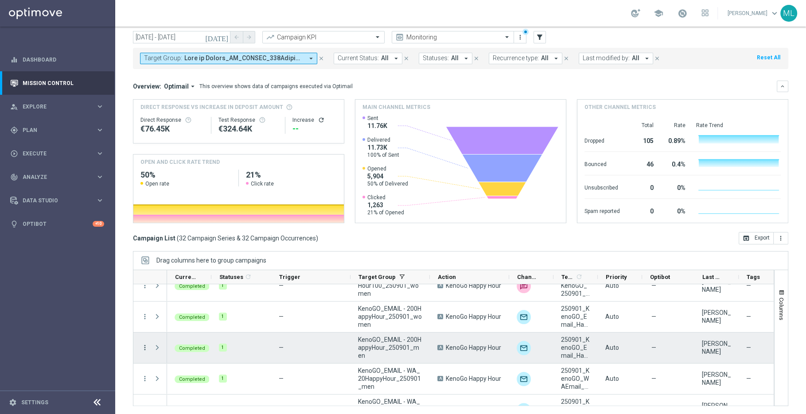
click at [143, 316] on icon "more_vert" at bounding box center [145, 348] width 8 height 8
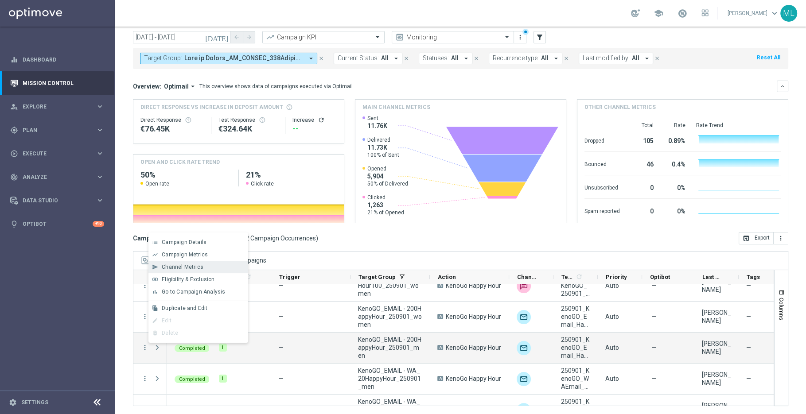
click at [204, 272] on div "send Channel Metrics" at bounding box center [198, 267] width 100 height 12
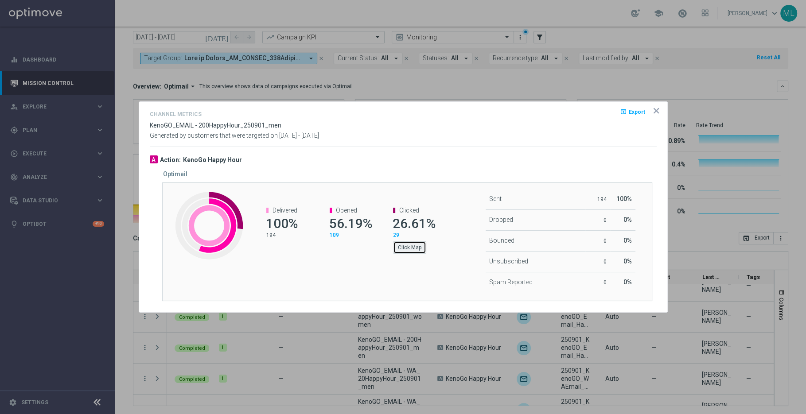
click at [407, 245] on button "Click Map" at bounding box center [409, 248] width 33 height 12
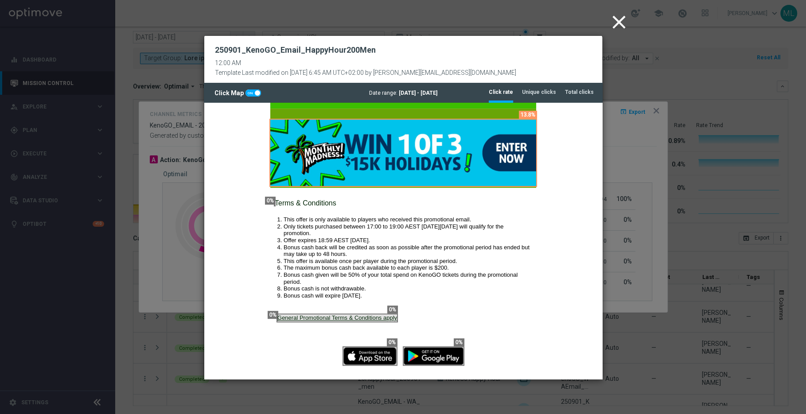
scroll to position [457, 0]
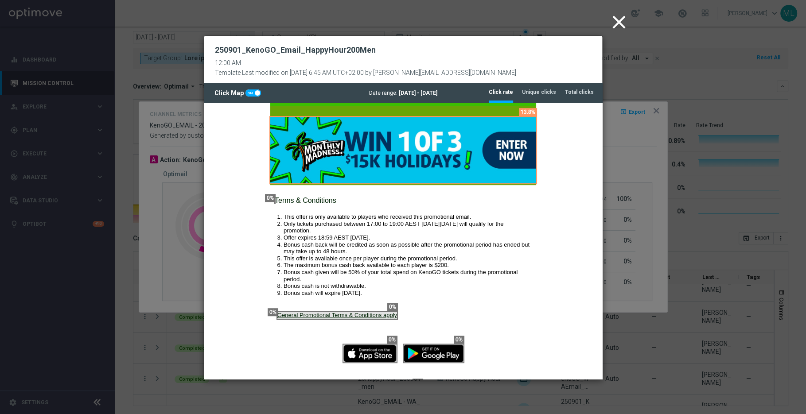
click at [618, 20] on icon "close" at bounding box center [619, 22] width 22 height 22
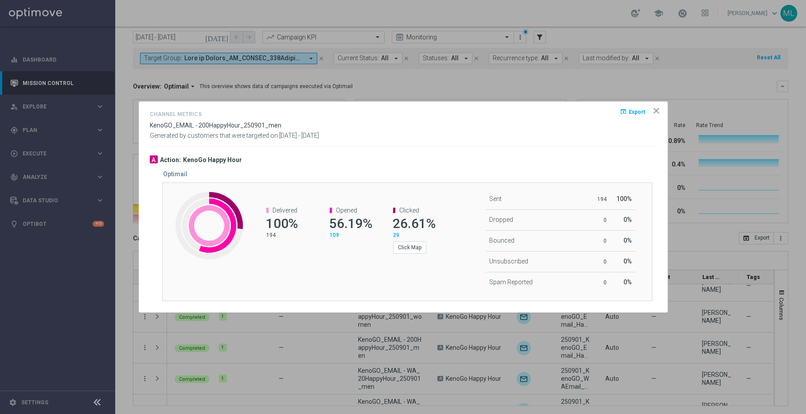
click at [644, 115] on icon "icon" at bounding box center [656, 110] width 9 height 9
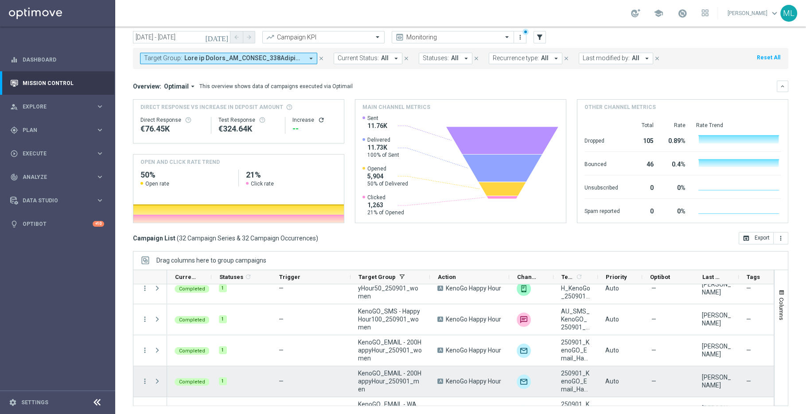
scroll to position [445, 0]
click at [143, 316] on icon "more_vert" at bounding box center [145, 382] width 8 height 8
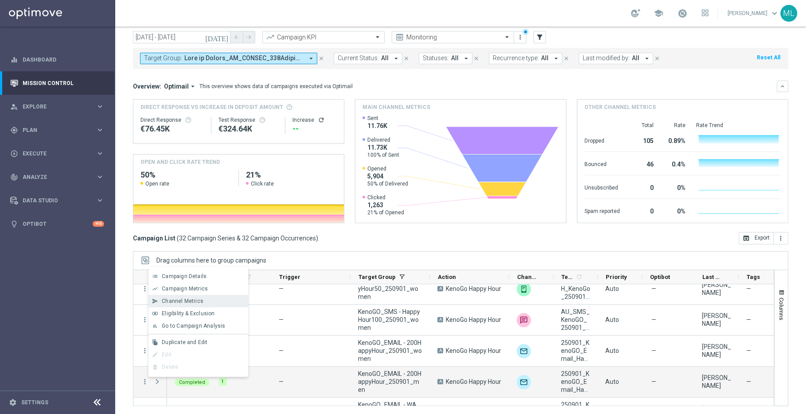
click at [181, 301] on span "Channel Metrics" at bounding box center [183, 301] width 42 height 6
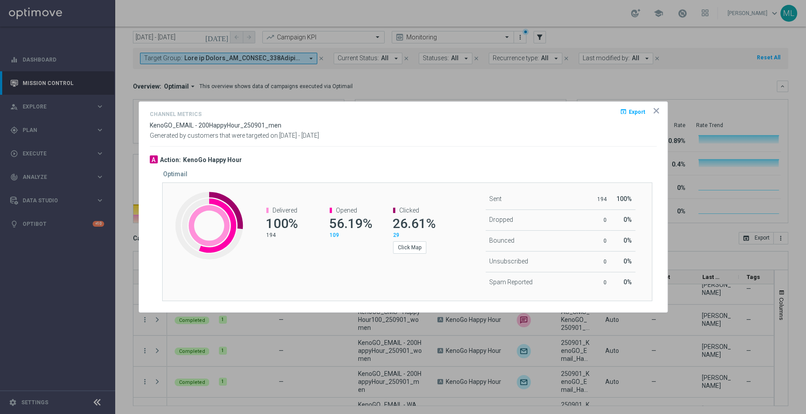
click at [644, 109] on icon "icon" at bounding box center [656, 111] width 4 height 4
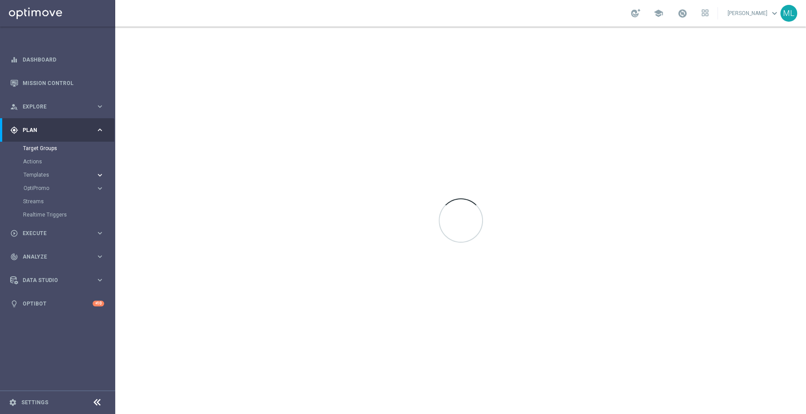
click at [101, 174] on icon "keyboard_arrow_right" at bounding box center [100, 175] width 8 height 8
click at [43, 189] on link "Optimail" at bounding box center [59, 188] width 65 height 7
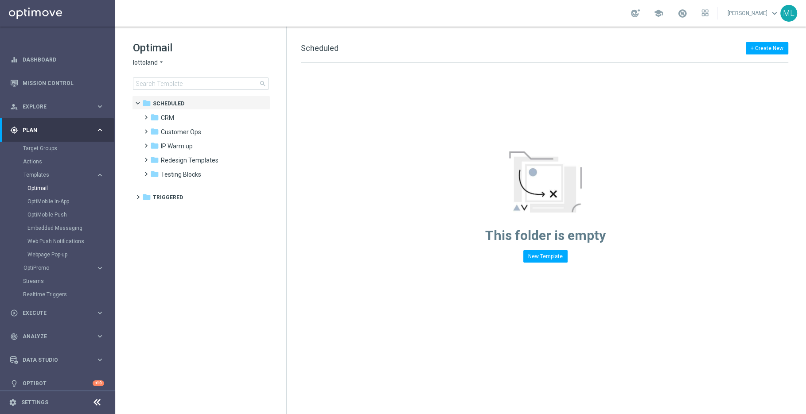
click at [160, 63] on icon "arrow_drop_down" at bounding box center [161, 63] width 7 height 8
click at [160, 84] on div "KenoGO" at bounding box center [166, 83] width 66 height 11
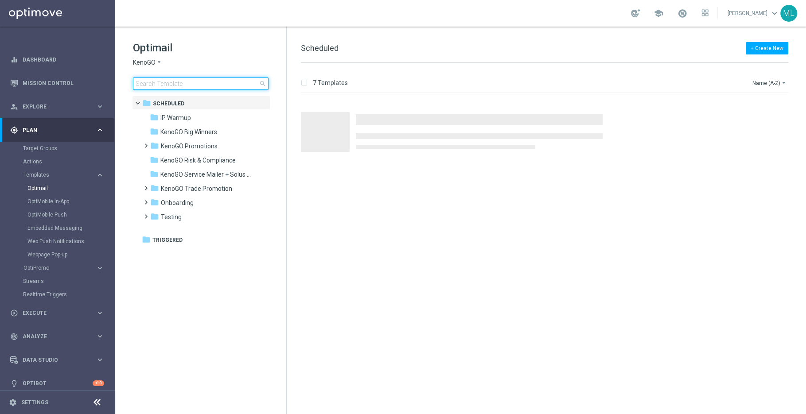
click at [167, 86] on input at bounding box center [201, 84] width 136 height 12
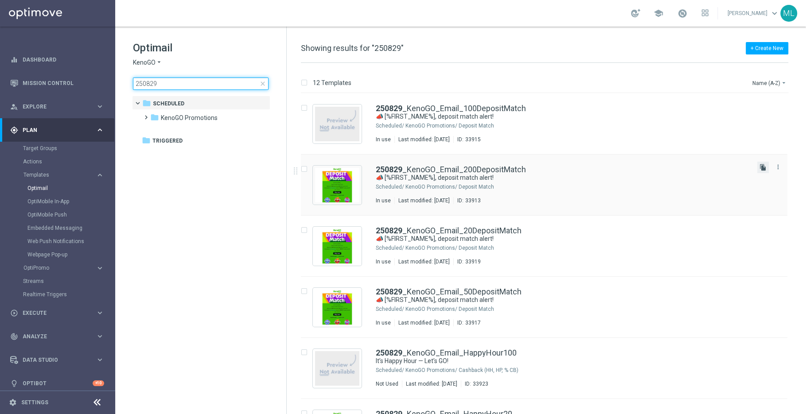
type input "250829"
click at [760, 168] on icon "file_copy" at bounding box center [763, 167] width 7 height 7
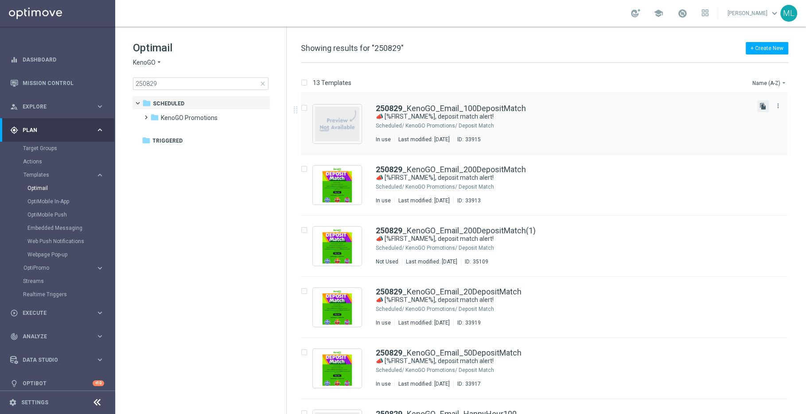
click at [763, 108] on icon "file_copy" at bounding box center [763, 106] width 7 height 7
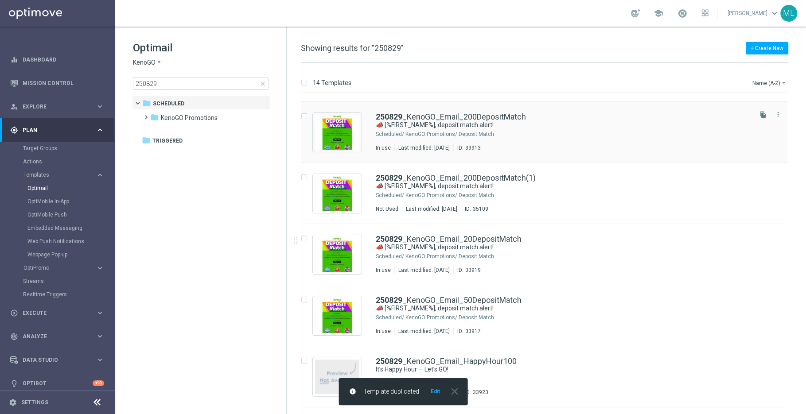
scroll to position [115, 0]
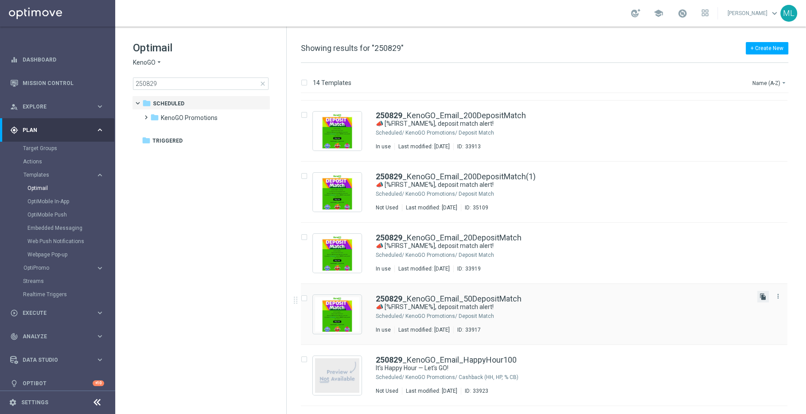
click at [763, 294] on icon "file_copy" at bounding box center [763, 296] width 7 height 7
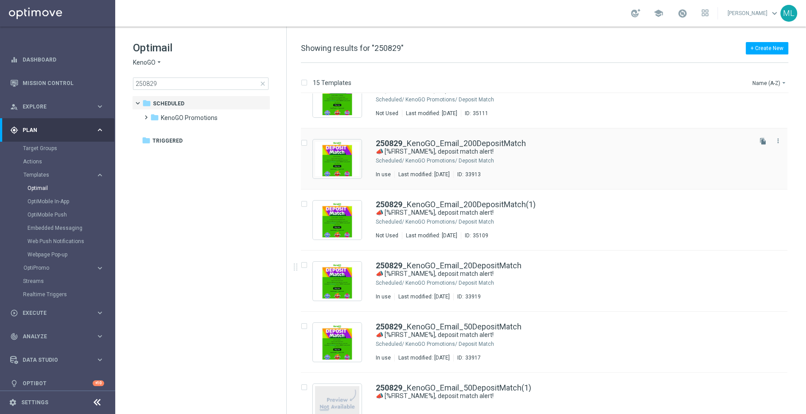
scroll to position [89, 0]
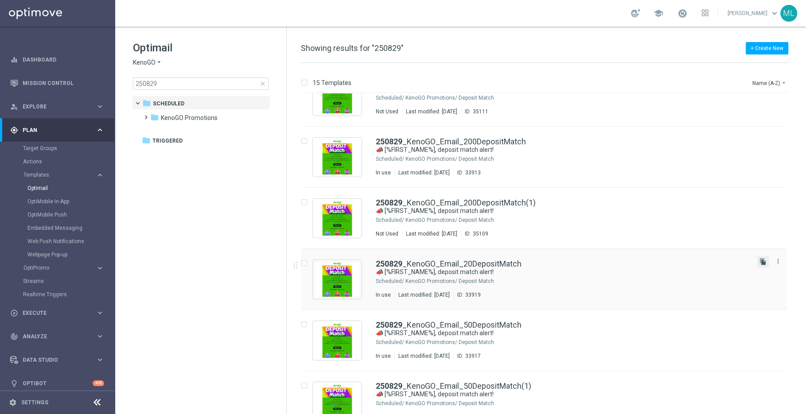
click at [763, 263] on icon "file_copy" at bounding box center [763, 261] width 7 height 7
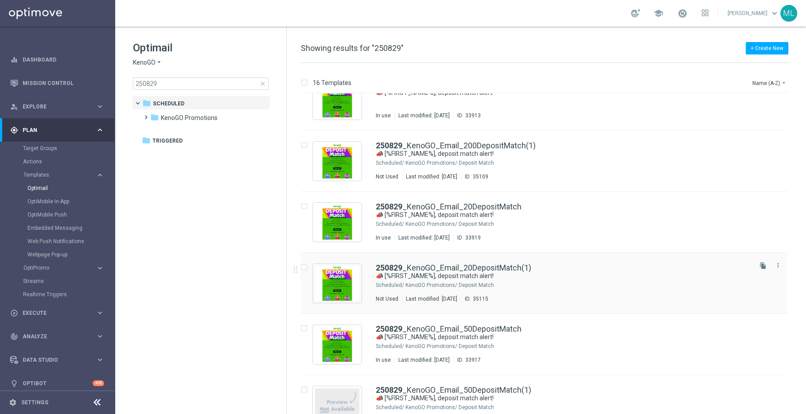
scroll to position [131, 0]
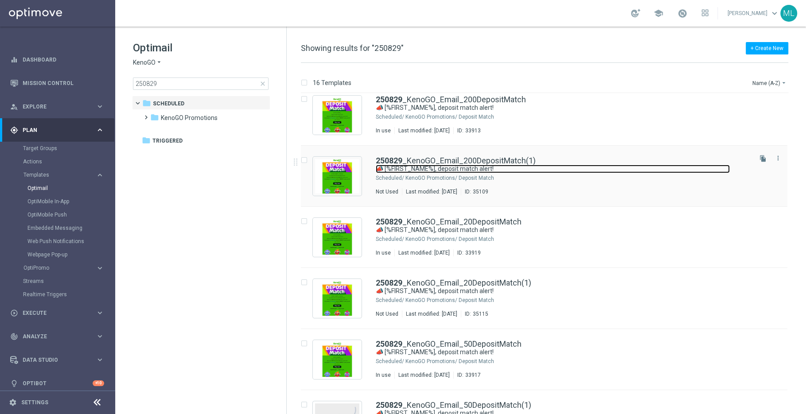
click at [589, 172] on link "📣 [%FIRST_NAME%], deposit match alert!" at bounding box center [553, 169] width 354 height 8
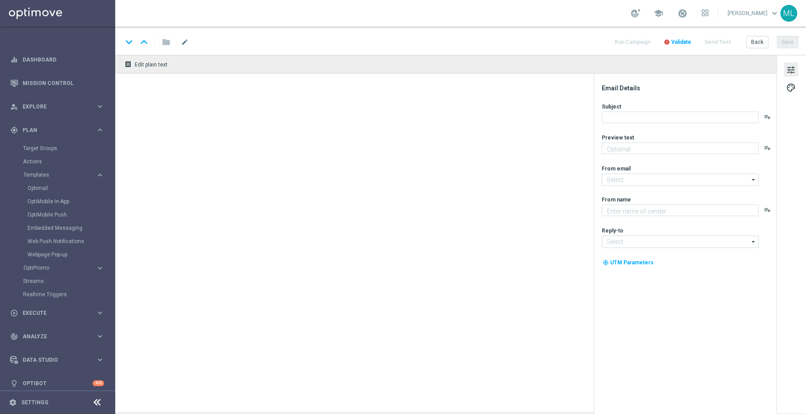
type input "250829_KenoGO_Email_200DepositMatch(1)"
type textarea "Your turn to get matched!"
type input "[EMAIL_ADDRESS][DOMAIN_NAME]"
type textarea "KenoGO"
type input "[EMAIL_ADDRESS][DOMAIN_NAME]"
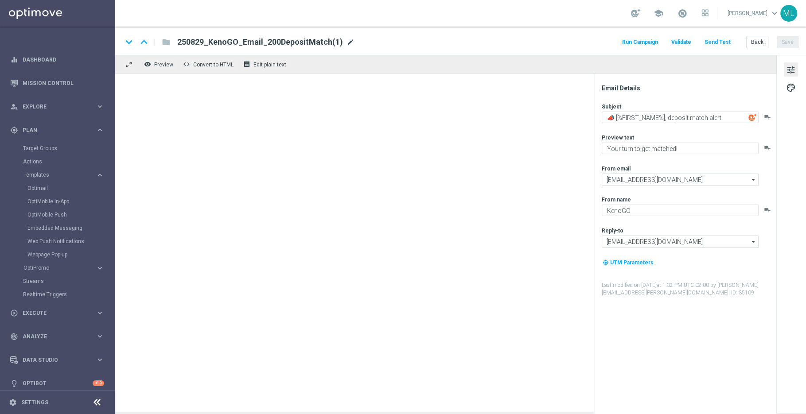
click at [347, 42] on span "mode_edit" at bounding box center [351, 42] width 8 height 8
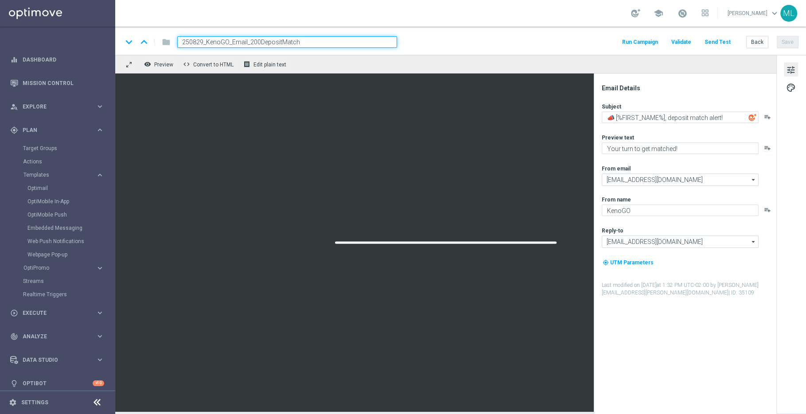
click at [196, 40] on input "250829_KenoGO_Email_200DepositMatch" at bounding box center [287, 42] width 220 height 12
click at [201, 42] on input "250929_KenoGO_Email_200DepositMatch" at bounding box center [287, 42] width 220 height 12
type input "250908_KenoGO_Email_200DepositMatch"
click at [460, 29] on div "keyboard_arrow_down keyboard_arrow_up folder 250908_KenoGO_Email_200DepositMatc…" at bounding box center [460, 41] width 691 height 28
click at [466, 48] on div "keyboard_arrow_down keyboard_arrow_up folder 250908_KenoGO_Email_200DepositMatc…" at bounding box center [460, 41] width 691 height 28
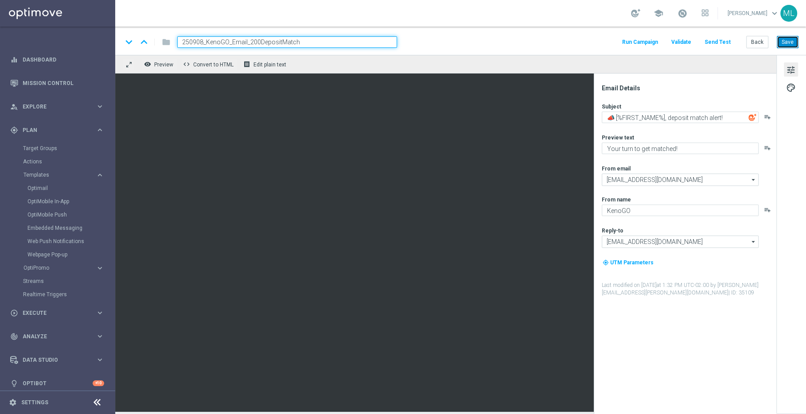
click at [787, 39] on button "Save" at bounding box center [788, 42] width 22 height 12
click at [763, 42] on button "Back" at bounding box center [757, 42] width 22 height 12
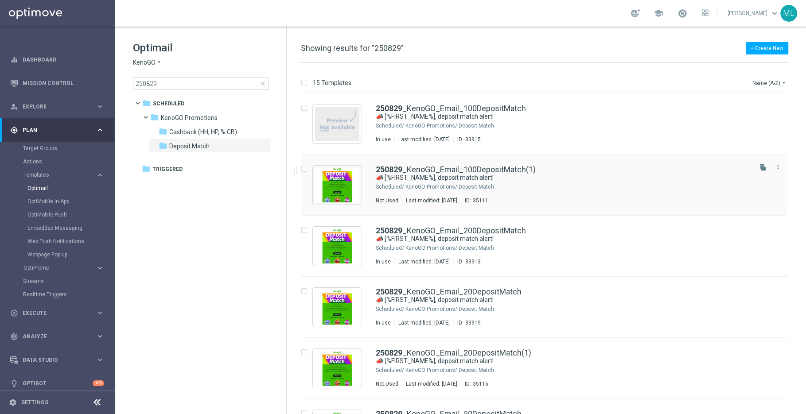
click at [582, 188] on div "KenoGO Promotions/ Deposit Match" at bounding box center [578, 186] width 345 height 7
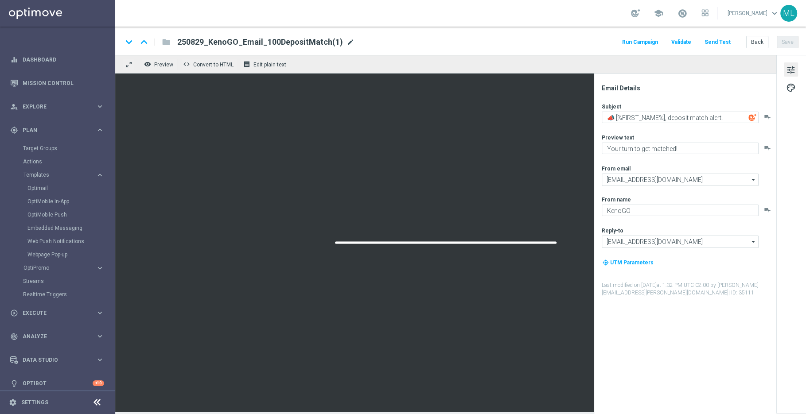
click at [347, 41] on span "mode_edit" at bounding box center [351, 42] width 8 height 8
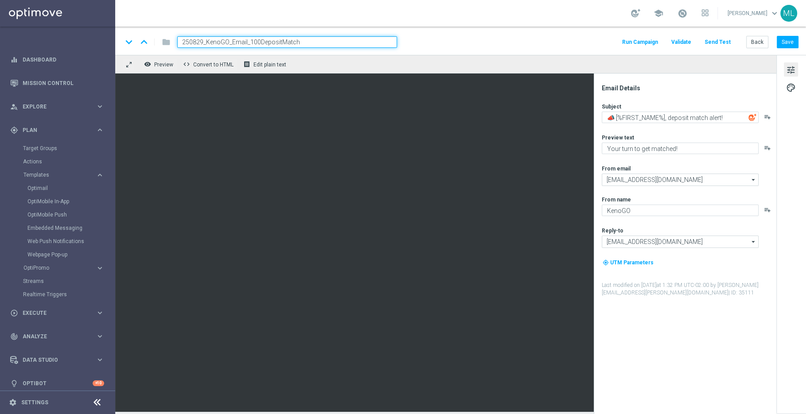
click at [203, 42] on input "250829_KenoGO_Email_100DepositMatch" at bounding box center [287, 42] width 220 height 12
type input "250908_KenoGO_Email_100DepositMatch"
click at [792, 43] on button "Save" at bounding box center [788, 42] width 22 height 12
click at [761, 42] on button "Back" at bounding box center [757, 42] width 22 height 12
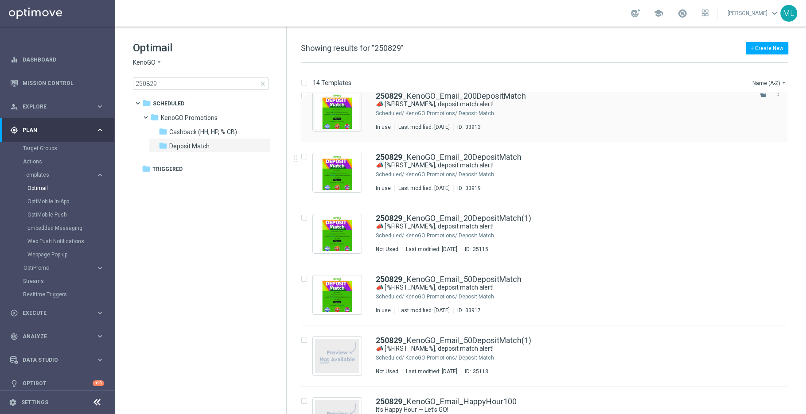
scroll to position [74, 0]
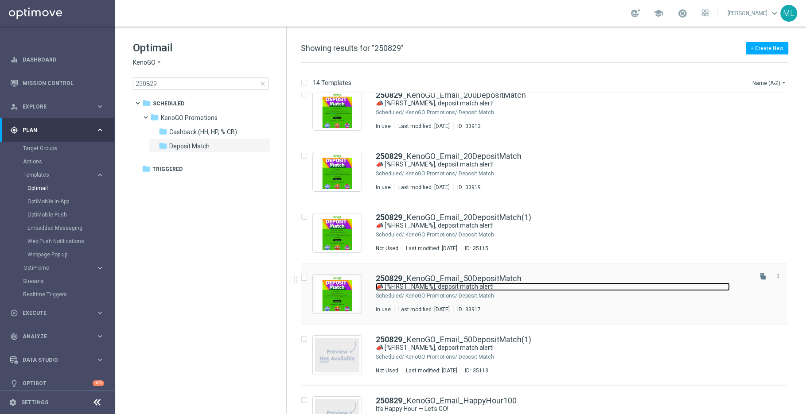
click at [548, 287] on link "📣 [%FIRST_NAME%], deposit match alert!" at bounding box center [553, 287] width 354 height 8
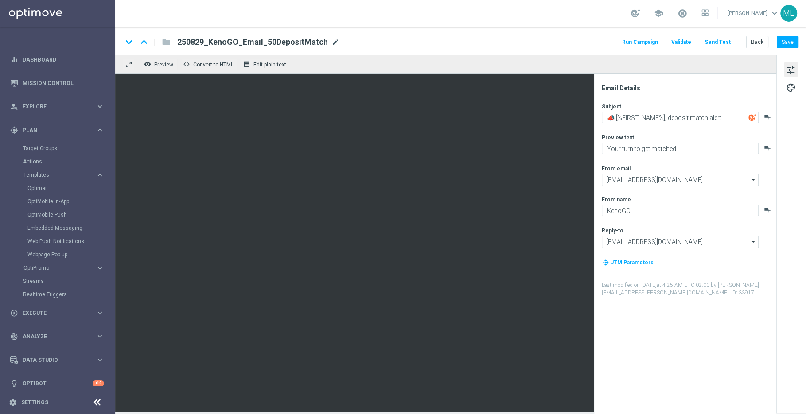
click at [332, 42] on span "mode_edit" at bounding box center [336, 42] width 8 height 8
click at [761, 42] on button "Back" at bounding box center [757, 42] width 22 height 12
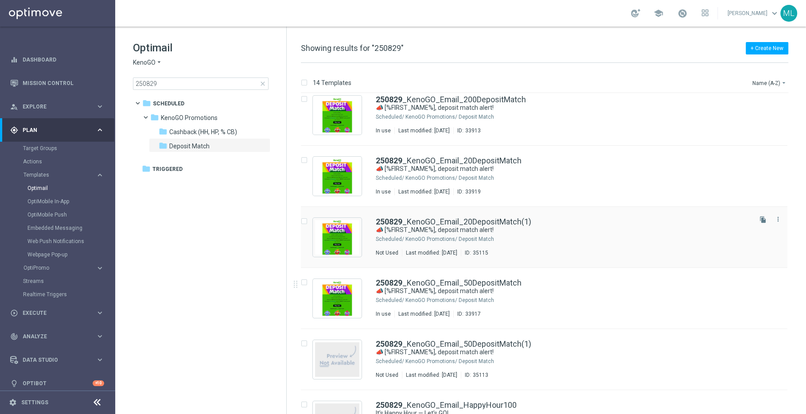
scroll to position [71, 0]
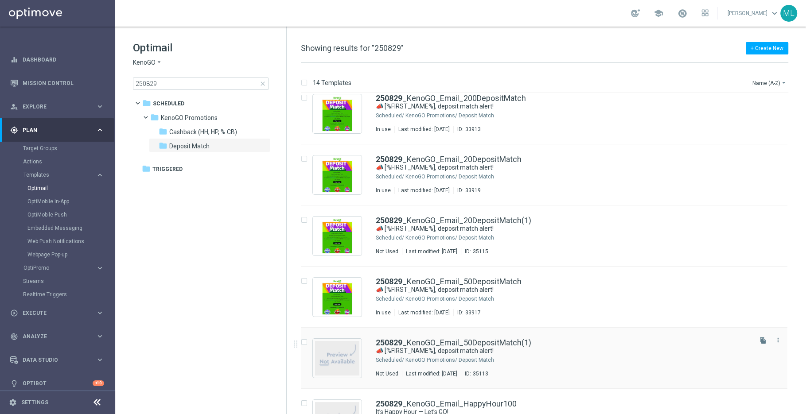
click at [554, 344] on div "250829 _KenoGO_Email_50DepositMatch(1)" at bounding box center [563, 343] width 374 height 8
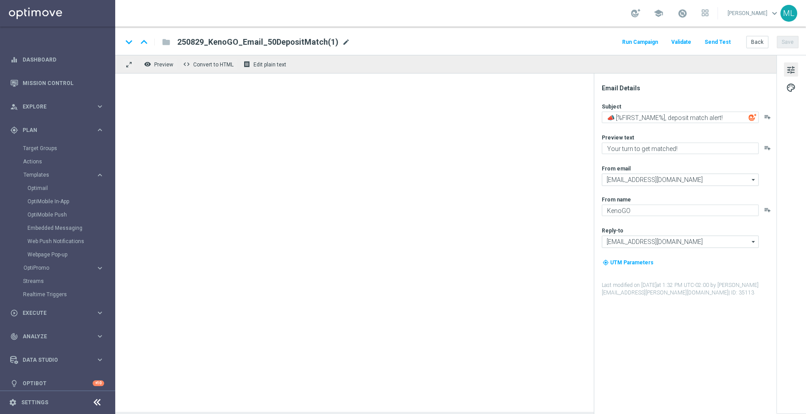
click at [343, 43] on span "mode_edit" at bounding box center [346, 42] width 8 height 8
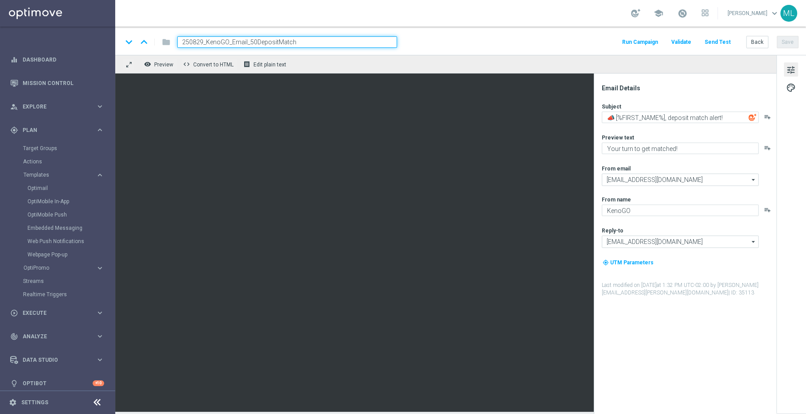
click at [203, 40] on input "250829_KenoGO_Email_50DepositMatch" at bounding box center [287, 42] width 220 height 12
type input "250908_KenoGO_Email_50DepositMatch"
click at [788, 40] on button "Save" at bounding box center [788, 42] width 22 height 12
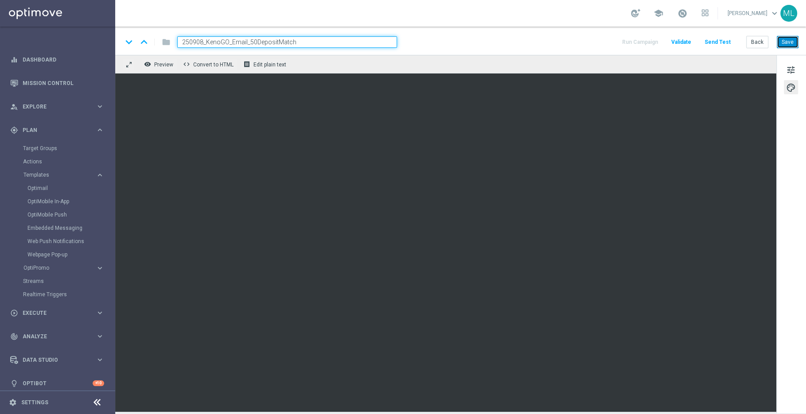
click at [786, 43] on button "Save" at bounding box center [788, 42] width 22 height 12
click at [780, 41] on button "Save" at bounding box center [788, 42] width 22 height 12
click at [788, 39] on button "Save" at bounding box center [788, 42] width 22 height 12
click at [796, 71] on button "tune" at bounding box center [791, 69] width 14 height 14
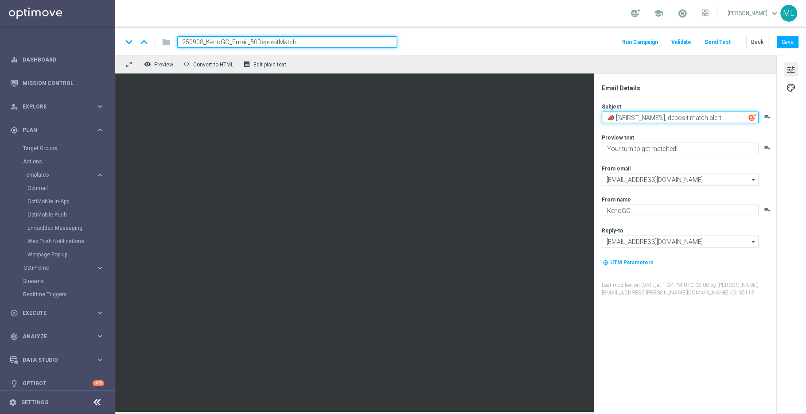
click at [668, 113] on textarea "📣 [%FIRST_NAME%], deposit match alert!" at bounding box center [680, 118] width 157 height 12
paste textarea "Happy [DATE] [%FIRST_NAME%]! 📣 Your Deposit Match is here."
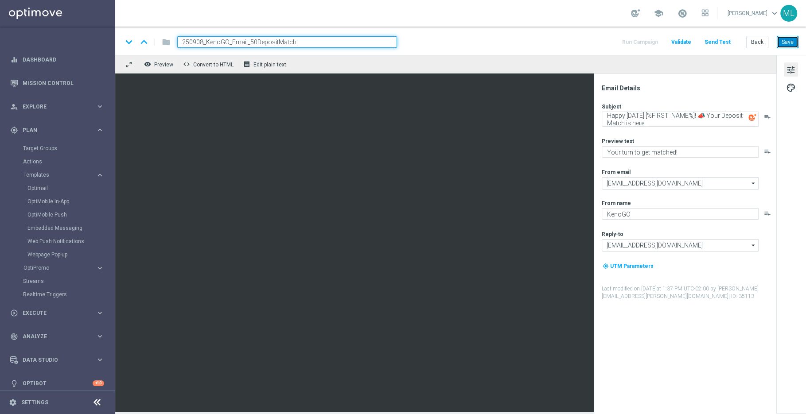
click at [788, 40] on button "Save" at bounding box center [788, 42] width 22 height 12
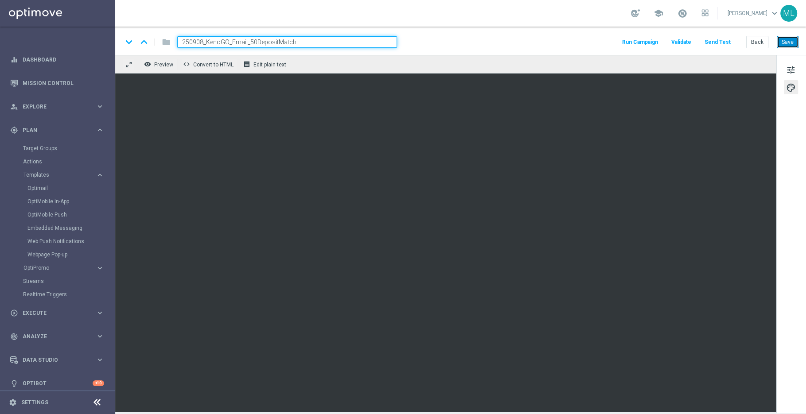
click at [795, 43] on button "Save" at bounding box center [788, 42] width 22 height 12
click at [792, 70] on span "tune" at bounding box center [791, 70] width 10 height 12
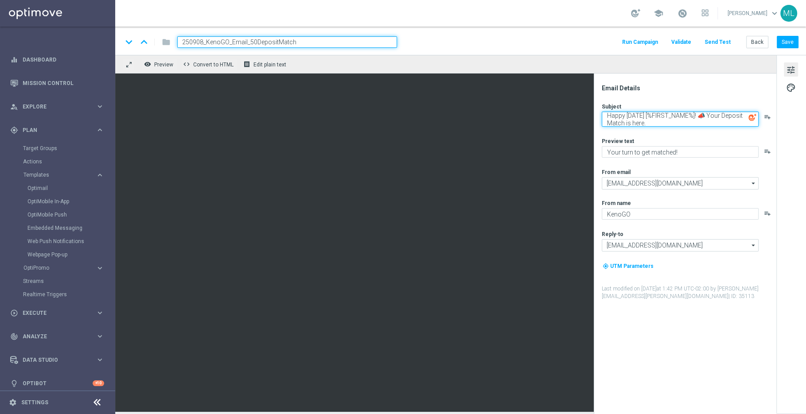
click at [653, 114] on textarea "Happy [DATE] [%FIRST_NAME%]! 📣 Your Deposit Match is here." at bounding box center [680, 119] width 157 height 15
paste textarea "[%FIRST_NAME%]! [DATE] DEPOSIT MATCH!📣"
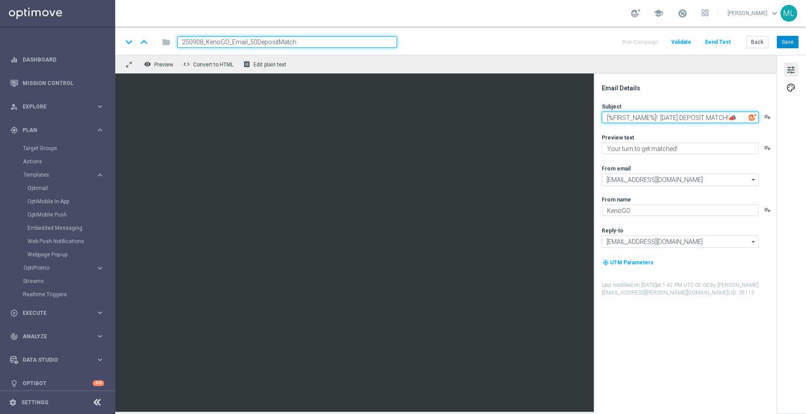
type textarea "[%FIRST_NAME%]! [DATE] DEPOSIT MATCH!📣"
click at [792, 37] on button "Save" at bounding box center [788, 42] width 22 height 12
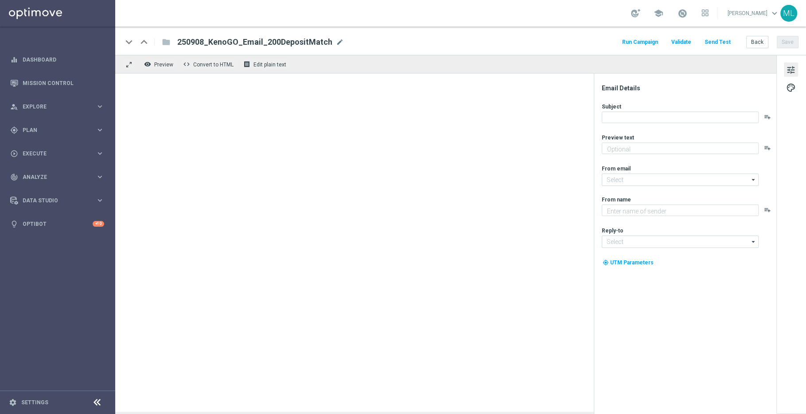
type textarea "Your turn to get matched!"
type input "[EMAIL_ADDRESS][DOMAIN_NAME]"
type textarea "KenoGO"
type input "[EMAIL_ADDRESS][DOMAIN_NAME]"
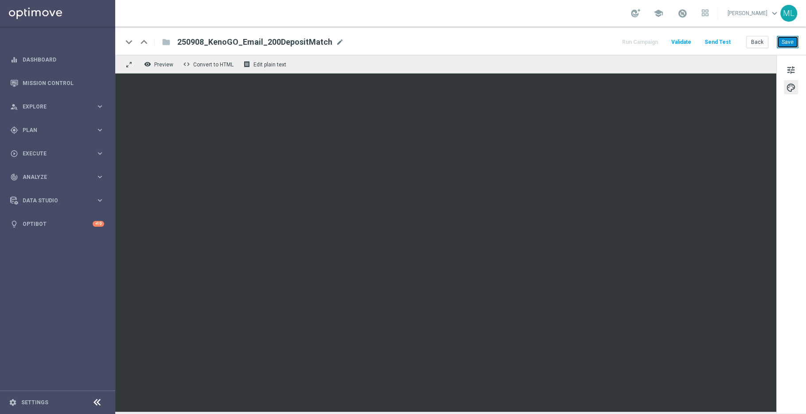
click at [794, 42] on button "Save" at bounding box center [788, 42] width 22 height 12
click at [788, 40] on button "Save" at bounding box center [788, 42] width 22 height 12
click at [787, 73] on span "tune" at bounding box center [791, 70] width 10 height 12
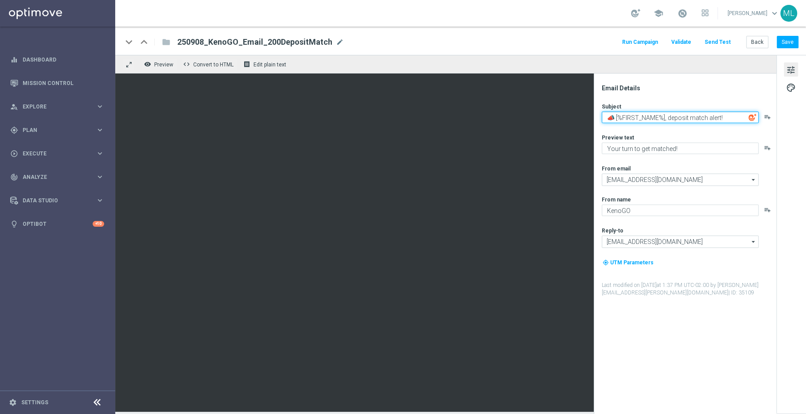
click at [629, 112] on textarea "📣 [%FIRST_NAME%], deposit match alert!" at bounding box center [680, 118] width 157 height 12
paste textarea "Happy [DATE] [%FIRST_NAME%]! 📣 Your Deposit Match is here."
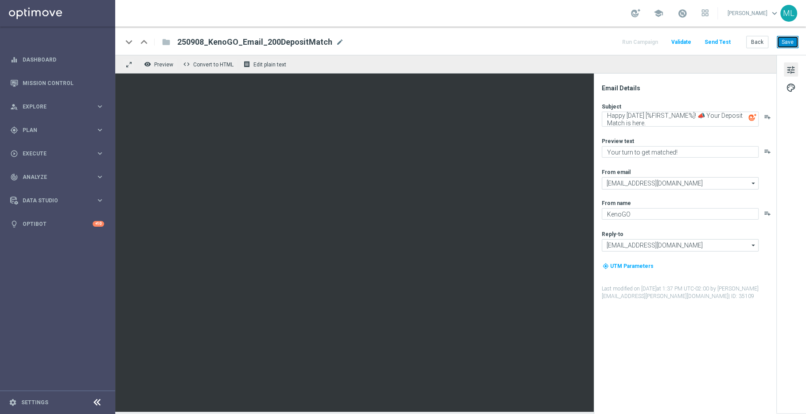
click at [789, 43] on button "Save" at bounding box center [788, 42] width 22 height 12
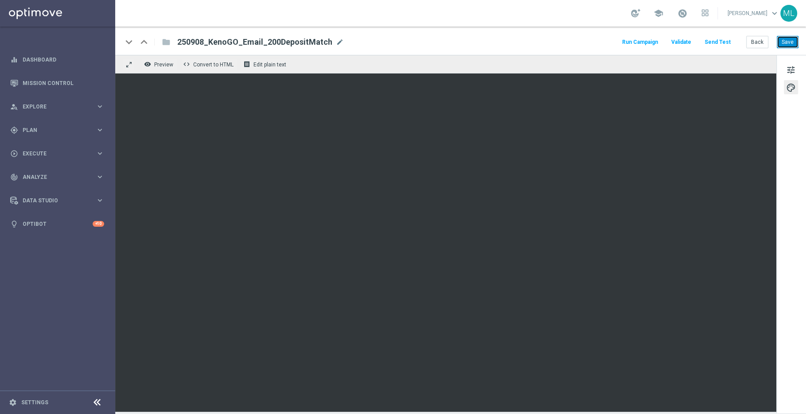
click at [793, 39] on button "Save" at bounding box center [788, 42] width 22 height 12
click at [788, 70] on span "tune" at bounding box center [791, 70] width 10 height 12
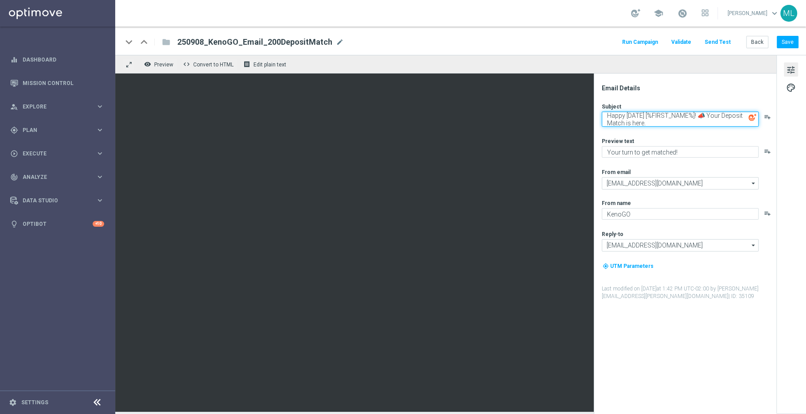
click at [623, 113] on textarea "Happy [DATE] [%FIRST_NAME%]! 📣 Your Deposit Match is here." at bounding box center [680, 119] width 157 height 15
paste textarea "[%FIRST_NAME%]! [DATE] DEPOSIT MATCH!📣"
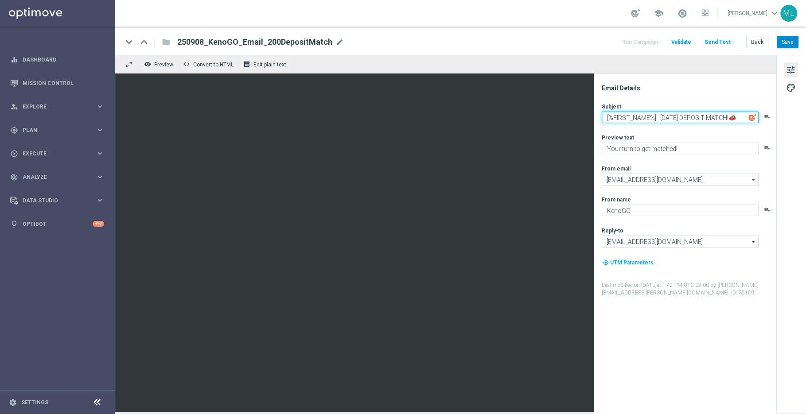
type textarea "[%FIRST_NAME%]! [DATE] DEPOSIT MATCH!📣"
click at [789, 39] on button "Save" at bounding box center [788, 42] width 22 height 12
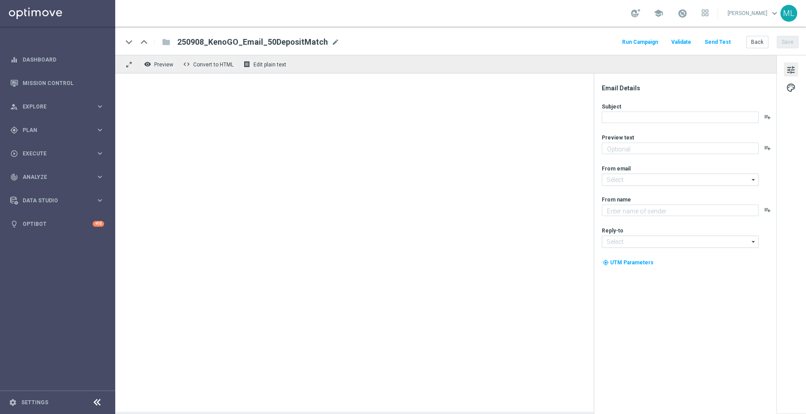
type textarea "Your turn to get matched!"
type input "[EMAIL_ADDRESS][DOMAIN_NAME]"
type textarea "KenoGO"
type input "[EMAIL_ADDRESS][DOMAIN_NAME]"
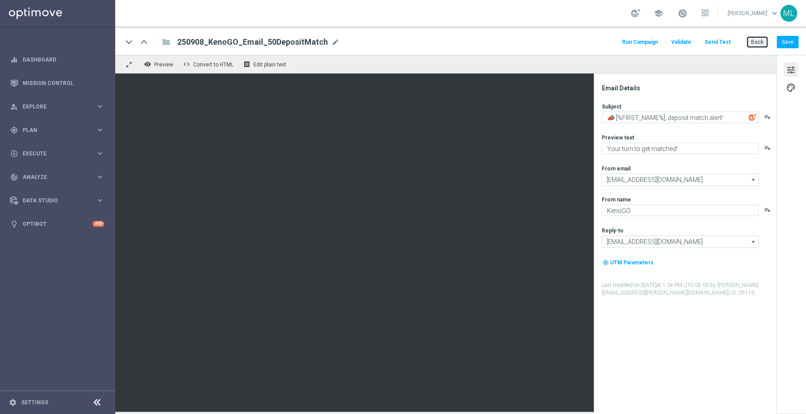
click at [754, 41] on button "Back" at bounding box center [757, 42] width 22 height 12
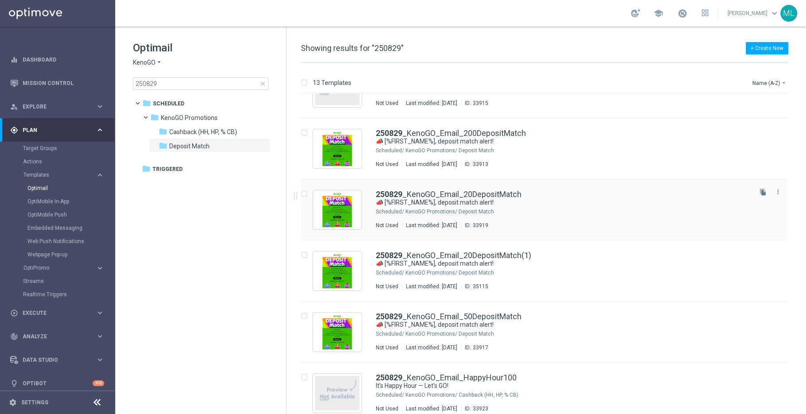
scroll to position [43, 0]
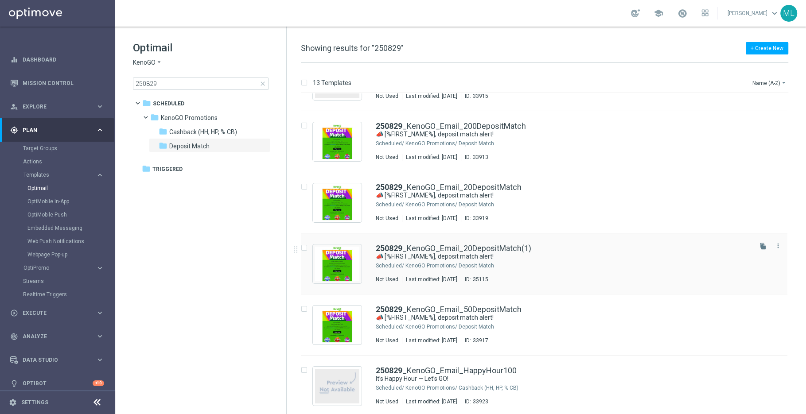
click at [559, 250] on div "250829 _KenoGO_Email_20DepositMatch(1)" at bounding box center [563, 249] width 374 height 8
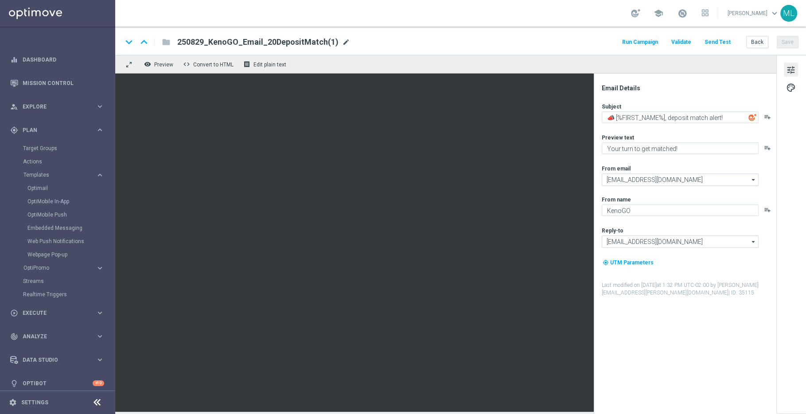
click at [342, 42] on span "mode_edit" at bounding box center [346, 42] width 8 height 8
click at [202, 40] on input "250829_KenoGO_Email_20DepositMatch" at bounding box center [287, 42] width 220 height 12
type input "250908_KenoGO_Email_20DepositMatch"
click at [785, 41] on button "Save" at bounding box center [788, 42] width 22 height 12
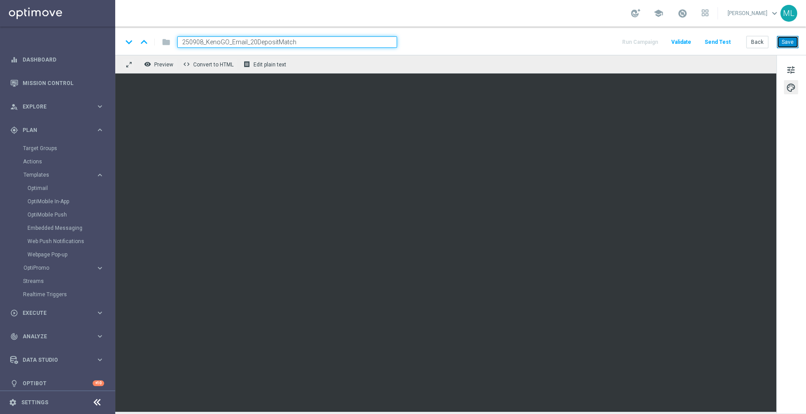
click at [791, 39] on button "Save" at bounding box center [788, 42] width 22 height 12
click at [793, 67] on span "tune" at bounding box center [791, 70] width 10 height 12
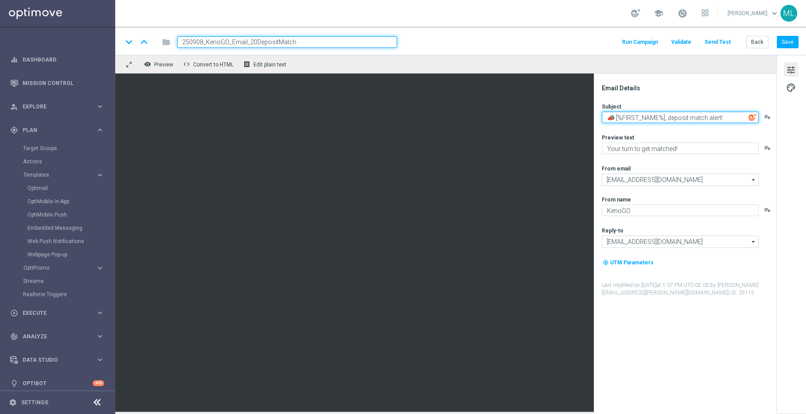
click at [647, 122] on textarea "📣 [%FIRST_NAME%], deposit match alert!" at bounding box center [680, 118] width 157 height 12
paste textarea "Happy [DATE] [%FIRST_NAME%]! 📣 Your Deposit Match is here."
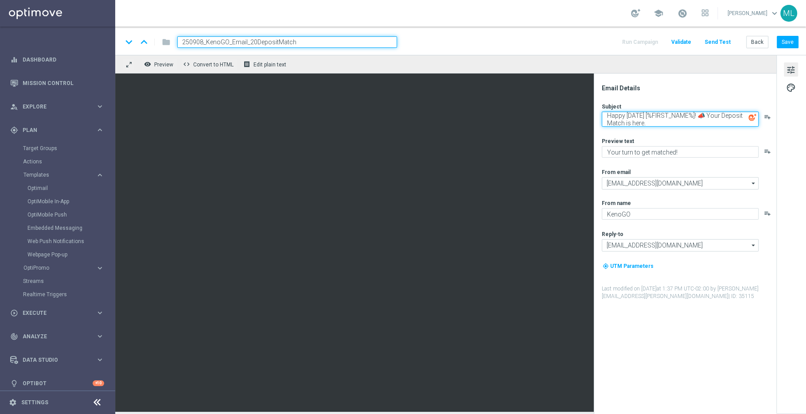
drag, startPoint x: 657, startPoint y: 123, endPoint x: 602, endPoint y: 119, distance: 55.5
click at [602, 119] on textarea "Happy [DATE] [%FIRST_NAME%]! 📣 Your Deposit Match is here." at bounding box center [680, 119] width 157 height 15
click at [787, 39] on button "Save" at bounding box center [788, 42] width 22 height 12
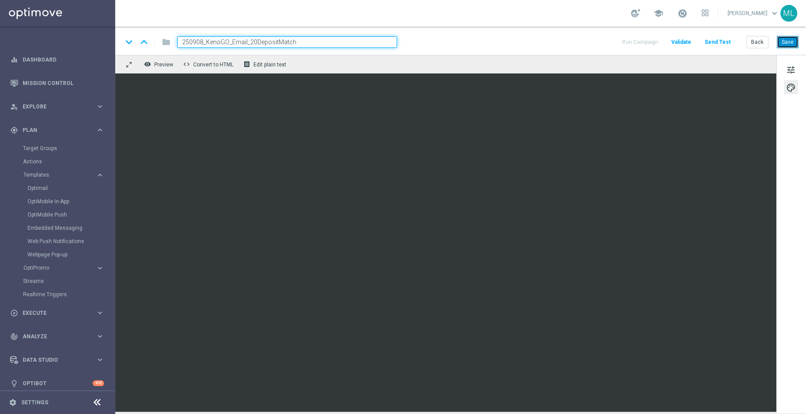
click at [789, 46] on button "Save" at bounding box center [788, 42] width 22 height 12
click at [795, 69] on span "tune" at bounding box center [791, 70] width 10 height 12
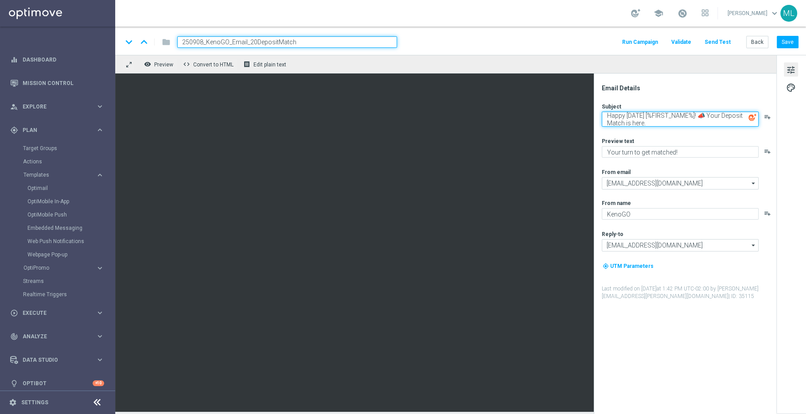
click at [637, 113] on textarea "Happy [DATE] [%FIRST_NAME%]! 📣 Your Deposit Match is here." at bounding box center [680, 119] width 157 height 15
drag, startPoint x: 650, startPoint y: 113, endPoint x: 608, endPoint y: 108, distance: 42.0
click at [606, 110] on div "Subject Happy Monday [%FIRST_NAME%]! 📣 Your Deposit Match is here. playlist_add" at bounding box center [689, 115] width 174 height 24
click at [634, 118] on textarea "Happy [DATE] [%FIRST_NAME%]! 📣 Your Deposit Match is here." at bounding box center [680, 119] width 157 height 15
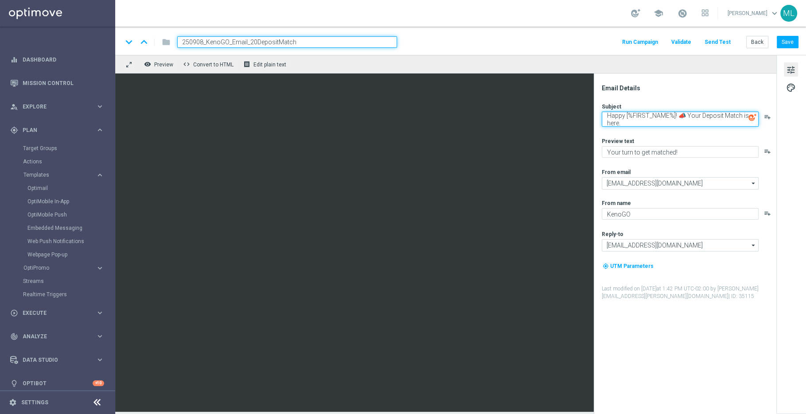
scroll to position [0, 0]
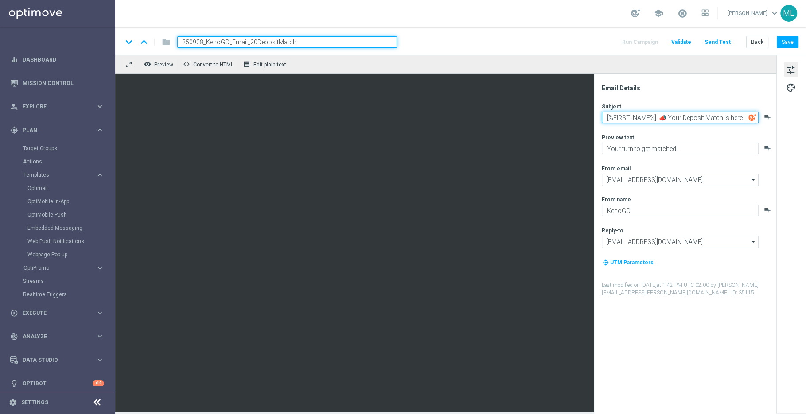
drag, startPoint x: 659, startPoint y: 117, endPoint x: 757, endPoint y: 117, distance: 97.9
click at [757, 117] on textarea "[%FIRST_NAME%]! 📣 Your Deposit Match is here." at bounding box center [680, 118] width 157 height 12
paste textarea "MONDAY DEPOSIT MATCH!"
drag, startPoint x: 663, startPoint y: 116, endPoint x: 658, endPoint y: 116, distance: 4.9
click at [658, 116] on textarea "[%FIRST_NAME%]! 📣 MONDAY DEPOSIT MATCH!" at bounding box center [680, 118] width 157 height 12
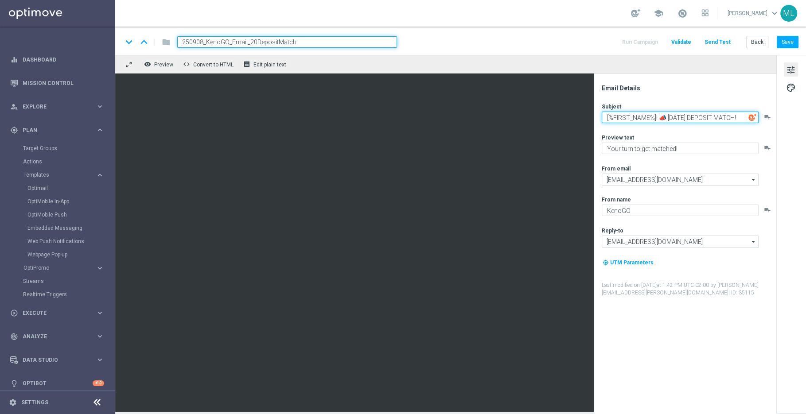
click at [604, 115] on textarea "[%FIRST_NAME%]! 📣 MONDAY DEPOSIT MATCH!" at bounding box center [680, 118] width 157 height 12
paste textarea "📣"
click at [663, 117] on textarea "[%FIRST_NAME%]! 📣 MONDAY DEPOSIT MATCH!" at bounding box center [680, 118] width 157 height 12
click at [604, 115] on textarea "[%FIRST_NAME%]! MONDAY DEPOSIT MATCH!" at bounding box center [680, 118] width 157 height 12
paste textarea "📣"
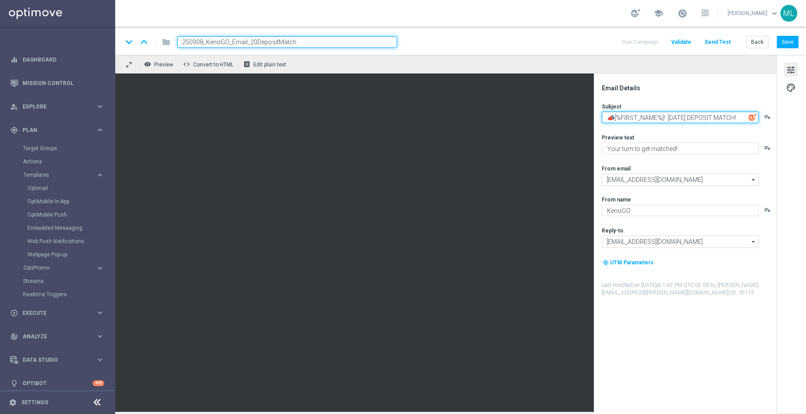
click at [689, 118] on textarea "📣[%FIRST_NAME%]! MONDAY DEPOSIT MATCH!" at bounding box center [680, 118] width 157 height 12
drag, startPoint x: 613, startPoint y: 115, endPoint x: 603, endPoint y: 116, distance: 10.6
click at [603, 116] on textarea "📣[%FIRST_NAME%]! MONDAY DEPOSIT MATCH!" at bounding box center [680, 118] width 157 height 12
click at [741, 120] on textarea "[%FIRST_NAME%]! MONDAY DEPOSIT MATCH!" at bounding box center [680, 118] width 157 height 12
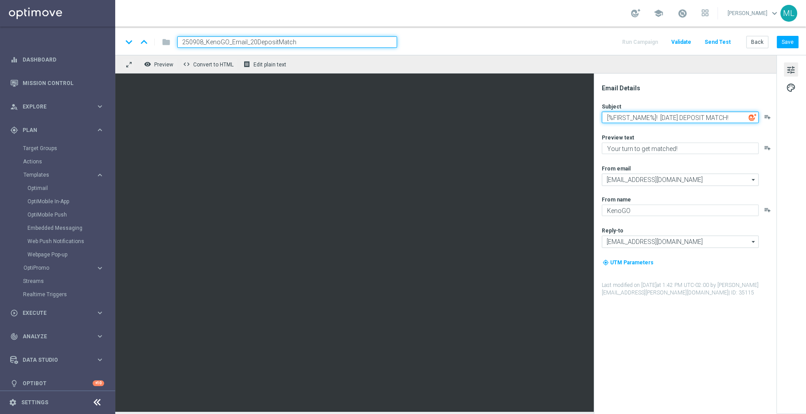
paste textarea "📣"
click at [715, 114] on textarea "[%FIRST_NAME%]! MONDAY DEPOSIT MATCH!📣" at bounding box center [680, 118] width 157 height 12
type textarea "[%FIRST_NAME%]! MONDAY DEPOSIT MATCH!📣"
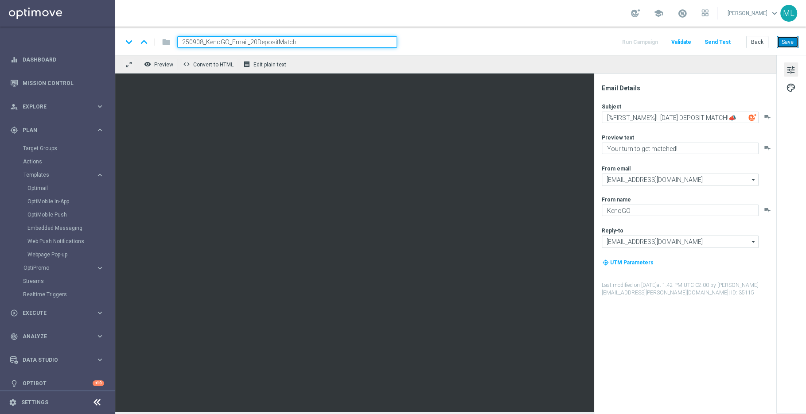
click at [795, 41] on button "Save" at bounding box center [788, 42] width 22 height 12
click at [549, 68] on div "remove_red_eye Preview code Convert to HTML receipt Edit plain text" at bounding box center [445, 64] width 661 height 19
click at [784, 40] on button "Save" at bounding box center [788, 42] width 22 height 12
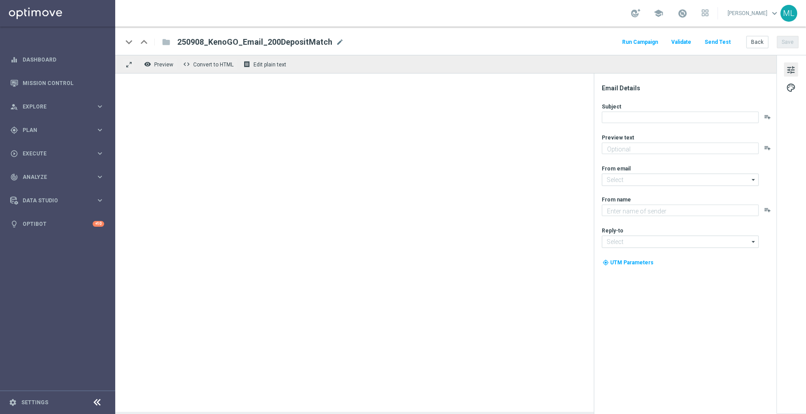
type textarea "Your turn to get matched!"
type textarea "KenoGO"
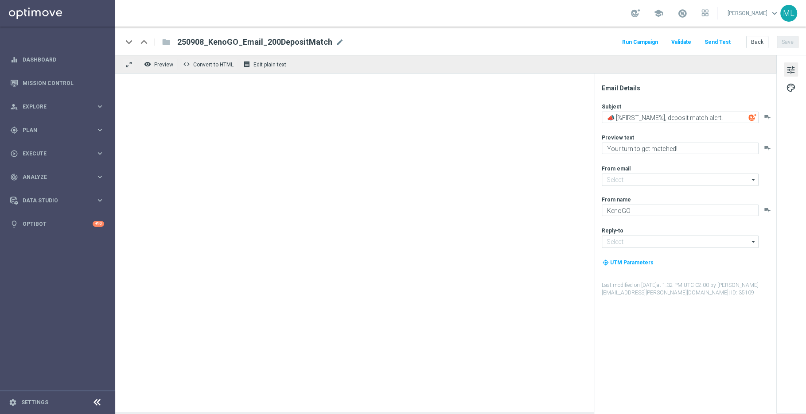
type input "[EMAIL_ADDRESS][DOMAIN_NAME]"
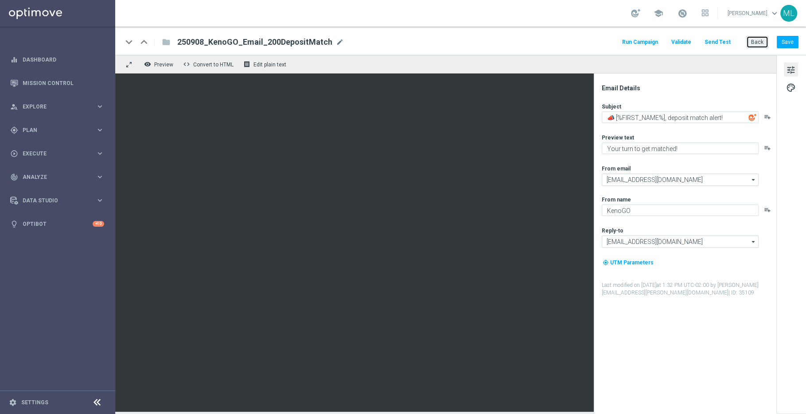
click at [762, 40] on button "Back" at bounding box center [757, 42] width 22 height 12
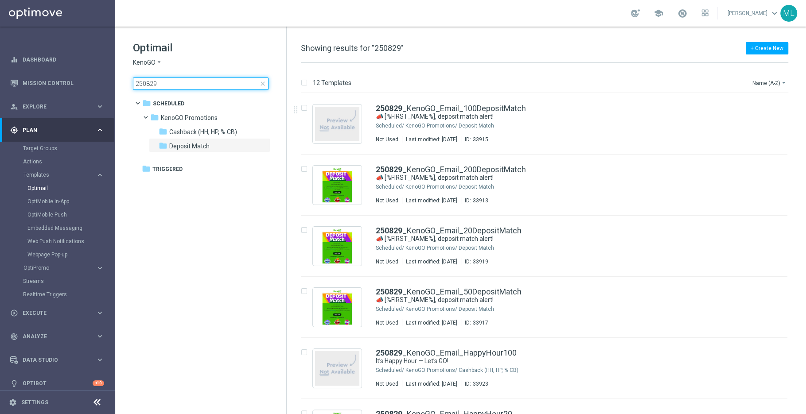
click at [179, 83] on input "250829" at bounding box center [201, 84] width 136 height 12
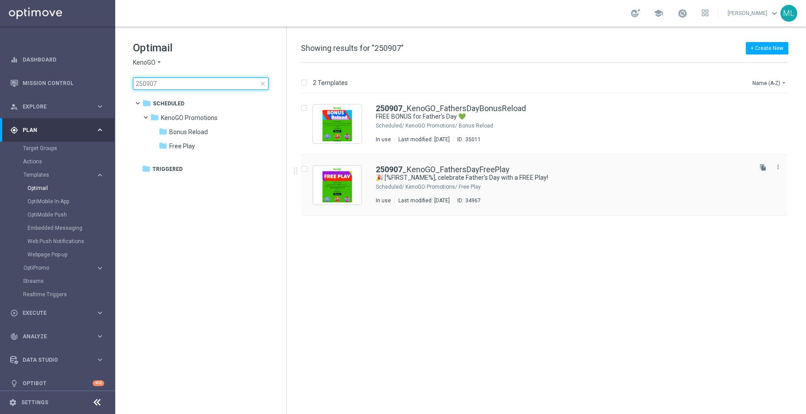
type input "250907"
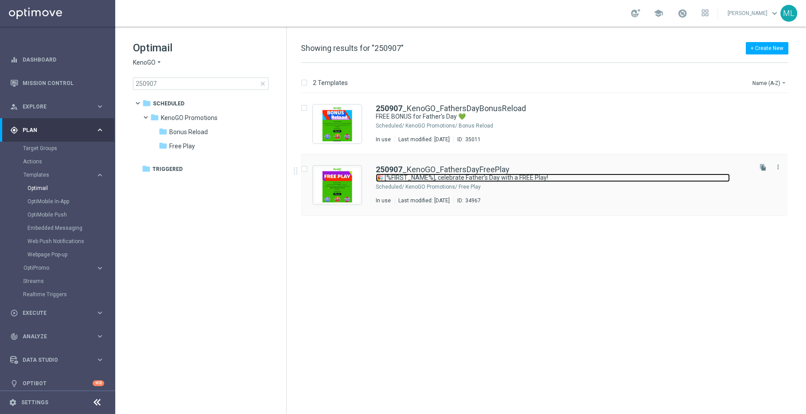
click at [503, 174] on link "🎉 [%FIRST_NAME%], celebrate Father’s Day with a FREE Play!" at bounding box center [553, 178] width 354 height 8
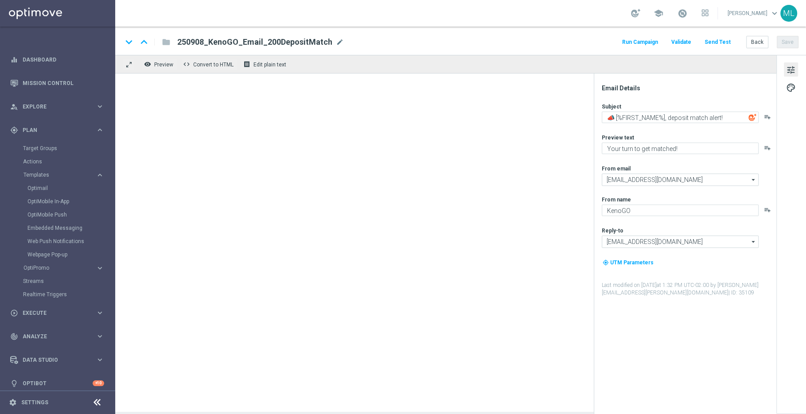
type textarea "🎉 [%FIRST_NAME%], celebrate Father’s Day with a FREE Play!"
type textarea "A little Sunday fun, on us!"
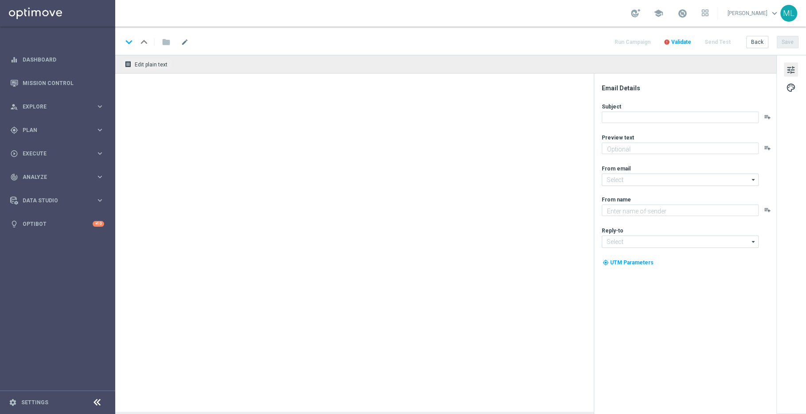
type textarea "Your turn to get matched!"
type input "[EMAIL_ADDRESS][DOMAIN_NAME]"
type textarea "KenoGO"
type input "[EMAIL_ADDRESS][DOMAIN_NAME]"
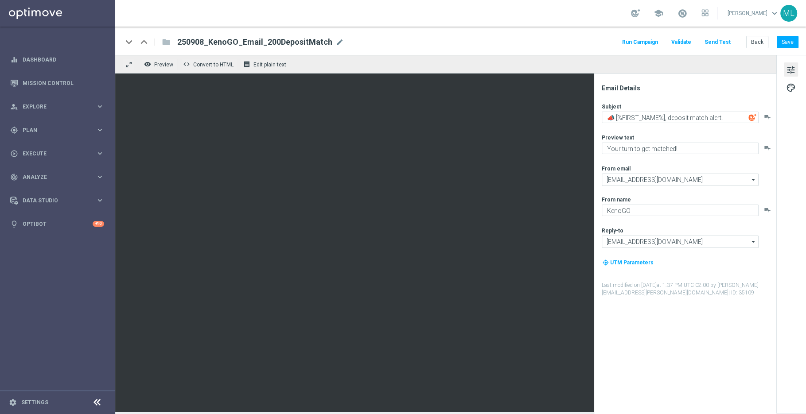
click at [542, 17] on div "school [PERSON_NAME] keyboard_arrow_down ML" at bounding box center [460, 13] width 691 height 27
click at [759, 41] on button "Back" at bounding box center [757, 42] width 22 height 12
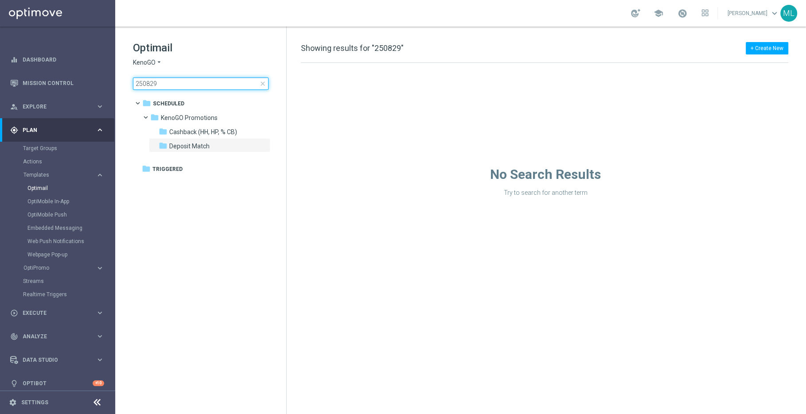
click at [180, 81] on input "250829" at bounding box center [201, 84] width 136 height 12
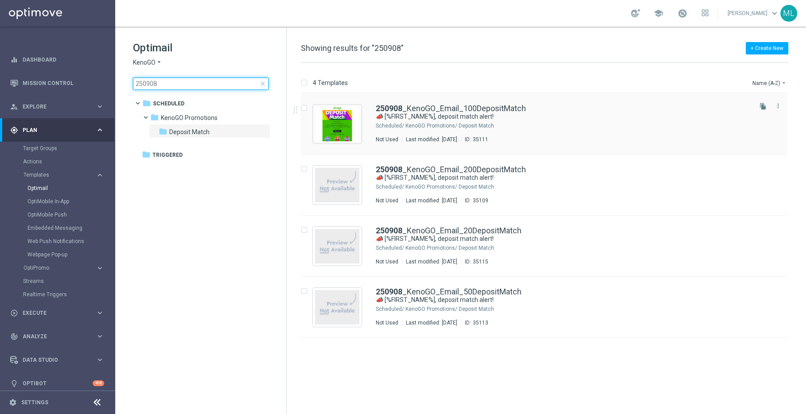
type input "250908"
click at [512, 124] on div "KenoGO Promotions/ Deposit Match" at bounding box center [578, 125] width 345 height 7
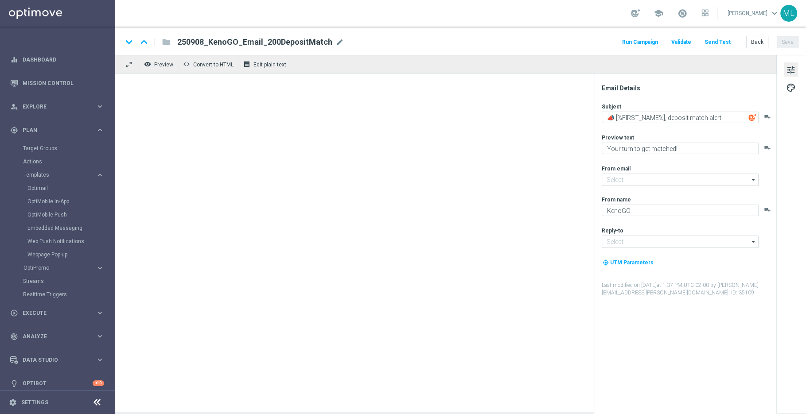
type input "[EMAIL_ADDRESS][DOMAIN_NAME]"
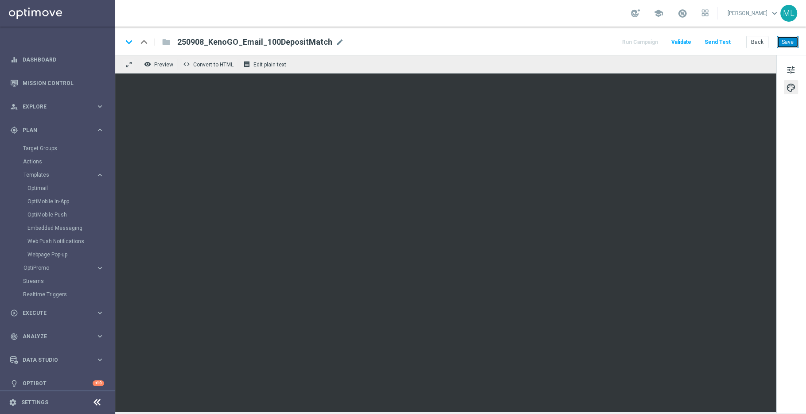
click at [780, 41] on button "Save" at bounding box center [788, 42] width 22 height 12
click at [795, 68] on span "tune" at bounding box center [791, 70] width 10 height 12
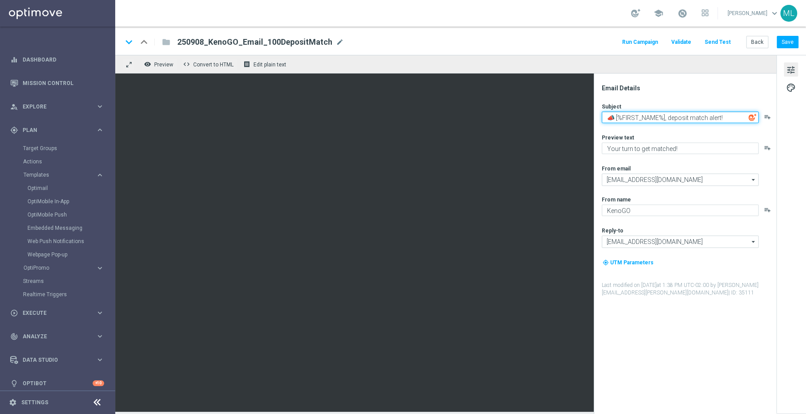
click at [667, 118] on textarea "📣 [%FIRST_NAME%], deposit match alert!" at bounding box center [680, 118] width 157 height 12
click at [656, 115] on textarea "📣 [%FIRST_NAME%], deposit match alert!" at bounding box center [680, 118] width 157 height 12
paste textarea "Happy [DATE] [%FIRST_NAME%]! 📣 Your Deposit Match is here."
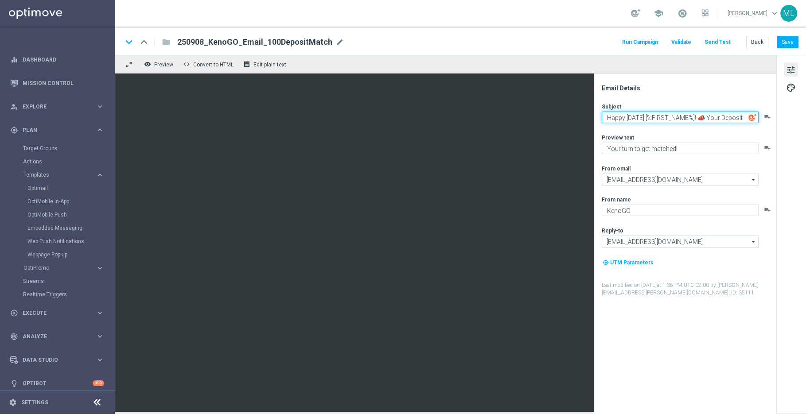
scroll to position [2, 0]
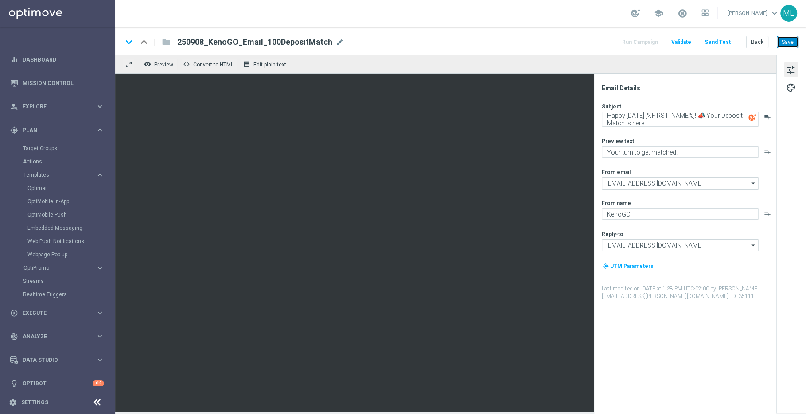
click at [791, 41] on button "Save" at bounding box center [788, 42] width 22 height 12
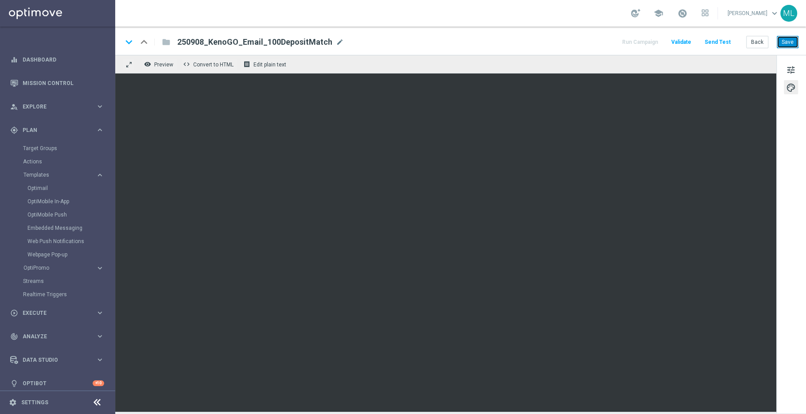
click at [788, 39] on button "Save" at bounding box center [788, 42] width 22 height 12
click at [792, 74] on span "tune" at bounding box center [791, 70] width 10 height 12
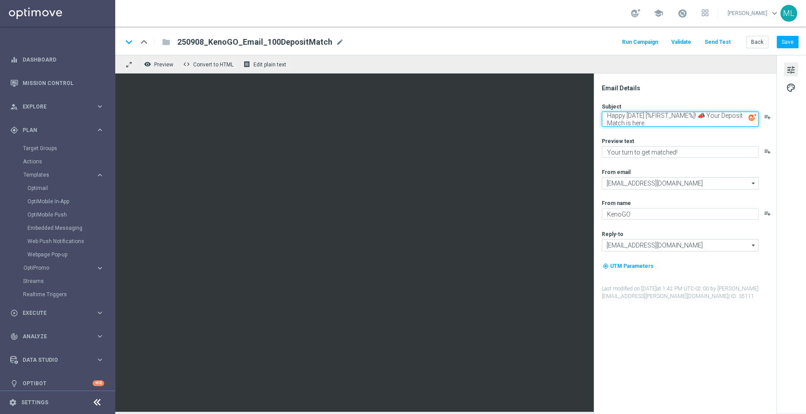
click at [634, 119] on textarea "Happy [DATE] [%FIRST_NAME%]! 📣 Your Deposit Match is here." at bounding box center [680, 119] width 157 height 15
paste textarea "[%FIRST_NAME%]! MONDAY DEPOSIT MATCH!📣"
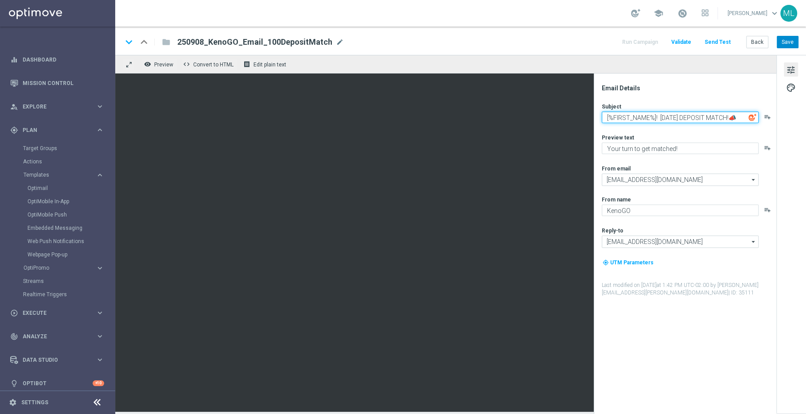
type textarea "[%FIRST_NAME%]! MONDAY DEPOSIT MATCH!📣"
click at [793, 43] on button "Save" at bounding box center [788, 42] width 22 height 12
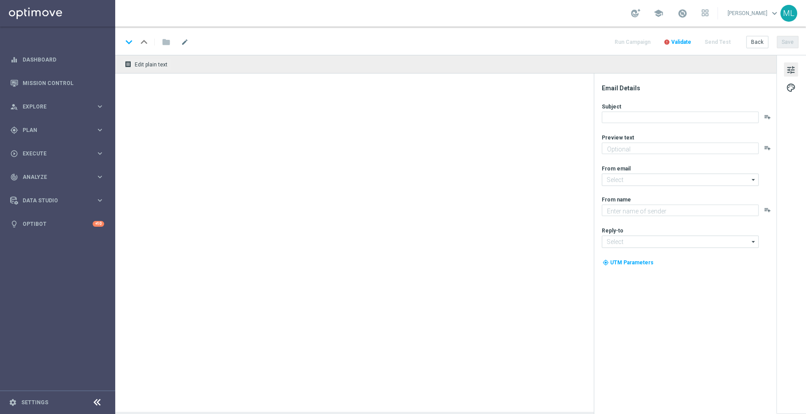
type textarea "Your turn to get matched!"
type input "[EMAIL_ADDRESS][DOMAIN_NAME]"
type textarea "KenoGO"
type input "[EMAIL_ADDRESS][DOMAIN_NAME]"
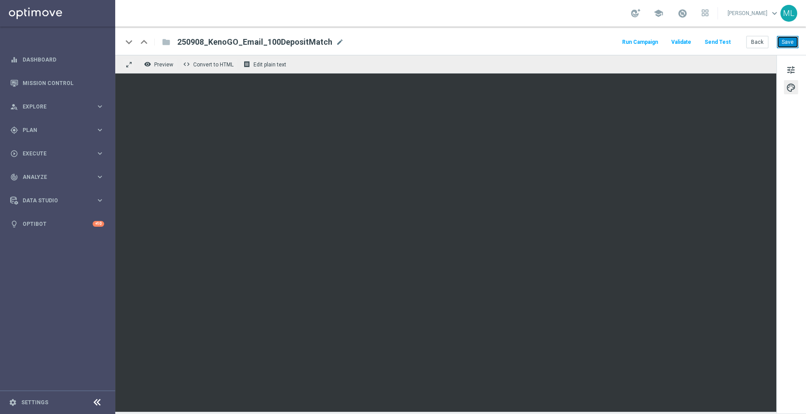
click at [795, 47] on button "Save" at bounding box center [788, 42] width 22 height 12
click at [99, 129] on icon "keyboard_arrow_right" at bounding box center [100, 130] width 8 height 8
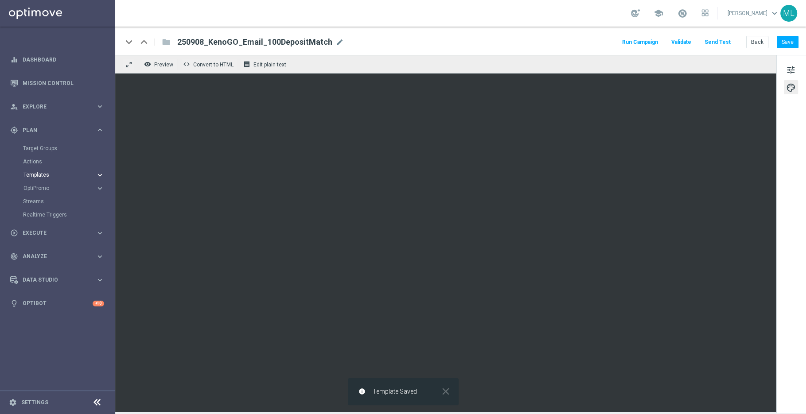
click at [97, 174] on icon "keyboard_arrow_right" at bounding box center [100, 175] width 8 height 8
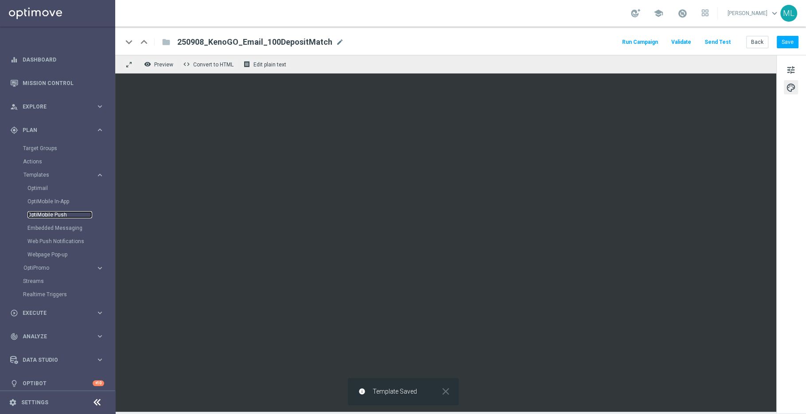
click at [57, 215] on link "OptiMobile Push" at bounding box center [59, 214] width 65 height 7
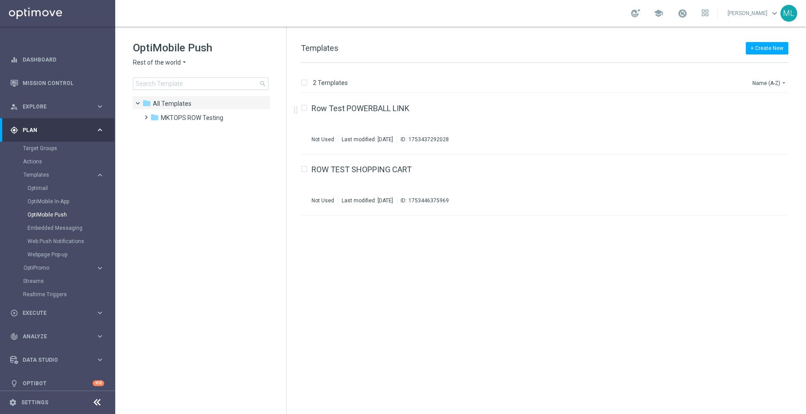
click at [182, 60] on icon "arrow_drop_down" at bounding box center [184, 63] width 7 height 8
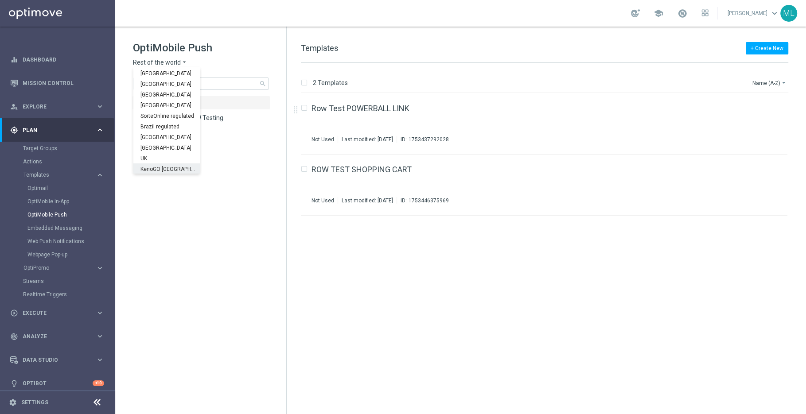
click at [0, 0] on span "KenoGO [GEOGRAPHIC_DATA]" at bounding box center [0, 0] width 0 height 0
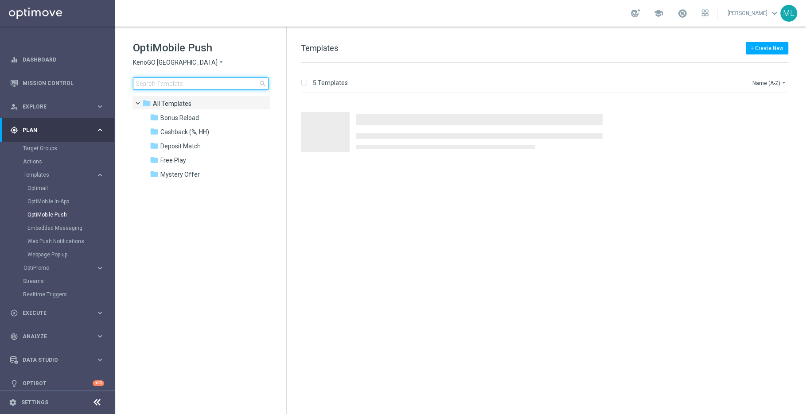
click at [175, 84] on input at bounding box center [201, 84] width 136 height 12
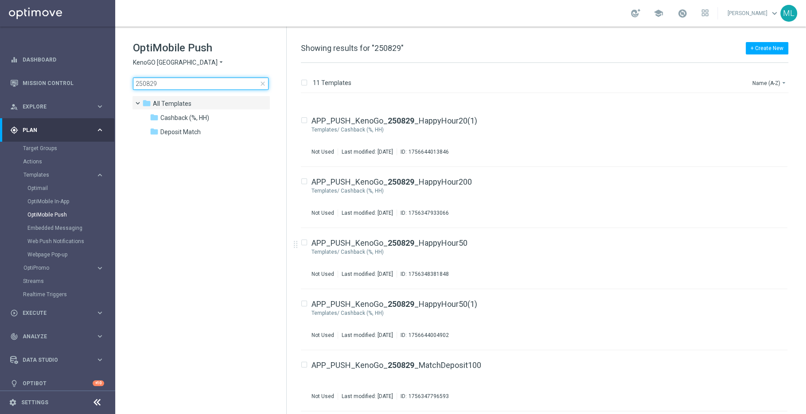
scroll to position [352, 0]
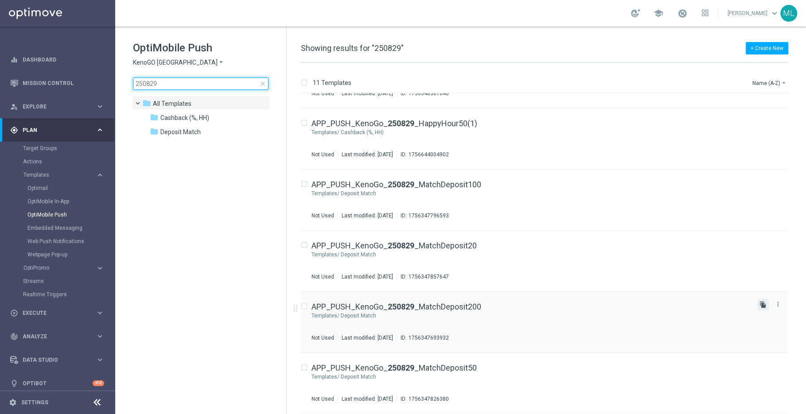
type input "250829"
click at [760, 305] on icon "file_copy" at bounding box center [763, 304] width 7 height 7
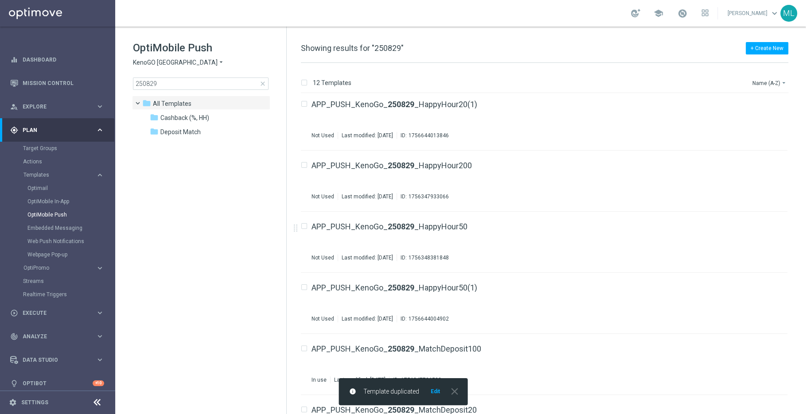
scroll to position [413, 0]
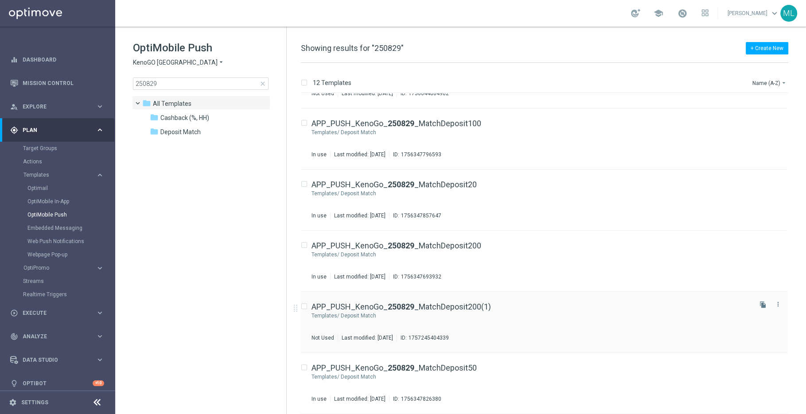
click at [566, 317] on div "Deposit Match" at bounding box center [546, 315] width 410 height 7
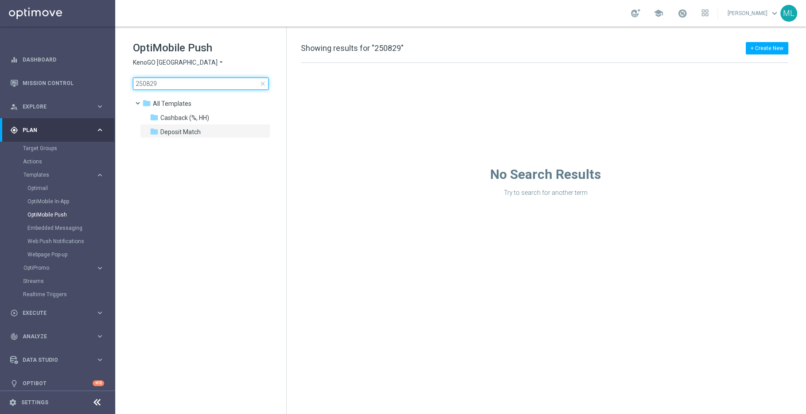
click at [171, 83] on input "250829" at bounding box center [201, 84] width 136 height 12
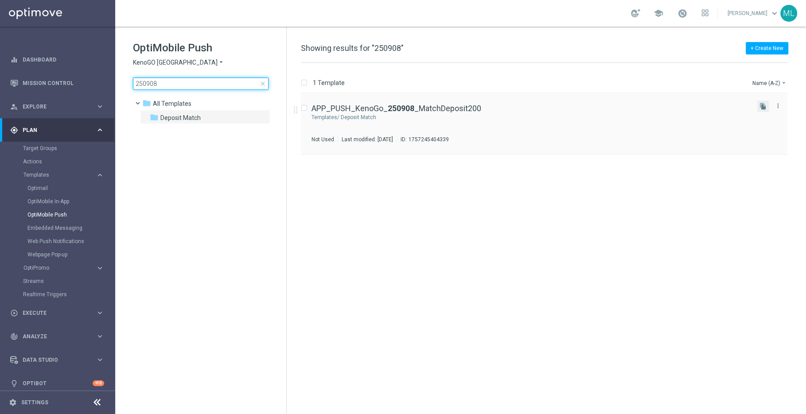
type input "250908"
click at [759, 109] on button "file_copy" at bounding box center [763, 107] width 12 height 12
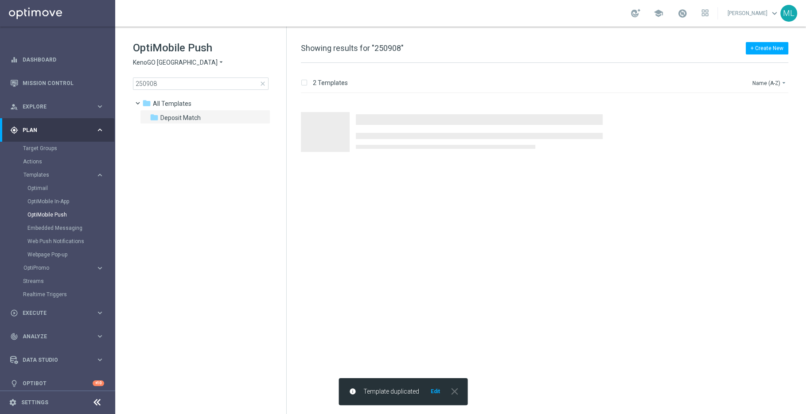
click at [603, 232] on div at bounding box center [548, 254] width 512 height 321
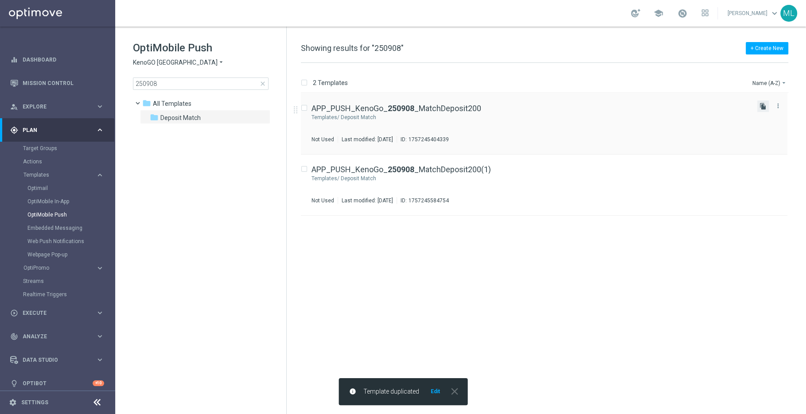
click at [764, 105] on icon "file_copy" at bounding box center [763, 106] width 7 height 7
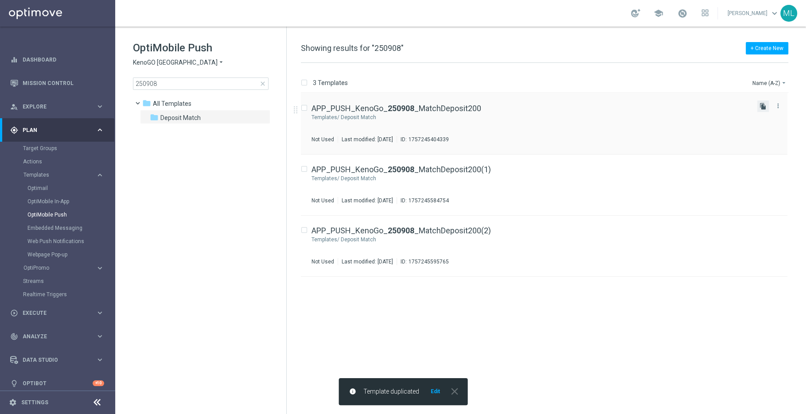
click at [765, 104] on icon "file_copy" at bounding box center [763, 106] width 7 height 7
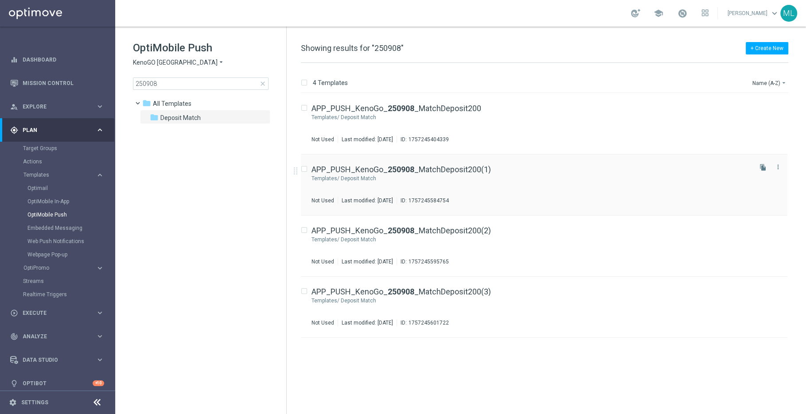
click at [583, 189] on div "APP_PUSH_KenoGo_ 250908 _MatchDeposit200(1) Templates/ Deposit Match Not Used L…" at bounding box center [531, 185] width 439 height 39
click at [775, 228] on icon "more_vert" at bounding box center [778, 228] width 7 height 7
click at [578, 231] on div "APP_PUSH_KenoGo_ 250908 _MatchDeposit200(2)" at bounding box center [531, 231] width 439 height 8
click at [530, 246] on div "APP_PUSH_KenoGo_ 250908 _MatchDeposit200(3) Templates/ Deposit Match Not Used L…" at bounding box center [531, 246] width 439 height 39
